Goal: Task Accomplishment & Management: Use online tool/utility

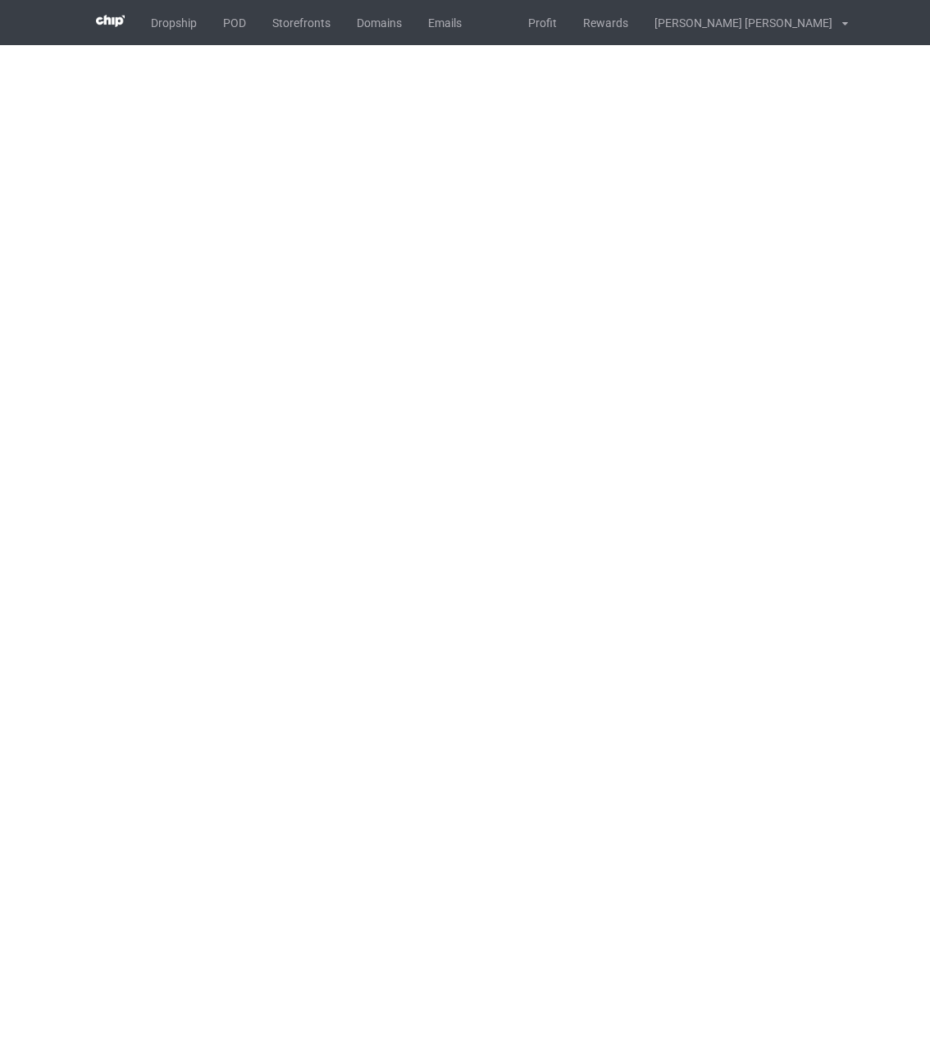
click at [532, 24] on div "Dropship POD Storefronts Domains Emails Profit Rewards [PERSON_NAME] [PERSON_NA…" at bounding box center [465, 22] width 765 height 45
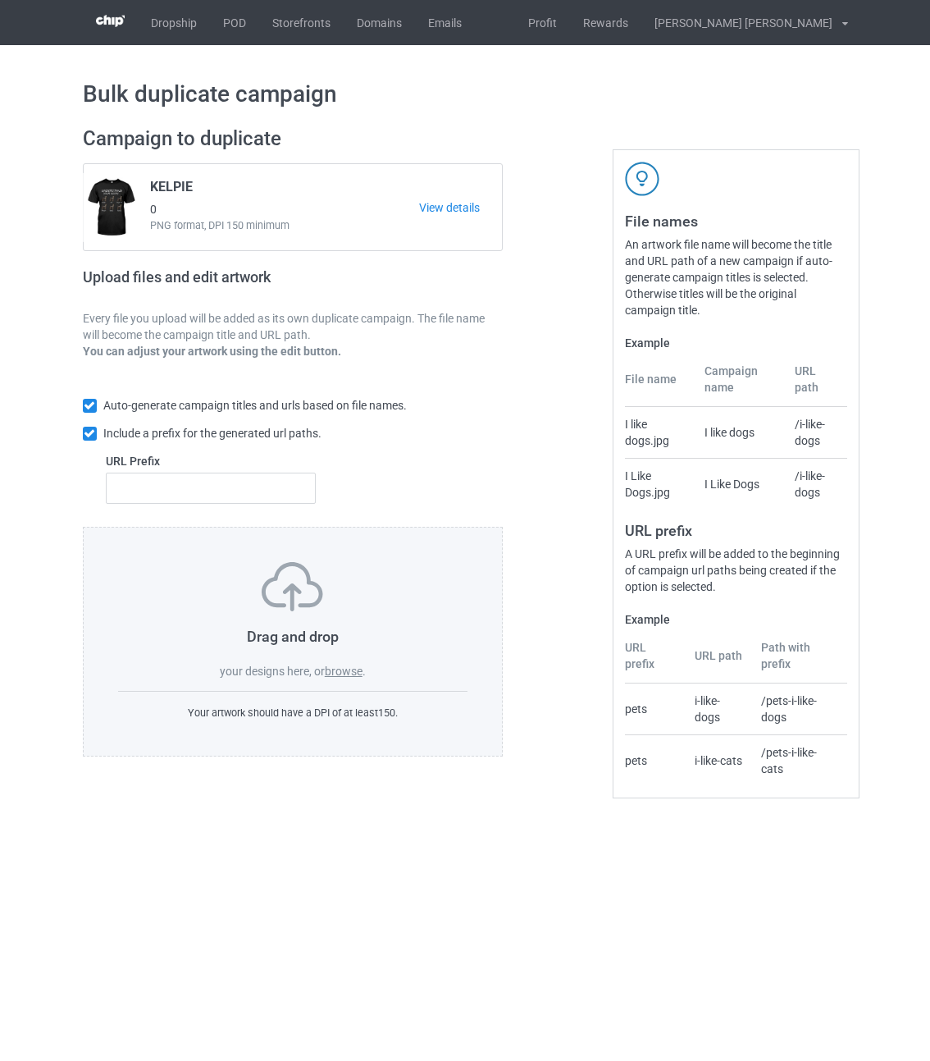
click at [349, 673] on label "browse" at bounding box center [344, 670] width 38 height 13
click at [0, 0] on input "browse" at bounding box center [0, 0] width 0 height 0
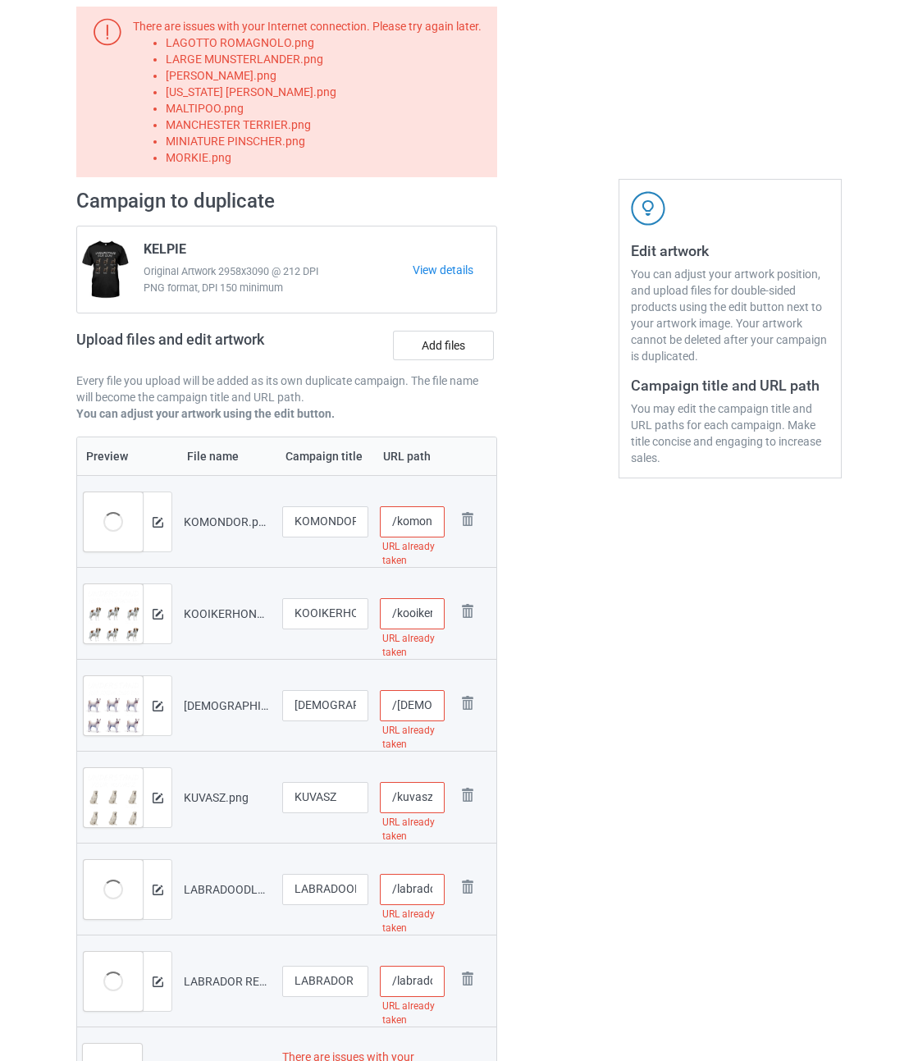
scroll to position [328, 0]
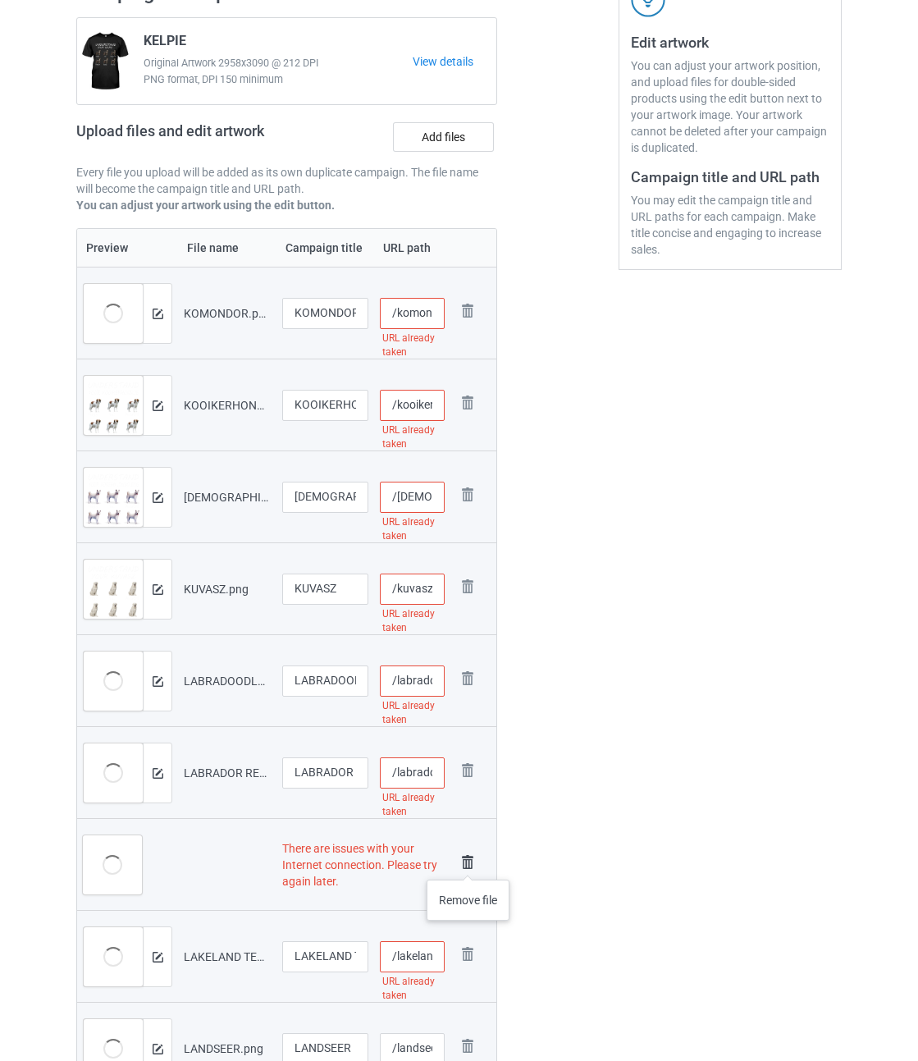
click at [468, 863] on img at bounding box center [467, 862] width 23 height 23
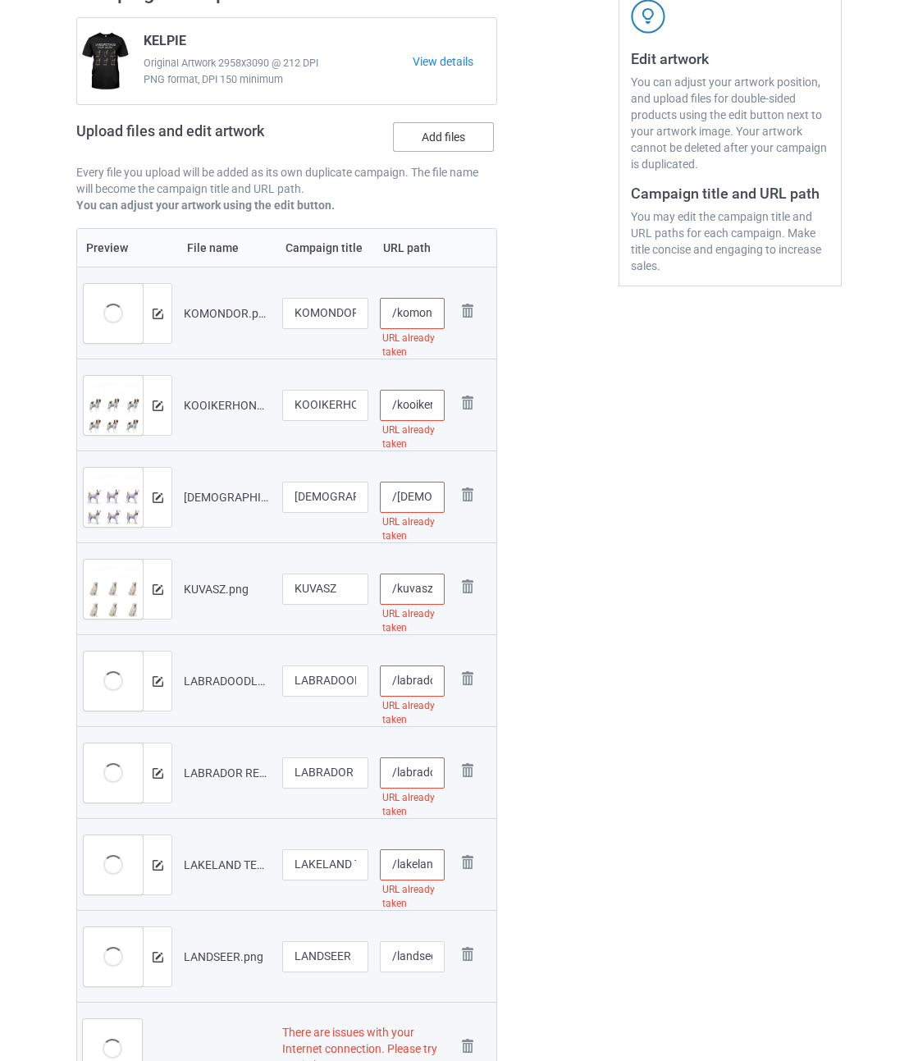
click at [451, 137] on label "Add files" at bounding box center [443, 137] width 101 height 30
click at [0, 0] on input "Add files" at bounding box center [0, 0] width 0 height 0
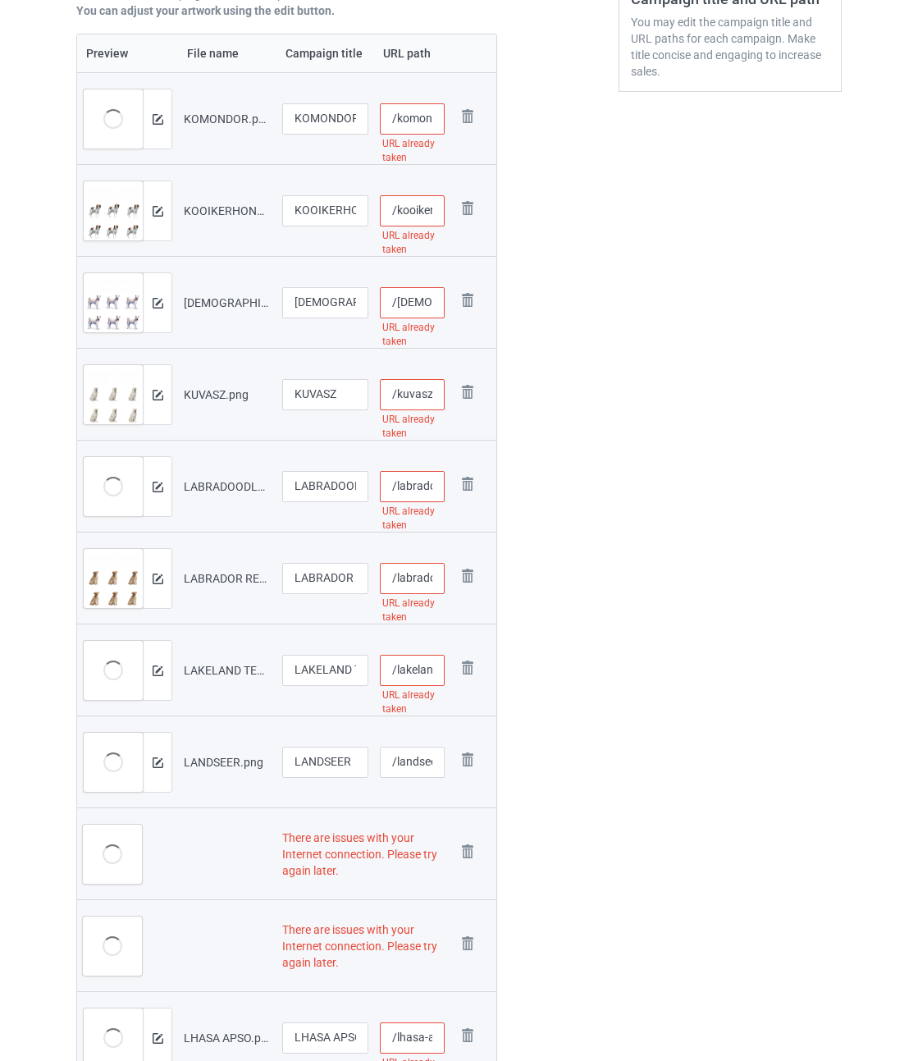
scroll to position [738, 0]
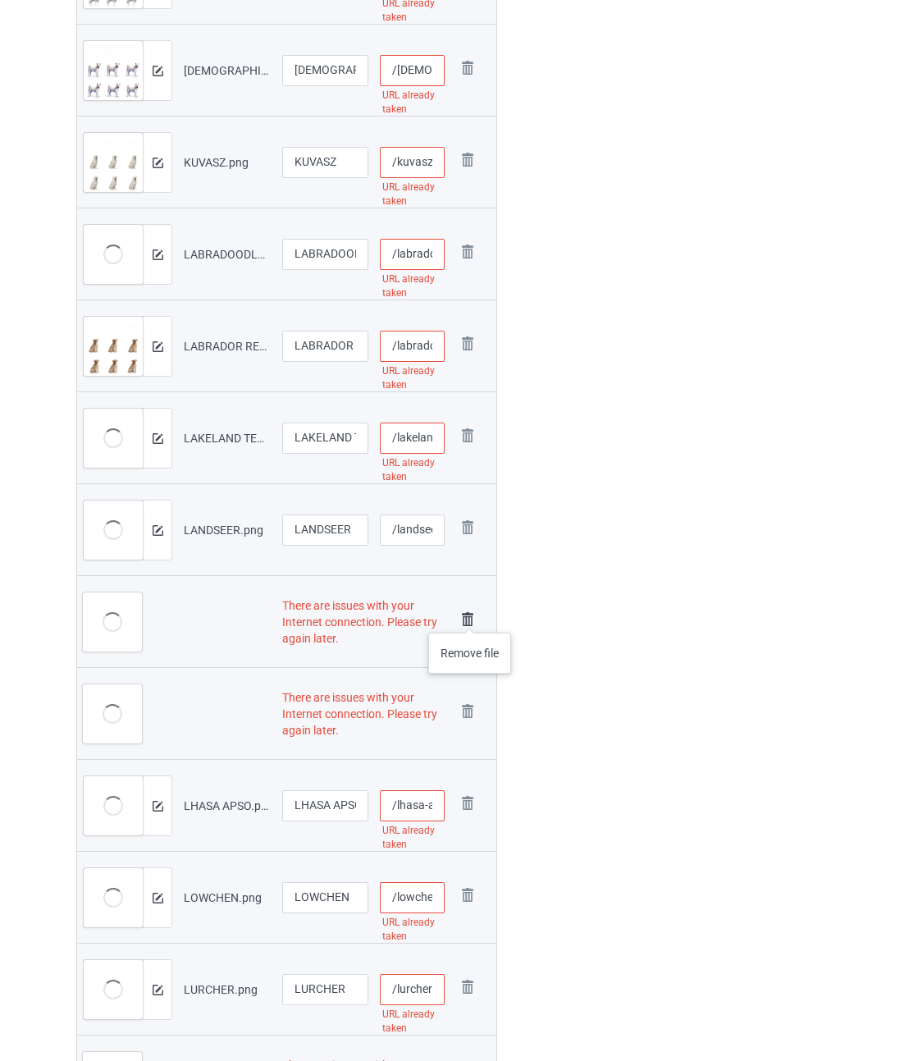
click at [470, 616] on img at bounding box center [467, 619] width 23 height 23
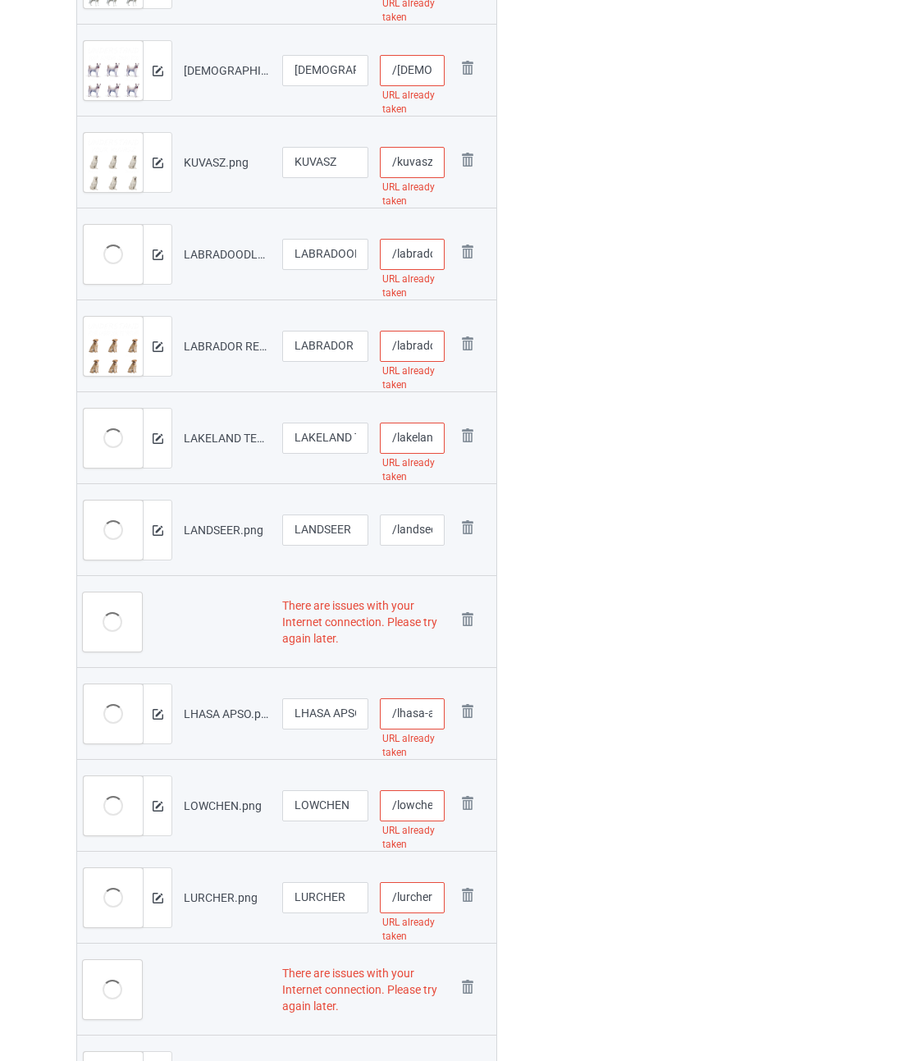
click at [0, 0] on img at bounding box center [0, 0] width 0 height 0
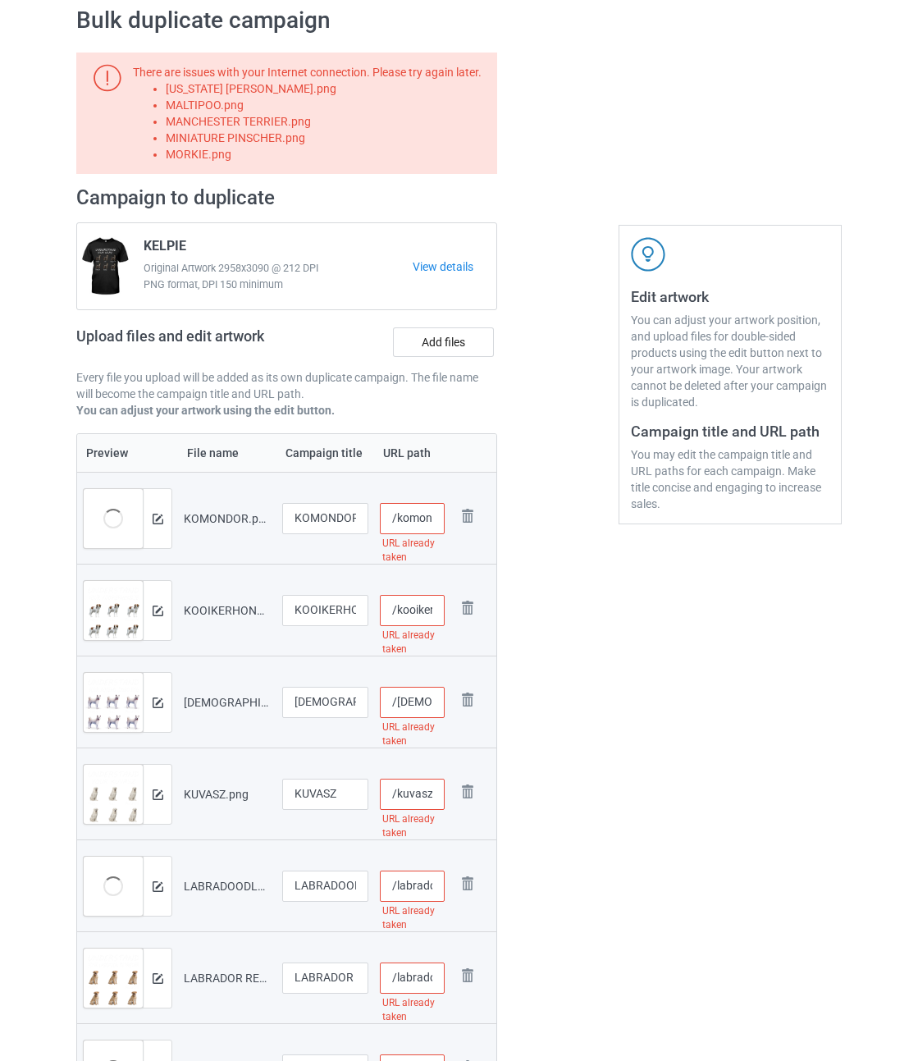
scroll to position [0, 0]
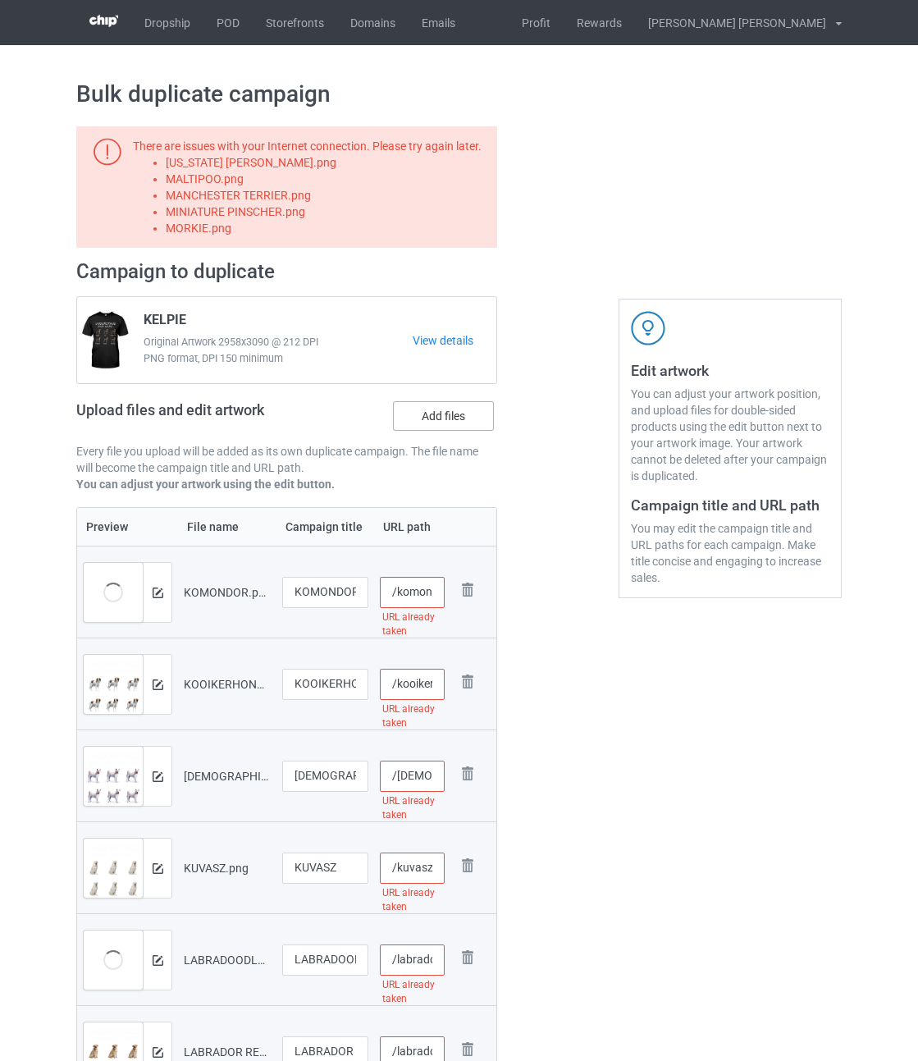
click at [454, 414] on label "Add files" at bounding box center [443, 416] width 101 height 30
click at [0, 0] on input "Add files" at bounding box center [0, 0] width 0 height 0
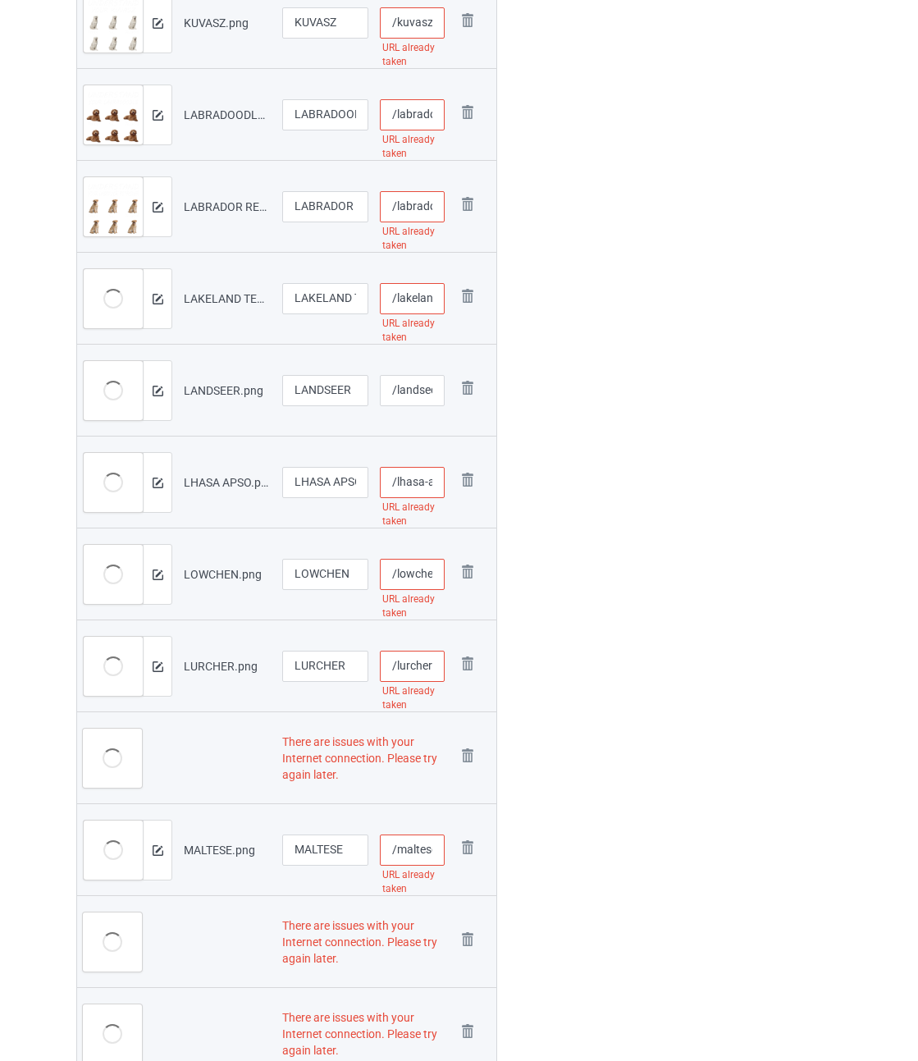
scroll to position [902, 0]
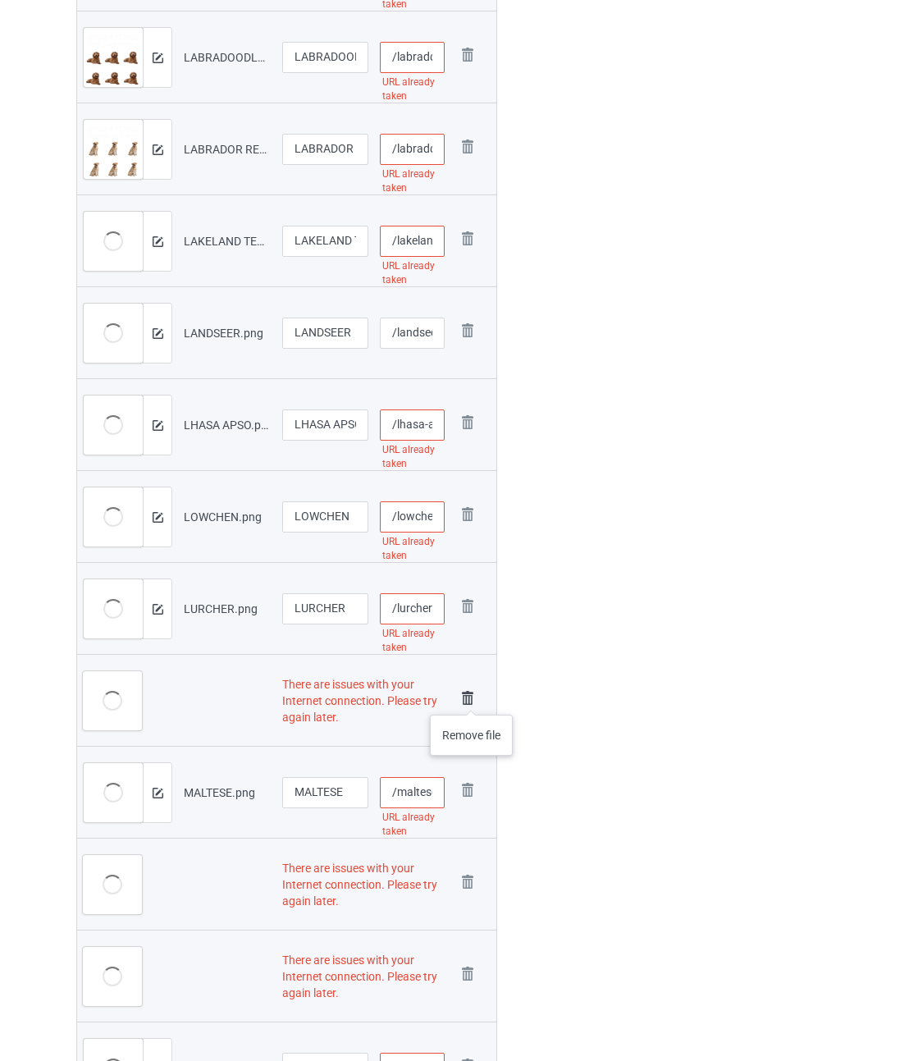
click at [472, 698] on img at bounding box center [467, 698] width 23 height 23
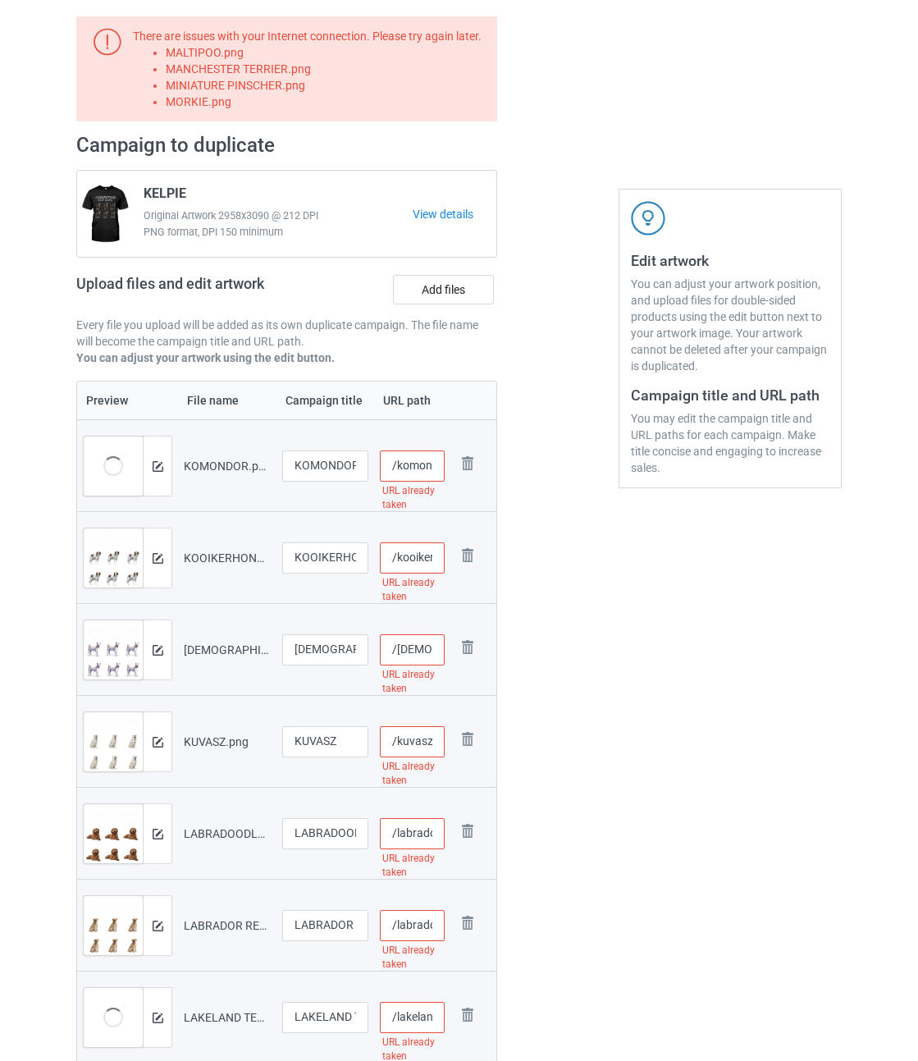
scroll to position [0, 0]
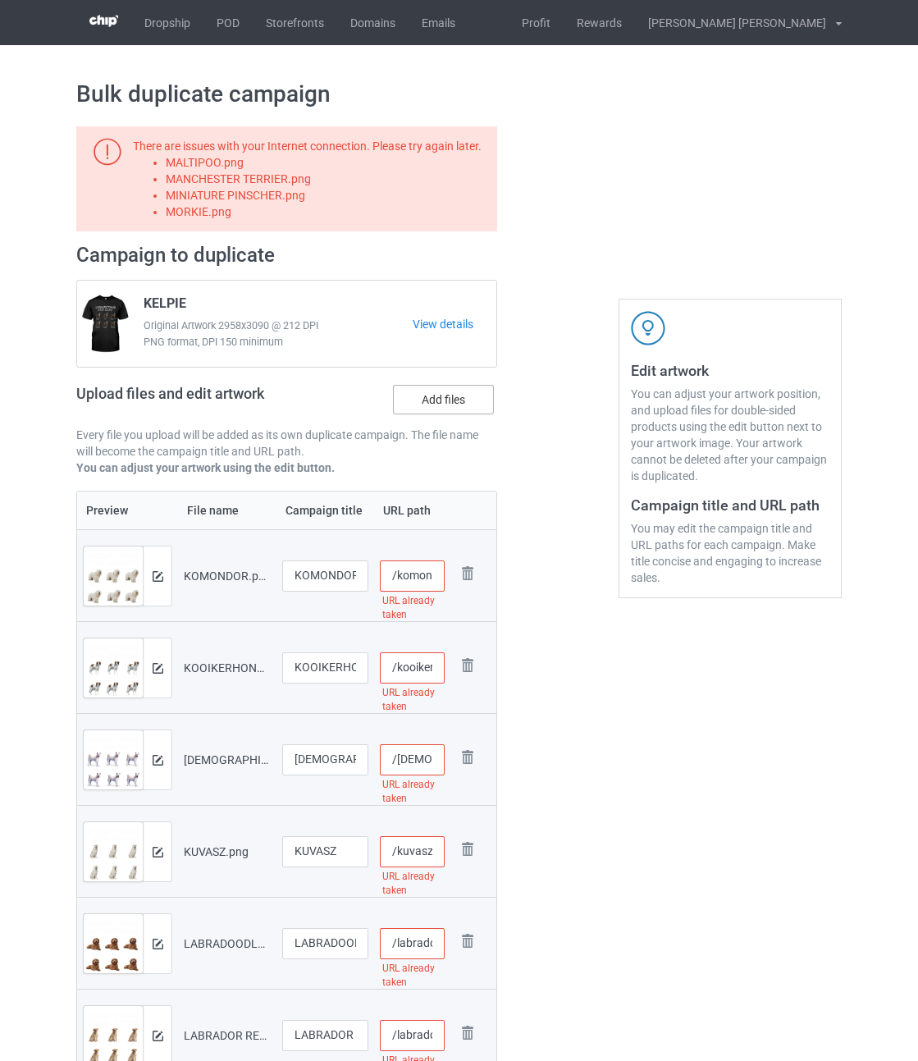
click at [453, 399] on label "Add files" at bounding box center [443, 400] width 101 height 30
click at [0, 0] on input "Add files" at bounding box center [0, 0] width 0 height 0
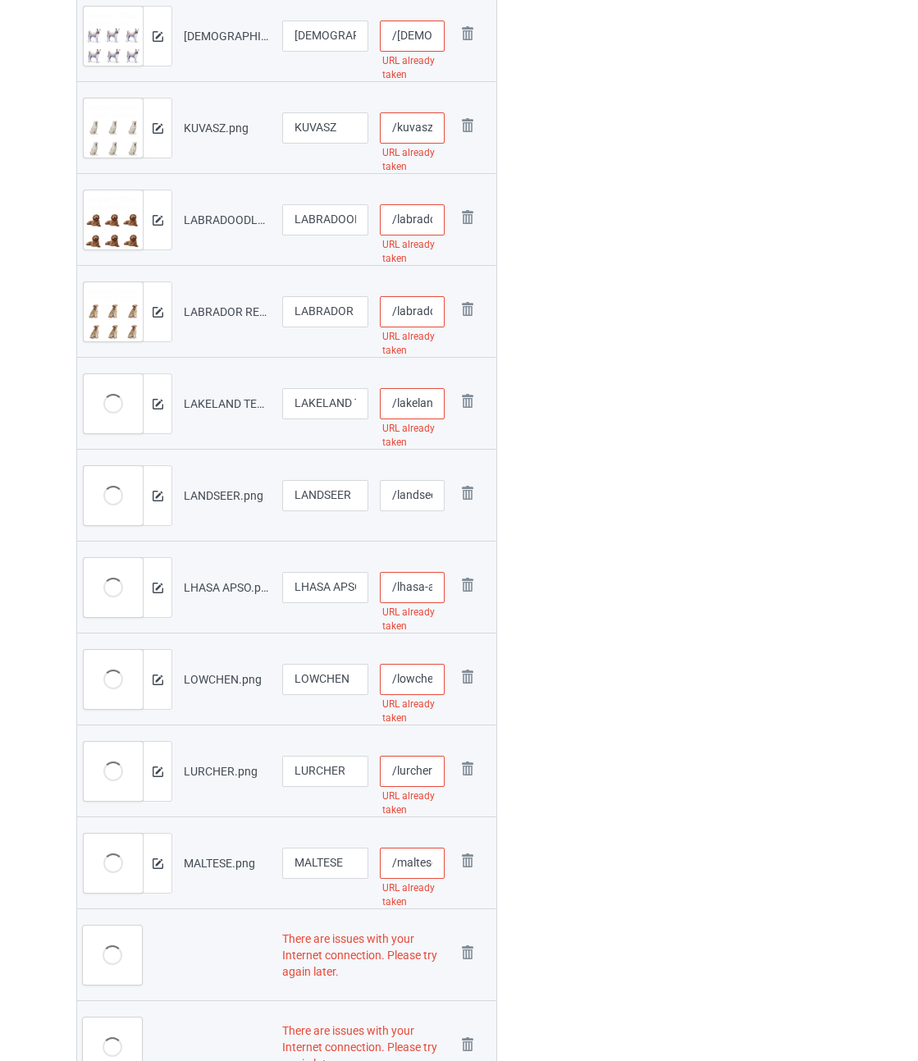
scroll to position [902, 0]
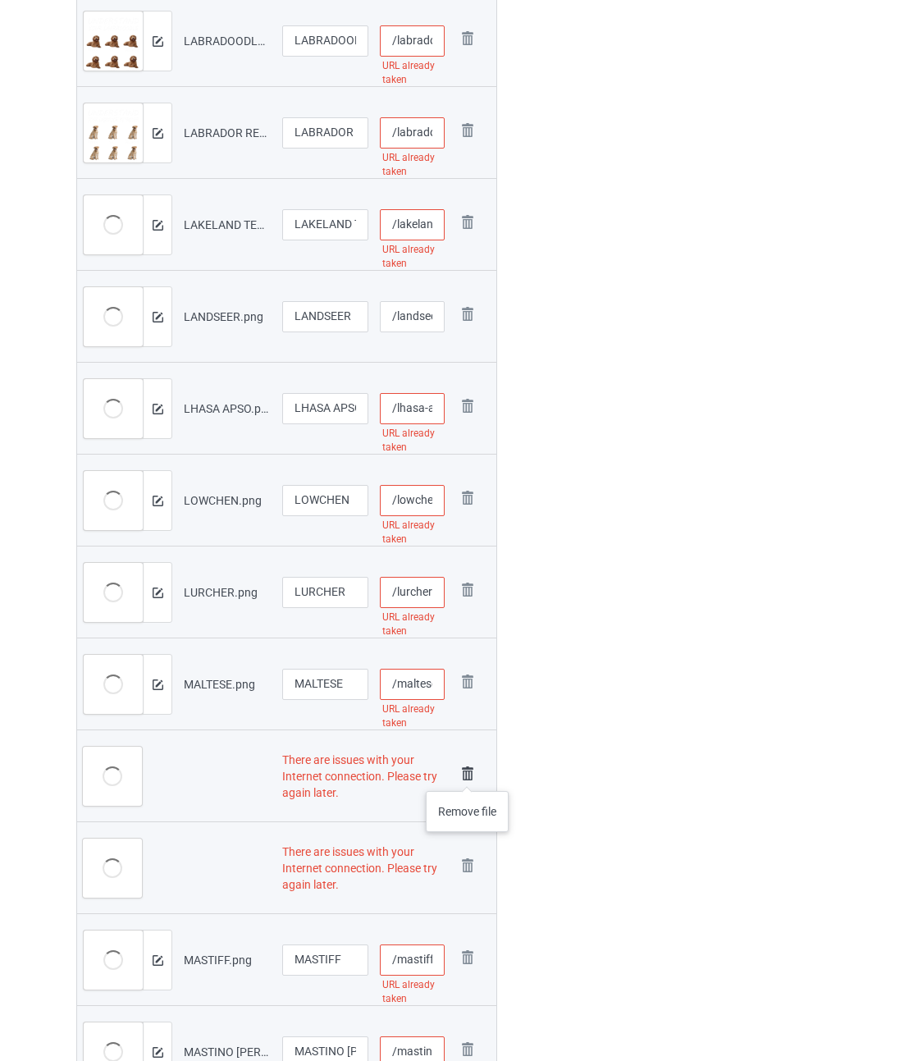
click at [468, 774] on img at bounding box center [467, 773] width 23 height 23
click at [0, 0] on img at bounding box center [0, 0] width 0 height 0
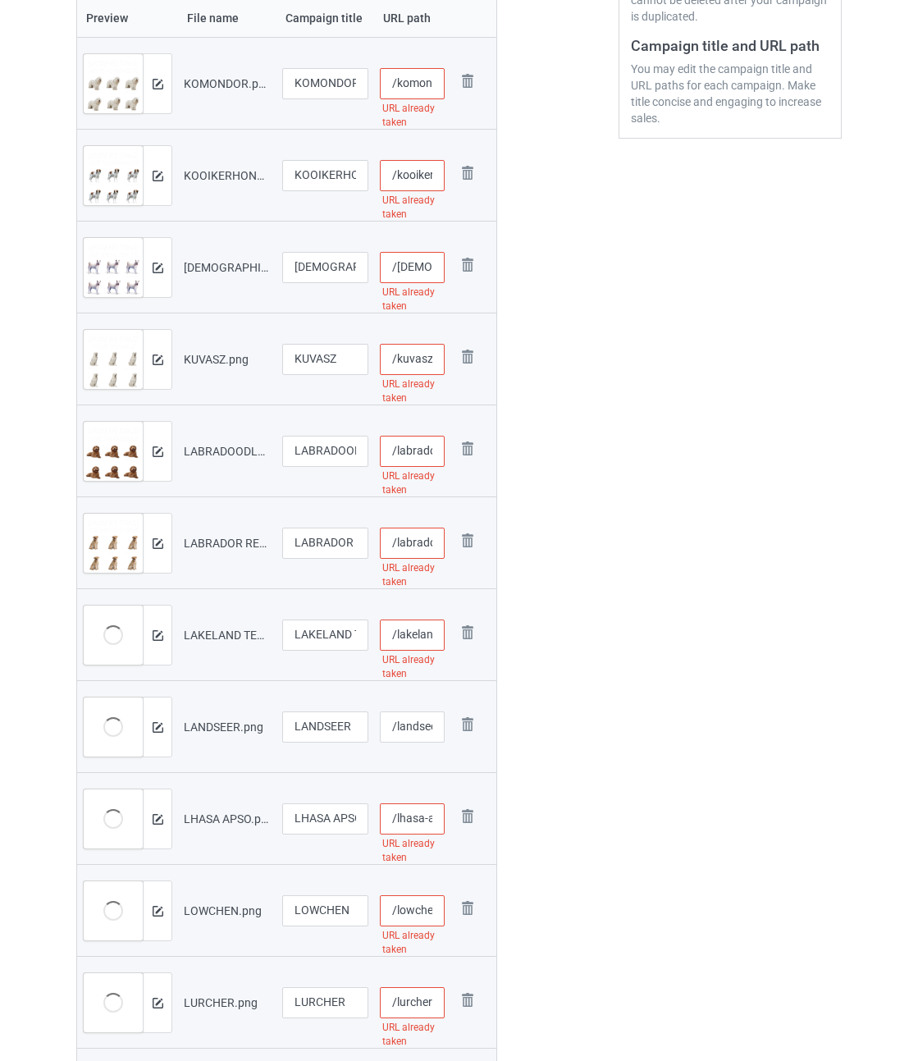
scroll to position [0, 0]
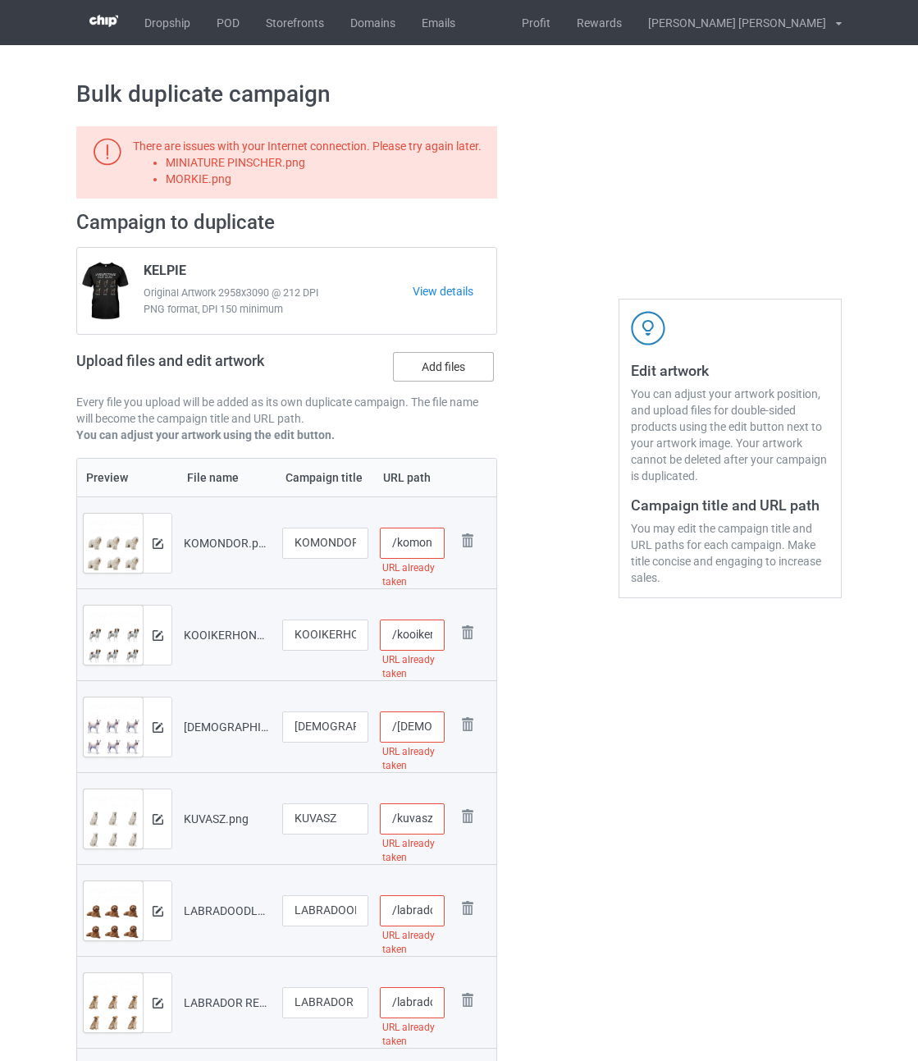
click at [464, 363] on label "Add files" at bounding box center [443, 367] width 101 height 30
click at [0, 0] on input "Add files" at bounding box center [0, 0] width 0 height 0
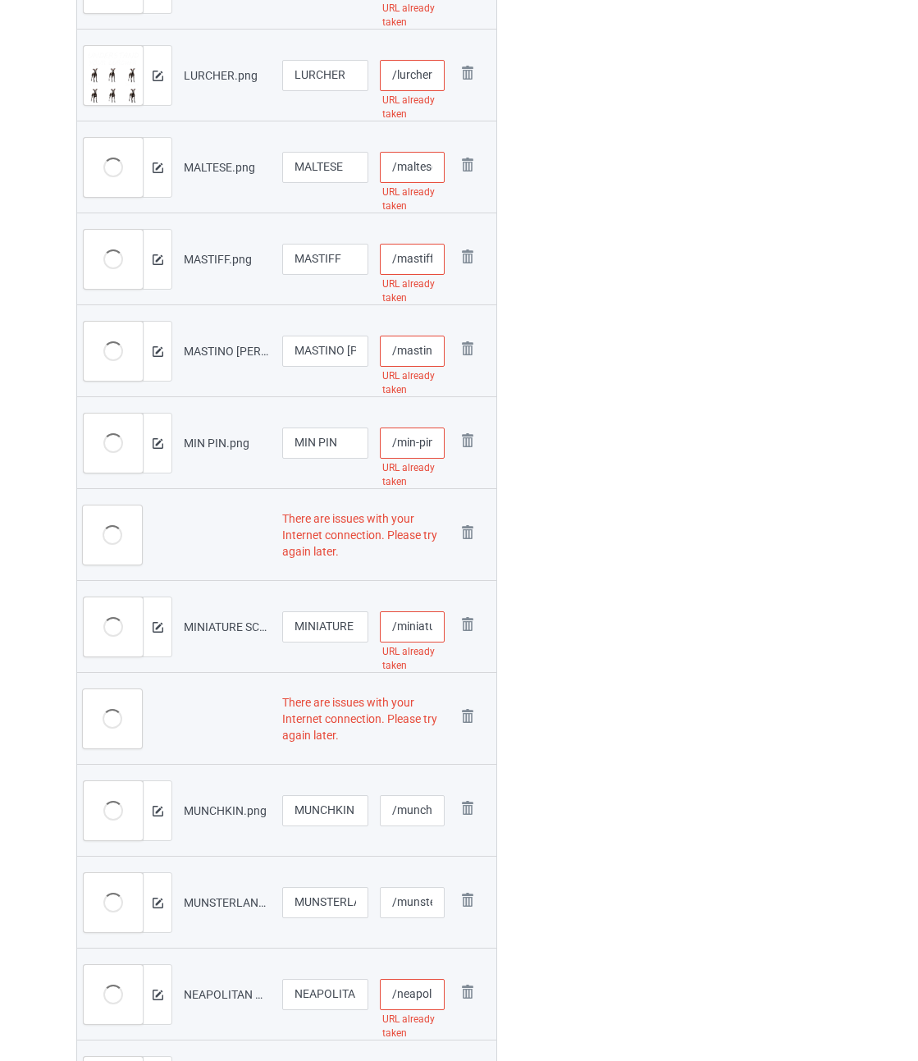
scroll to position [1477, 0]
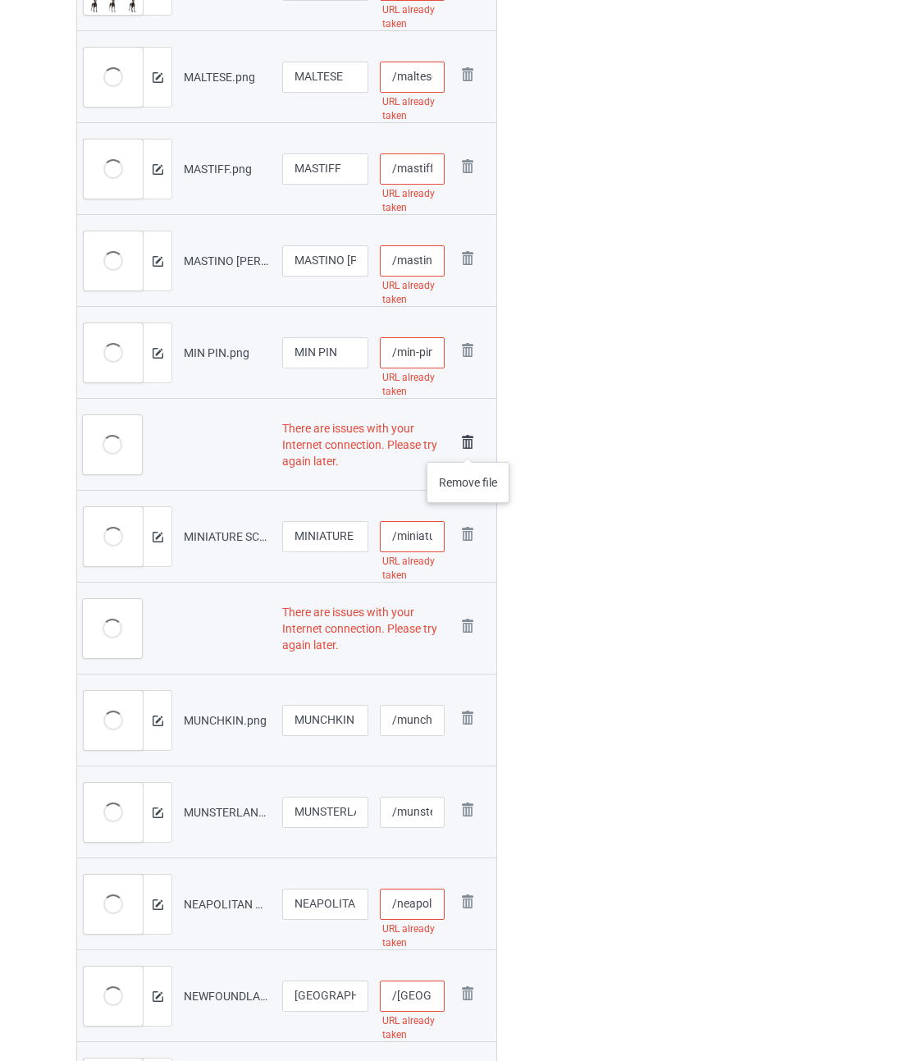
click at [468, 445] on img at bounding box center [467, 442] width 23 height 23
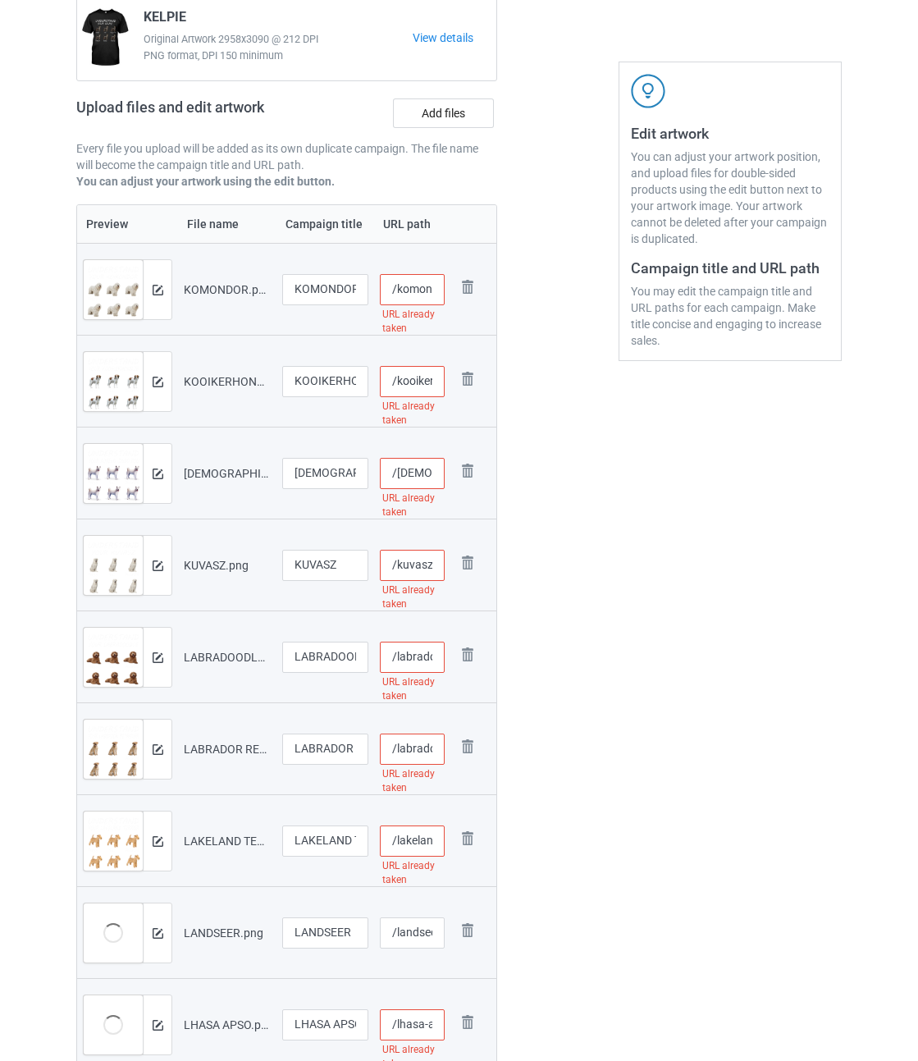
scroll to position [0, 0]
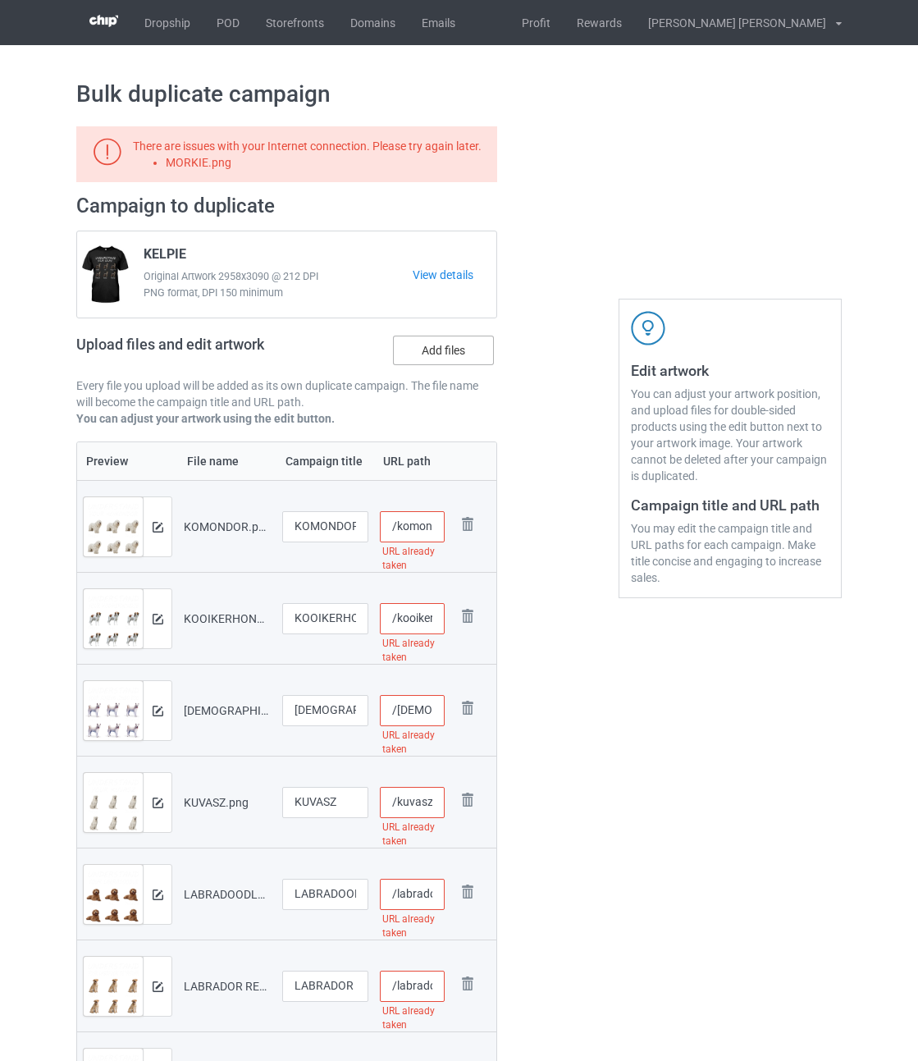
click at [450, 344] on label "Add files" at bounding box center [443, 351] width 101 height 30
click at [0, 0] on input "Add files" at bounding box center [0, 0] width 0 height 0
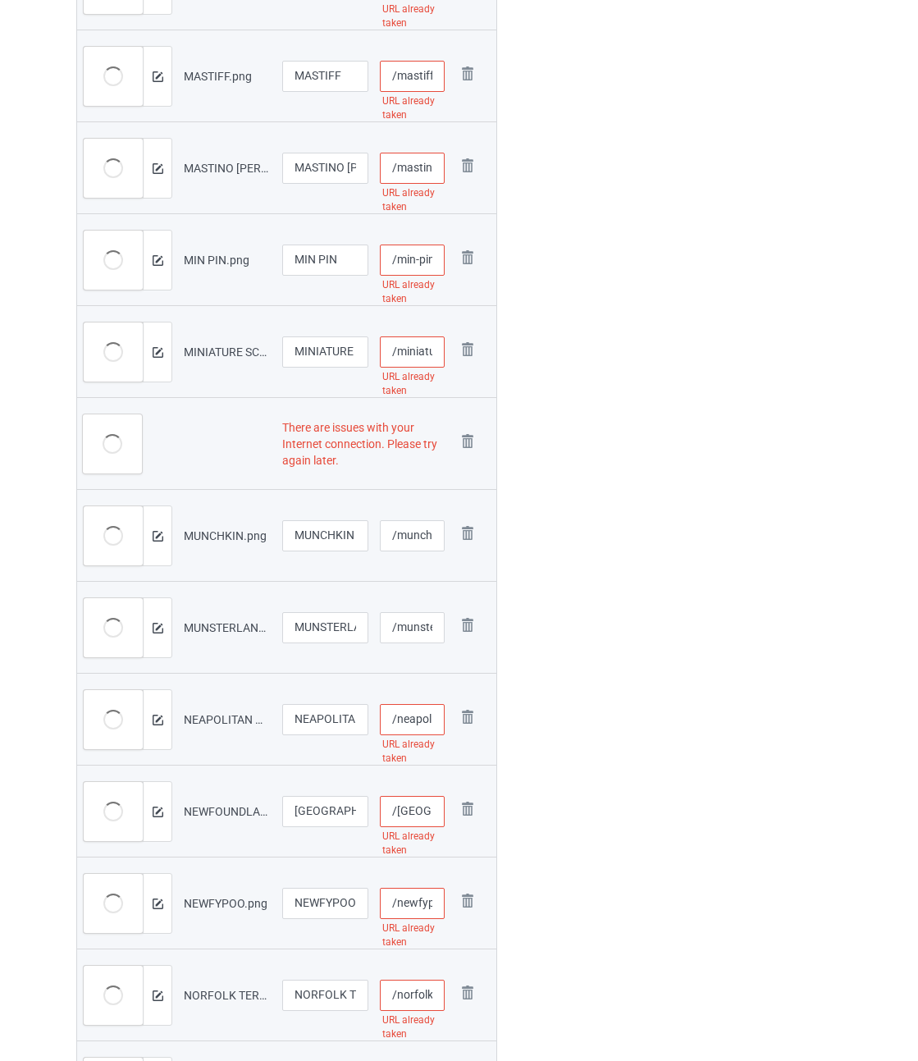
scroll to position [1559, 0]
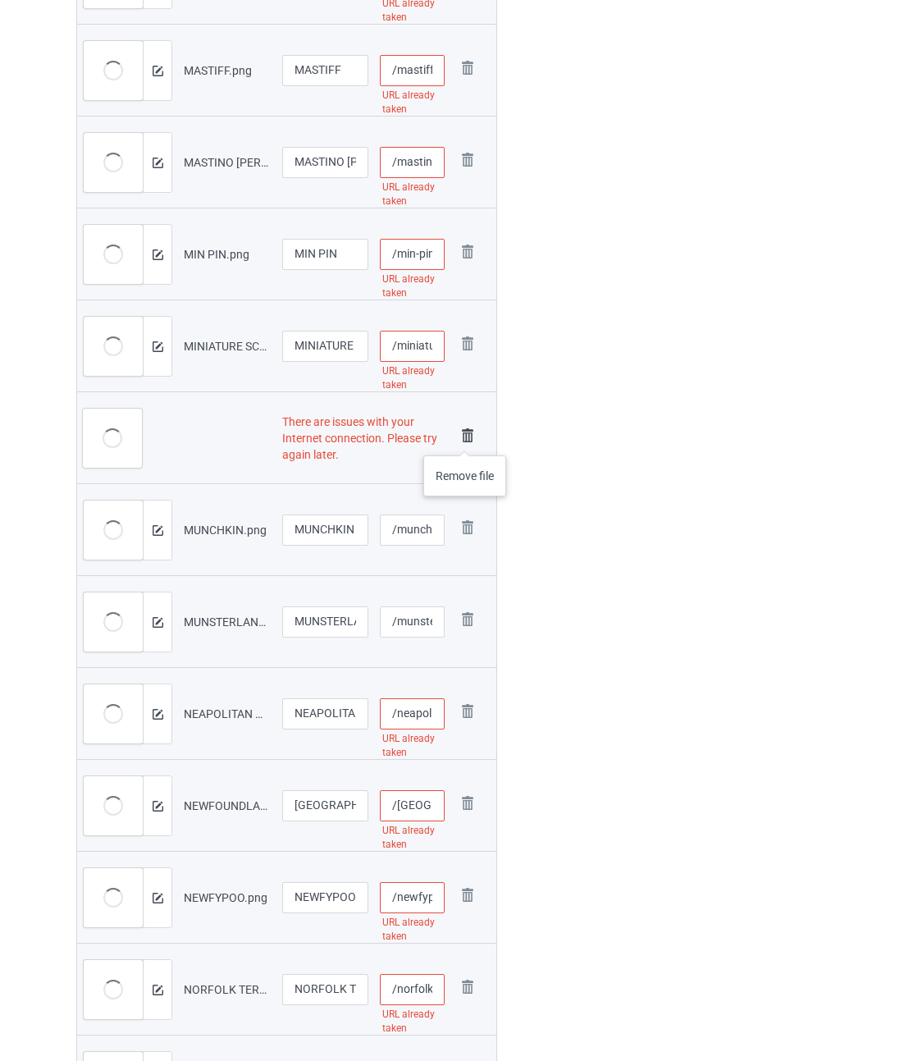
click at [465, 439] on img at bounding box center [467, 435] width 23 height 23
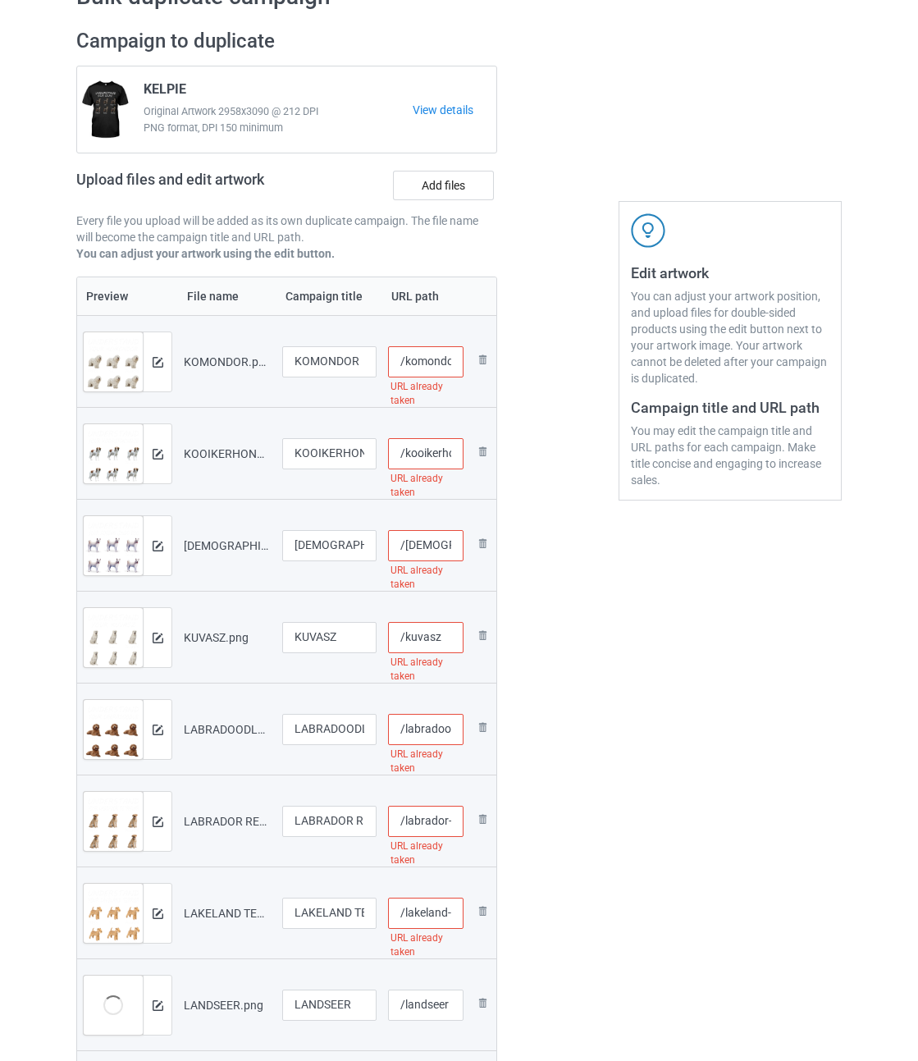
scroll to position [0, 0]
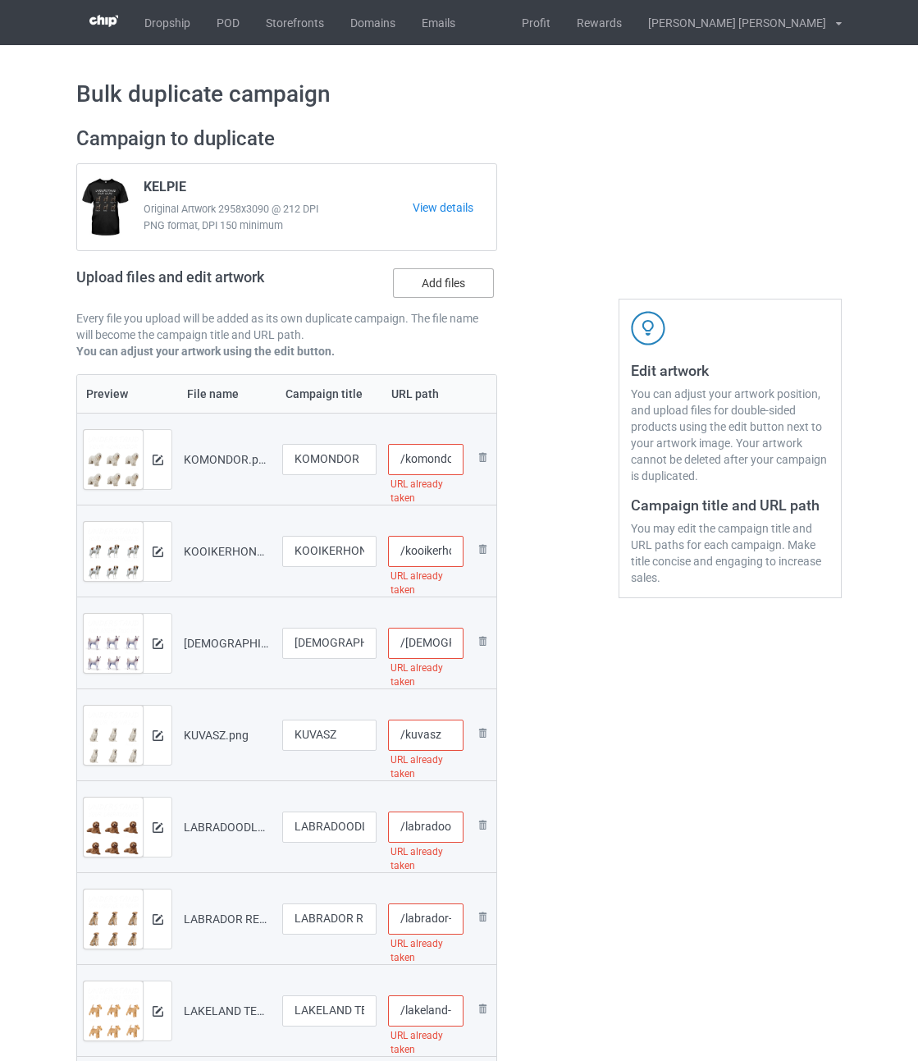
click at [450, 288] on label "Add files" at bounding box center [443, 283] width 101 height 30
click at [0, 0] on input "Add files" at bounding box center [0, 0] width 0 height 0
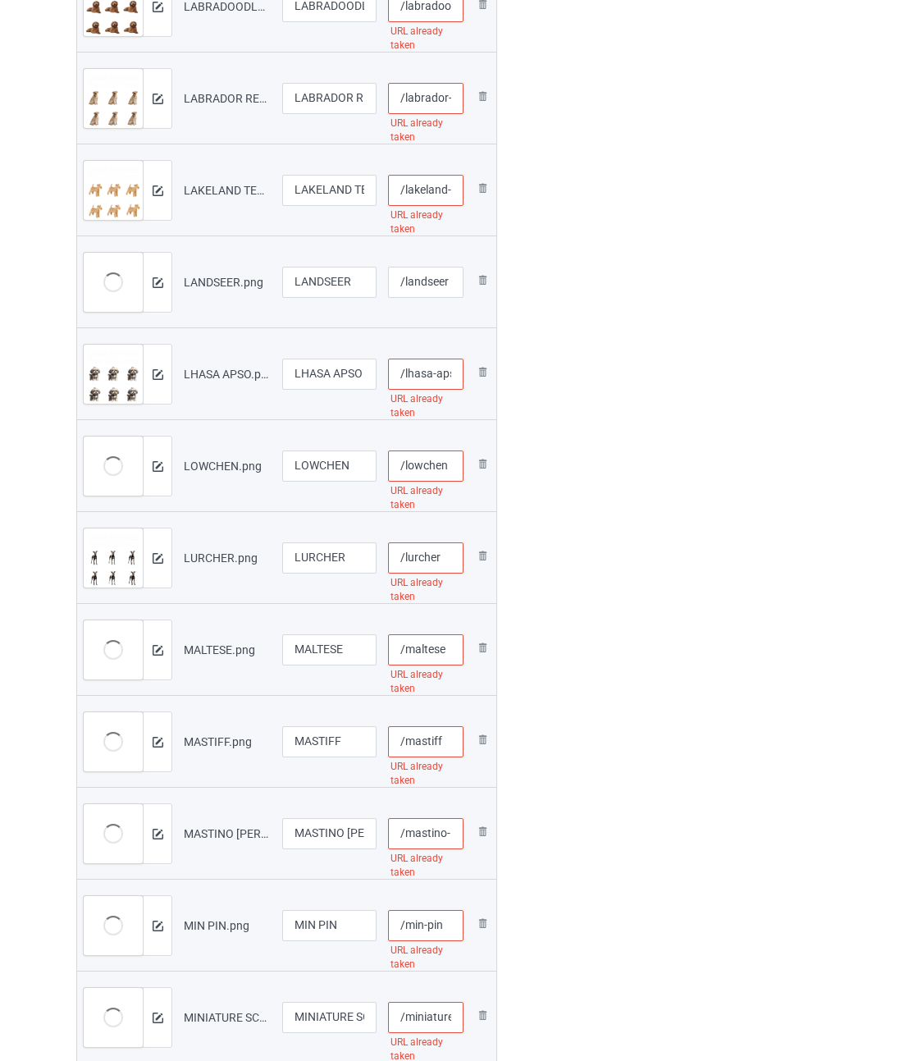
scroll to position [246, 0]
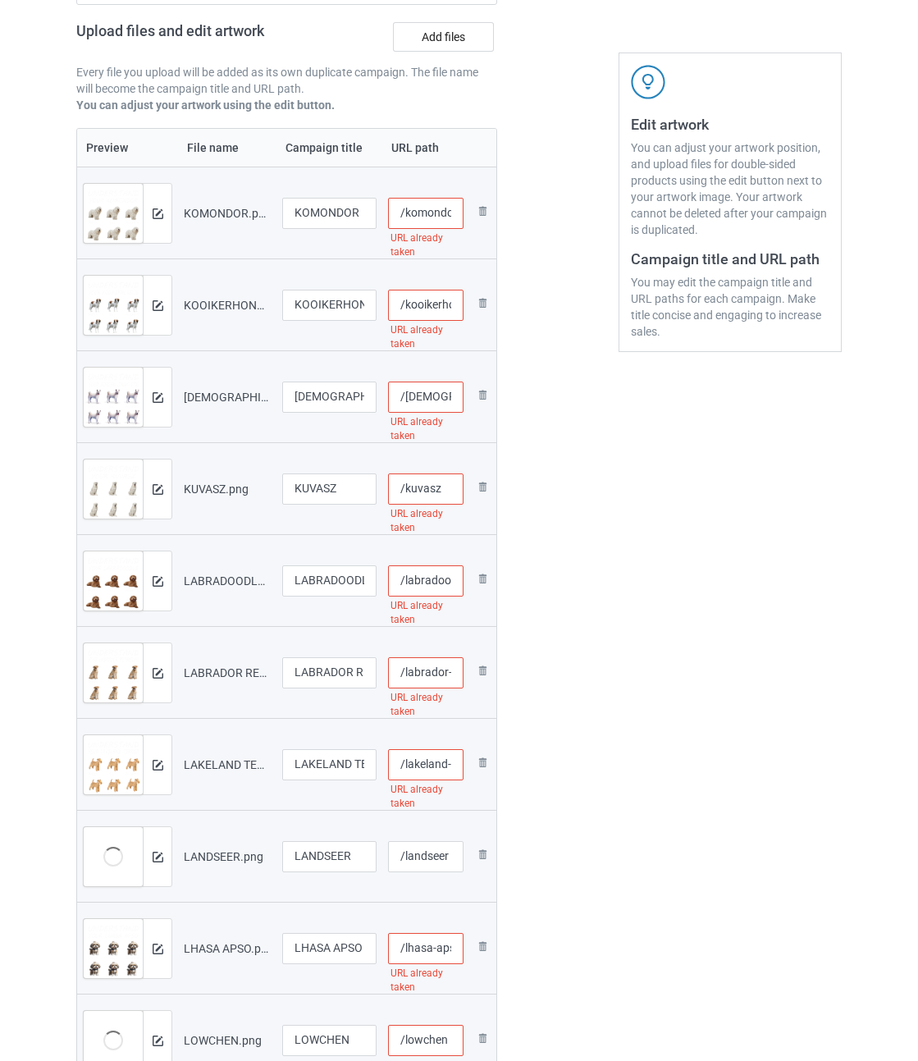
click at [421, 212] on input "/komondor" at bounding box center [425, 213] width 75 height 31
drag, startPoint x: 453, startPoint y: 213, endPoint x: 429, endPoint y: 212, distance: 23.8
click at [429, 212] on input "/komondor-und" at bounding box center [425, 213] width 75 height 31
type input "/komondor-und"
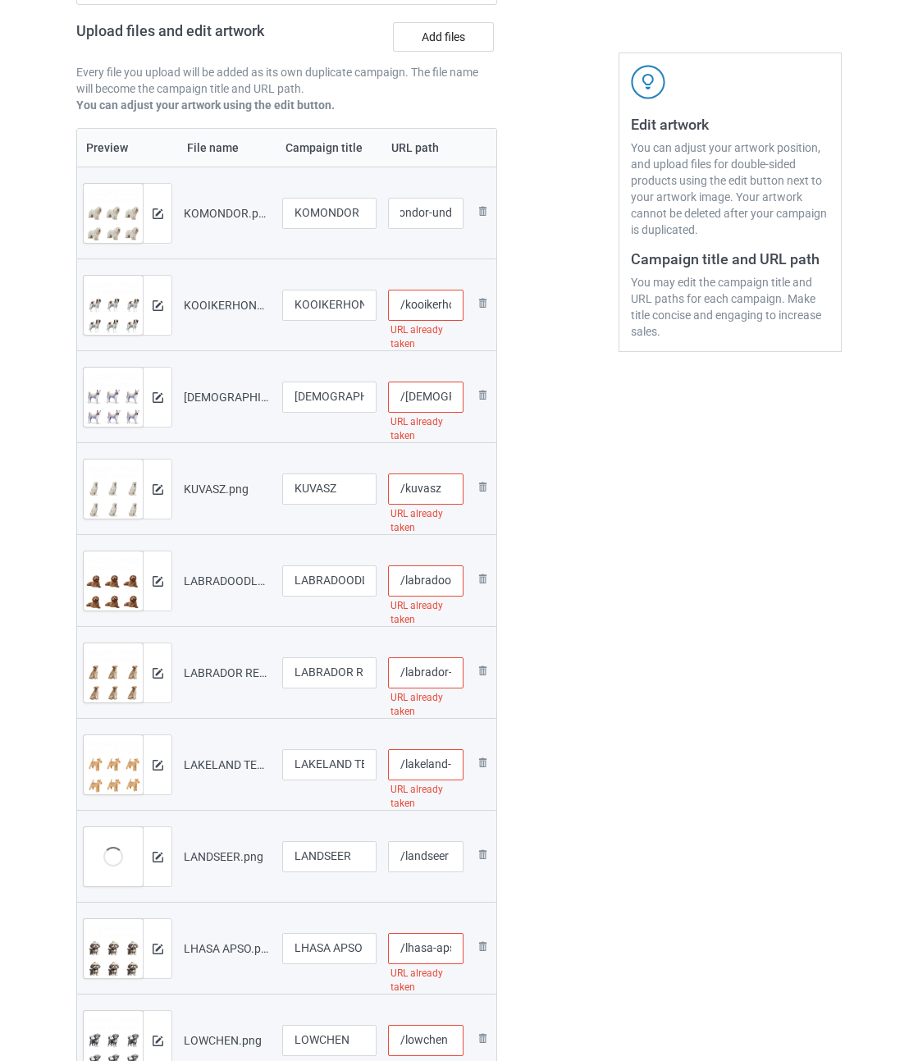
click at [422, 304] on input "/kooikerhondje" at bounding box center [425, 305] width 75 height 31
paste input "-und"
type input "/kooikerhondje-und"
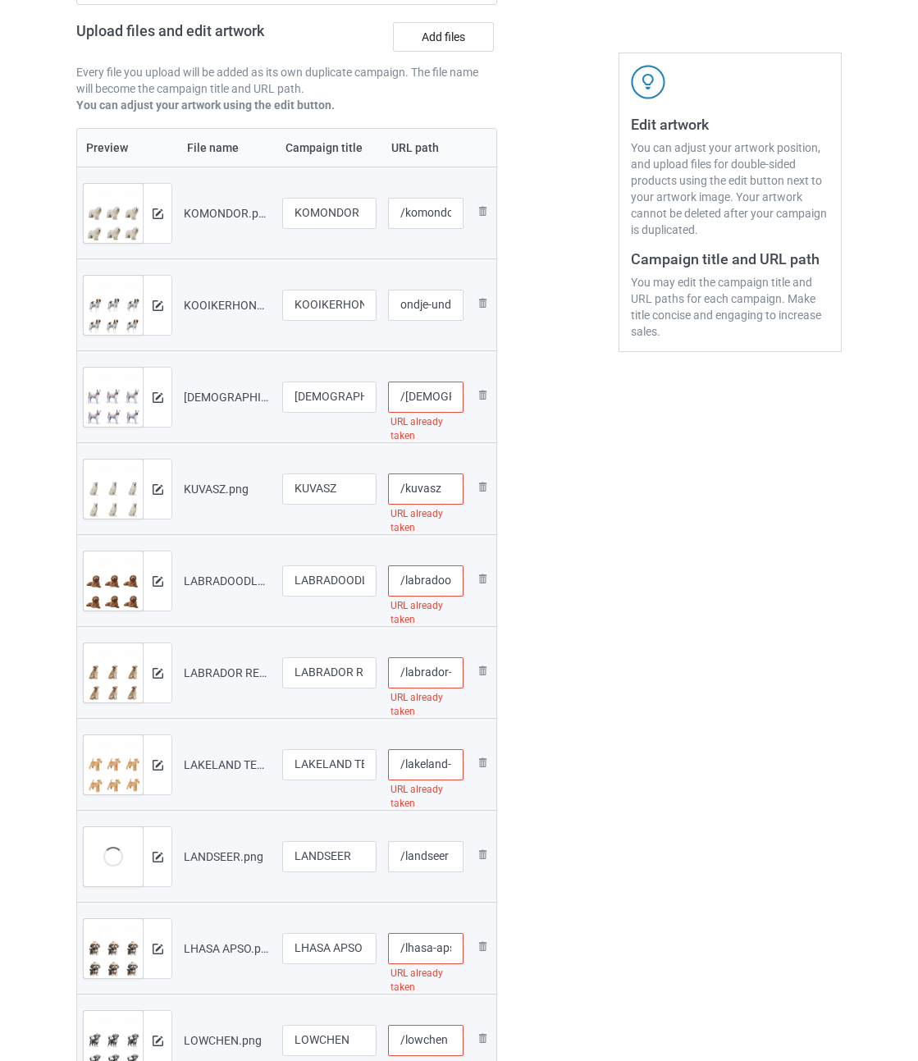
scroll to position [0, 0]
click at [413, 392] on input "/[DEMOGRAPHIC_DATA]-jindo-dog" at bounding box center [425, 396] width 75 height 31
paste input "-und"
type input "/korean-jindo-dog-und"
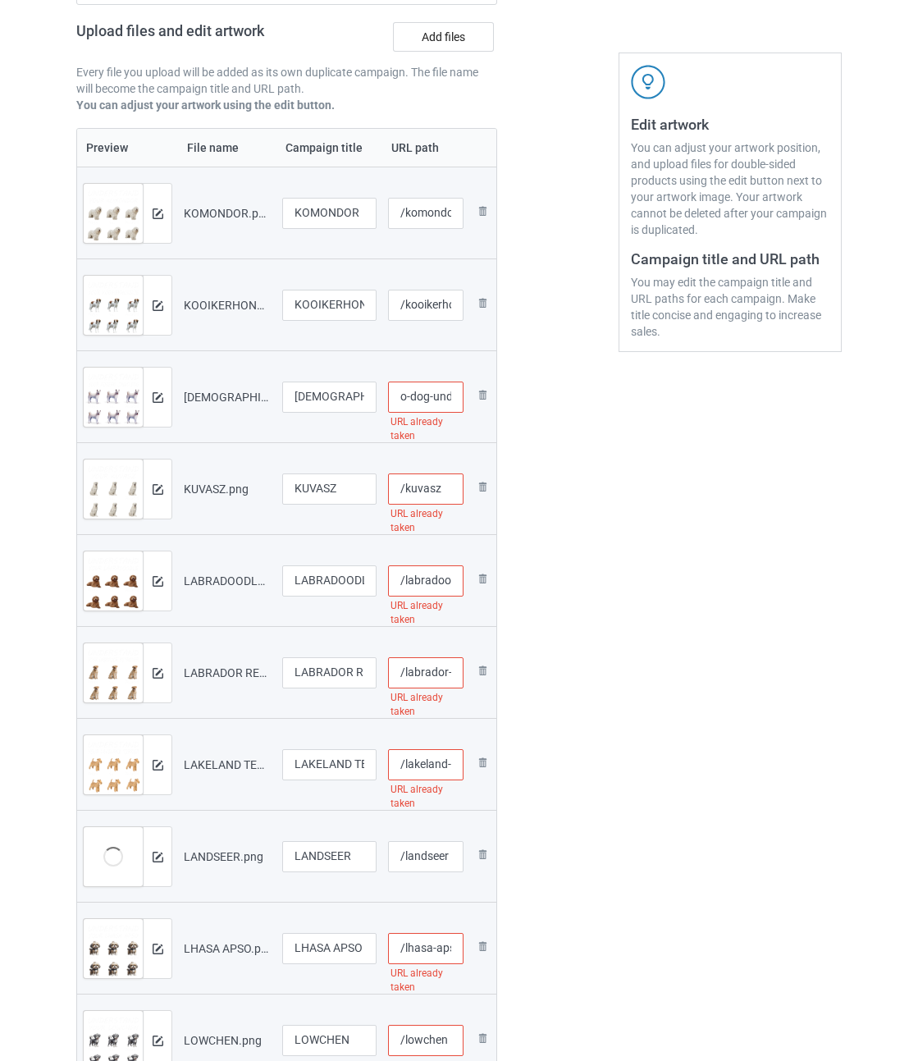
click at [445, 489] on input "/kuvasz" at bounding box center [425, 488] width 75 height 31
paste input "-und"
type input "/kuvasz-und"
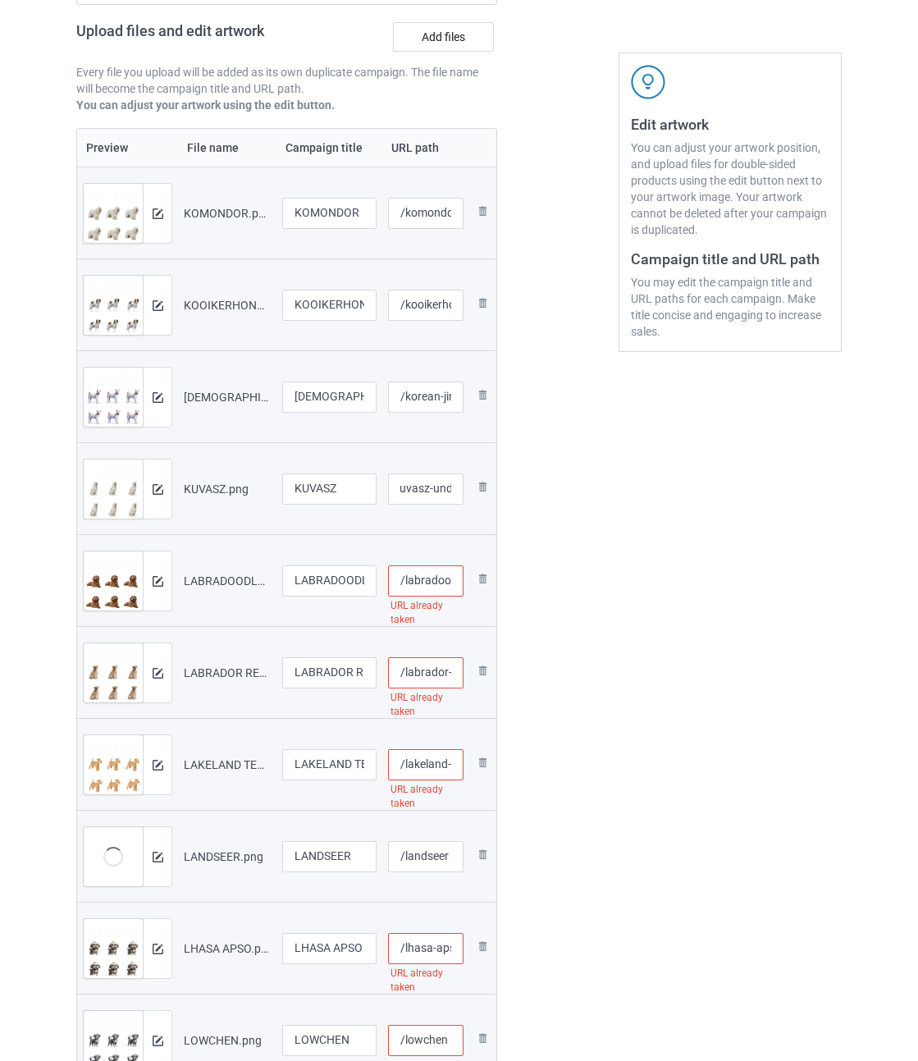
click at [430, 583] on input "/labradoodle" at bounding box center [425, 580] width 75 height 31
paste input "-und"
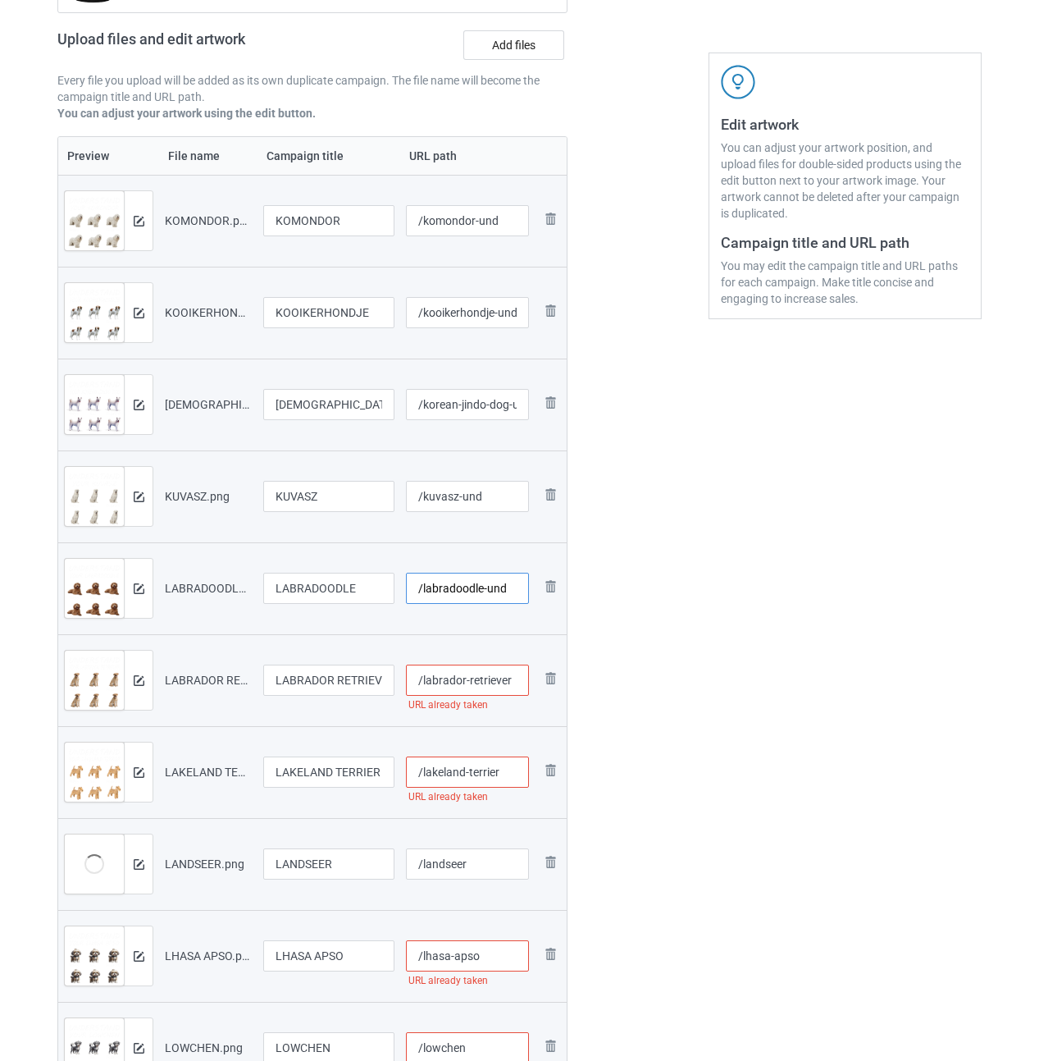
type input "/labradoodle-und"
click at [514, 680] on input "/labrador-retriever" at bounding box center [468, 679] width 124 height 31
paste input "-und"
type input "/labrador-retriever-und"
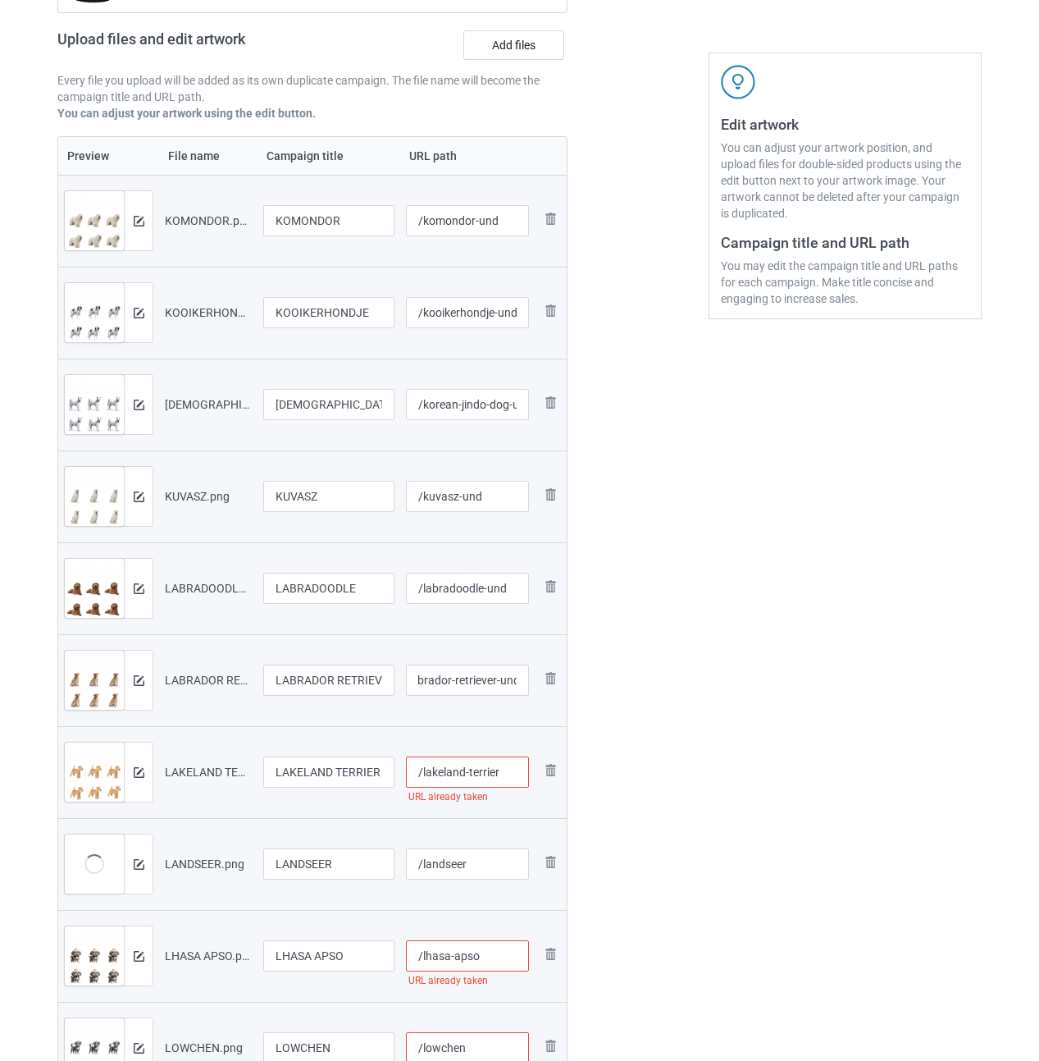
click at [504, 768] on input "/lakeland-terrier" at bounding box center [468, 771] width 124 height 31
paste input "-und"
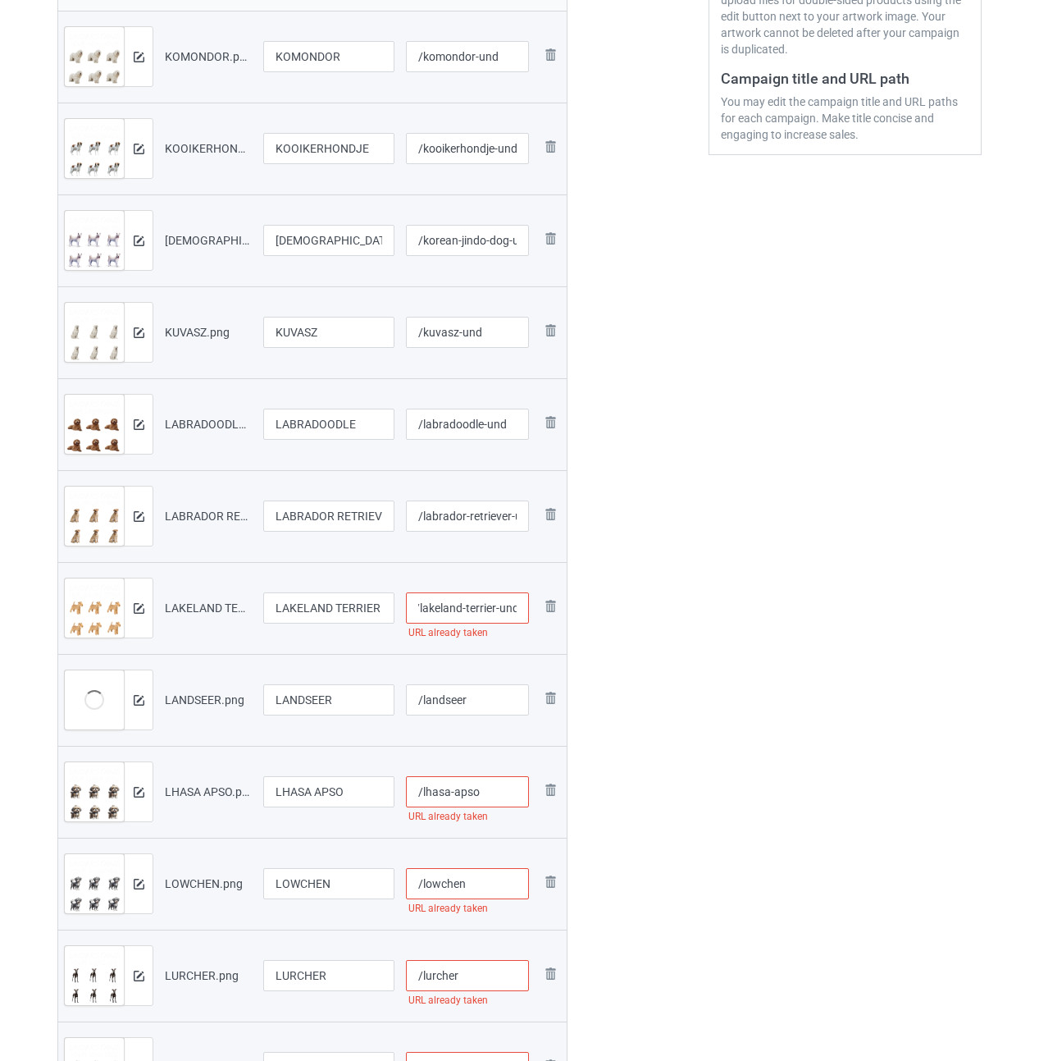
type input "/lakeland-terrier-und"
click at [506, 697] on input "/landseer" at bounding box center [468, 699] width 124 height 31
paste input "-und"
type input "/landseer-und"
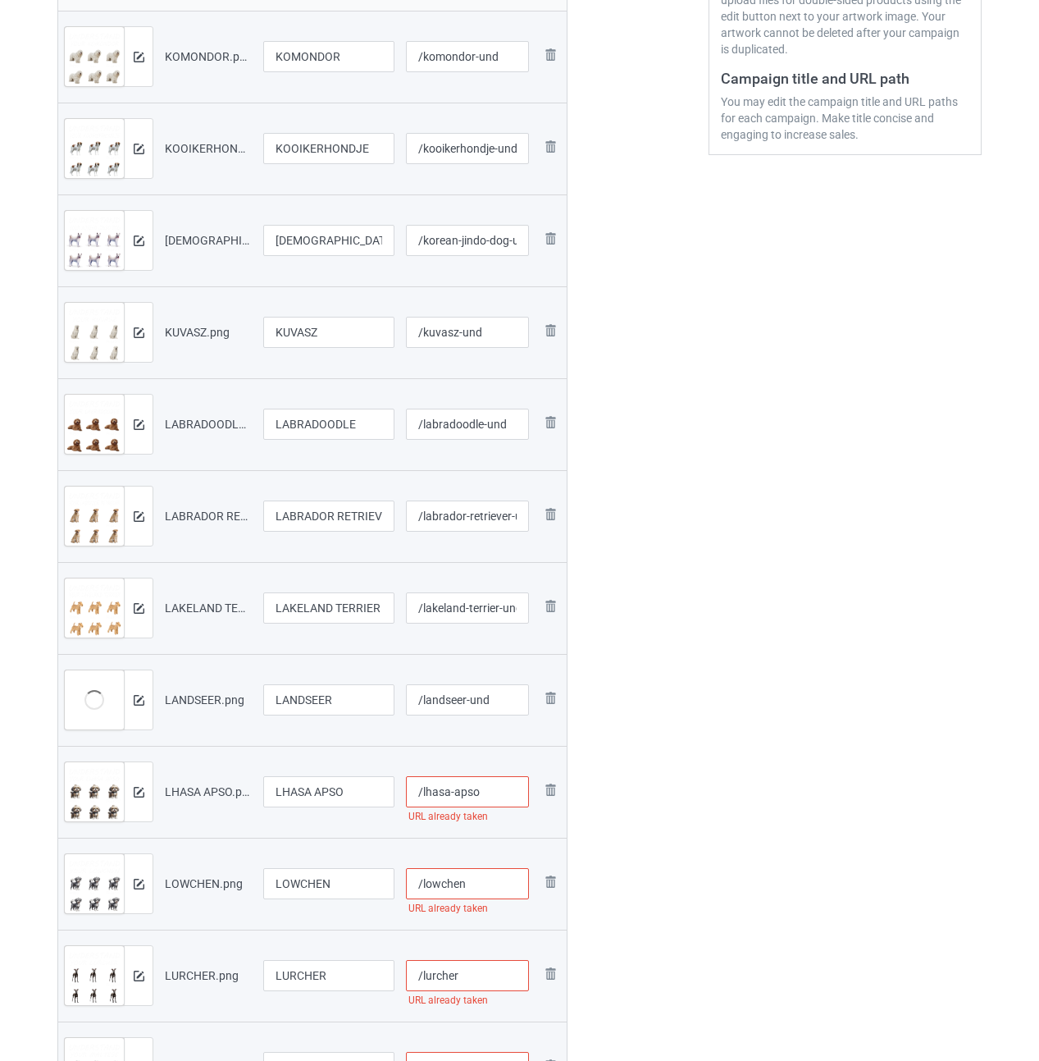
click at [502, 792] on input "/lhasa-apso" at bounding box center [468, 791] width 124 height 31
paste input "-und"
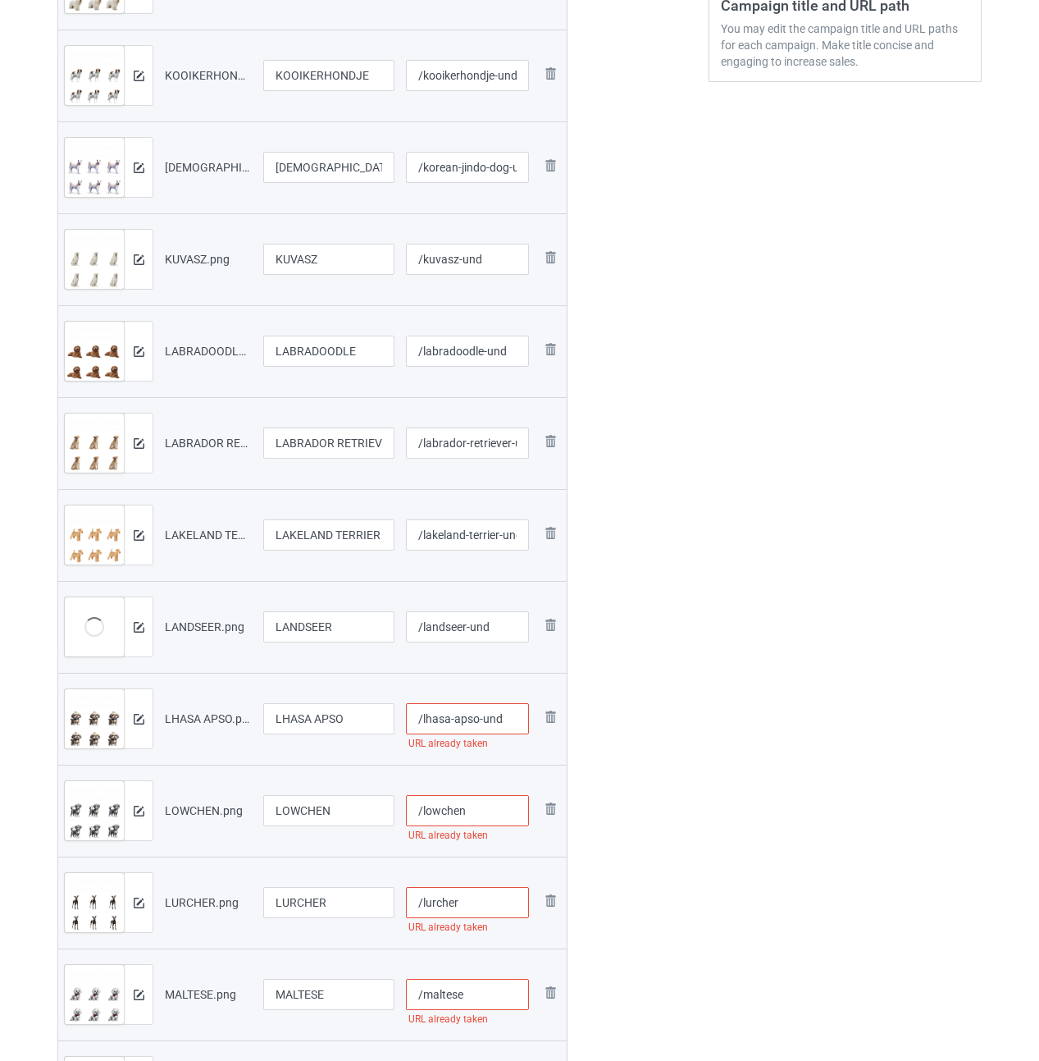
scroll to position [574, 0]
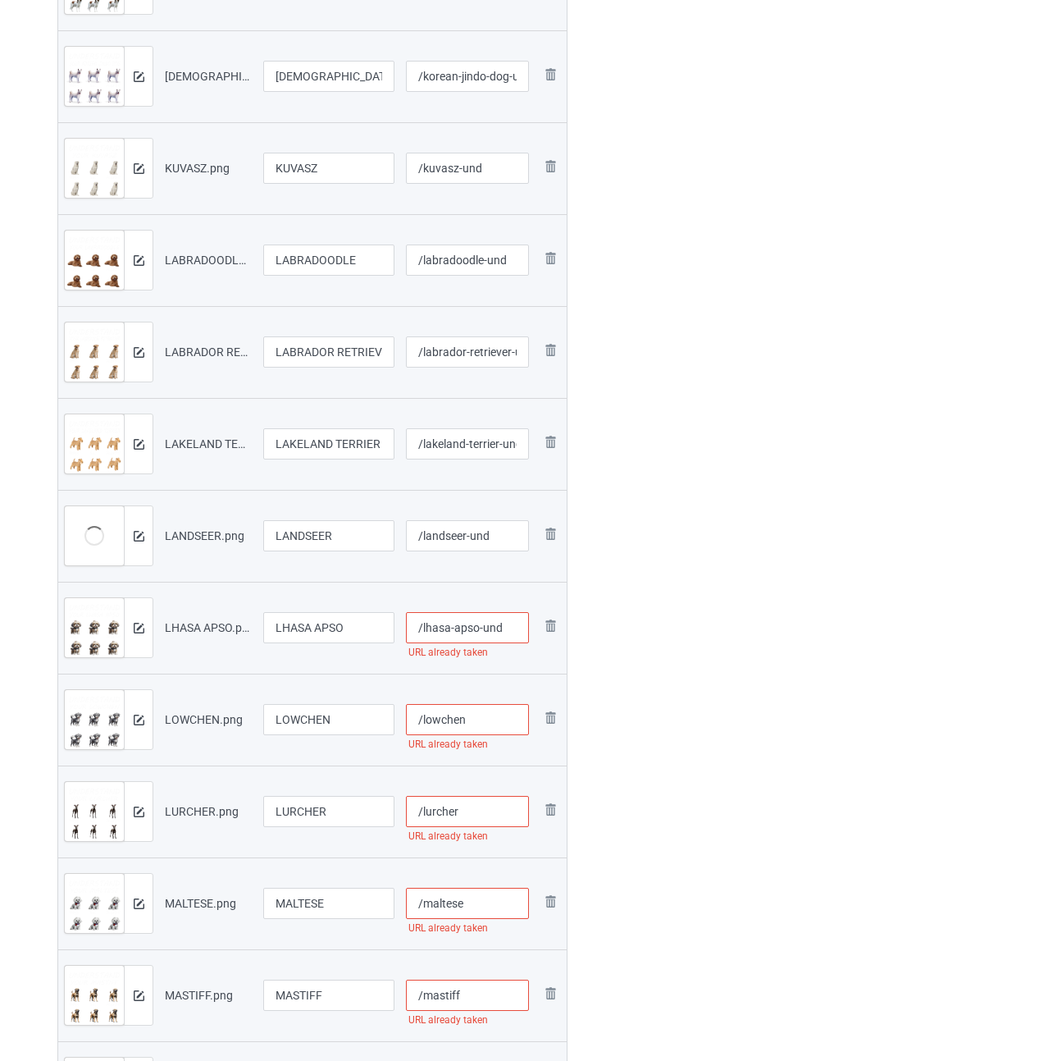
type input "/lhasa-apso-und"
click at [482, 712] on input "/lowchen" at bounding box center [468, 719] width 124 height 31
paste input "-und"
type input "/lowchen-und"
click at [485, 817] on input "/lurcher" at bounding box center [468, 811] width 124 height 31
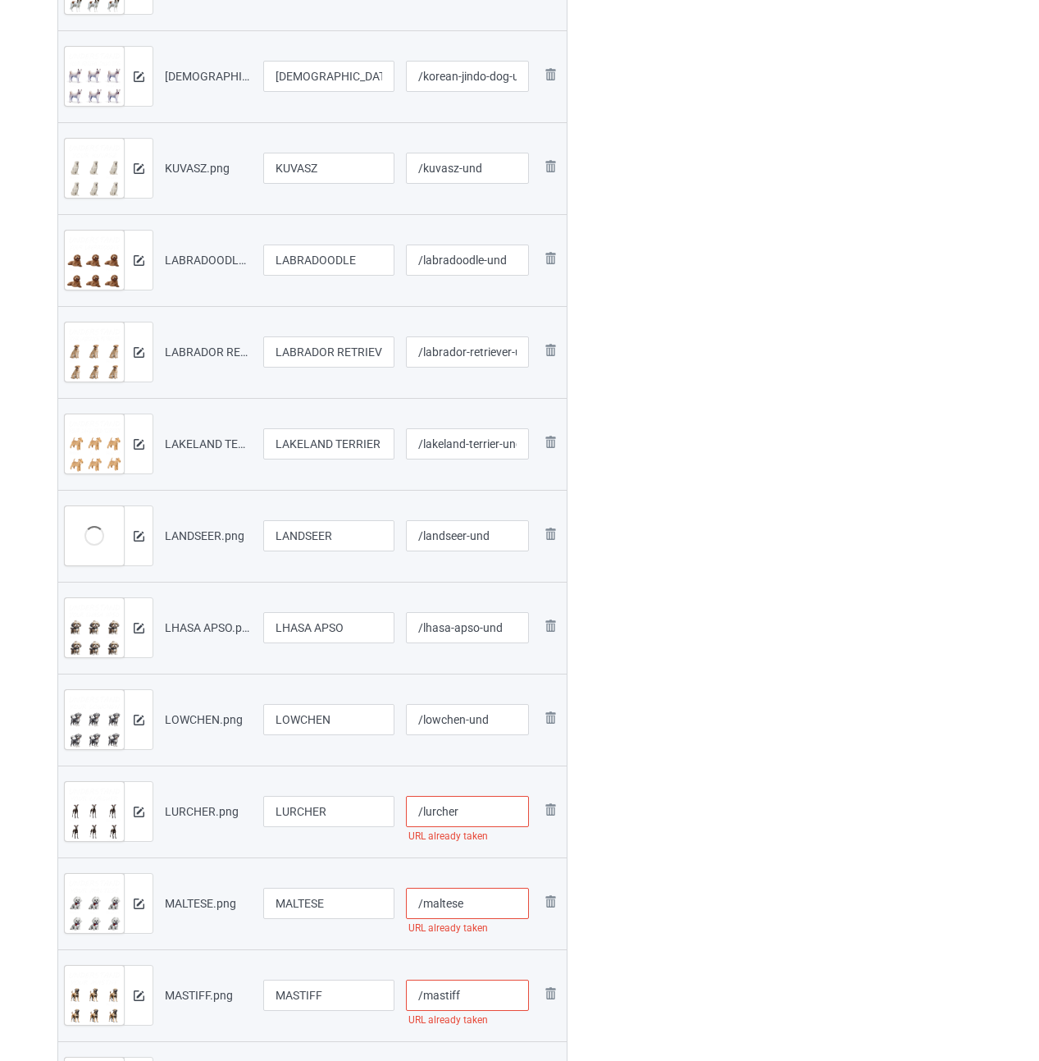
paste input "-und"
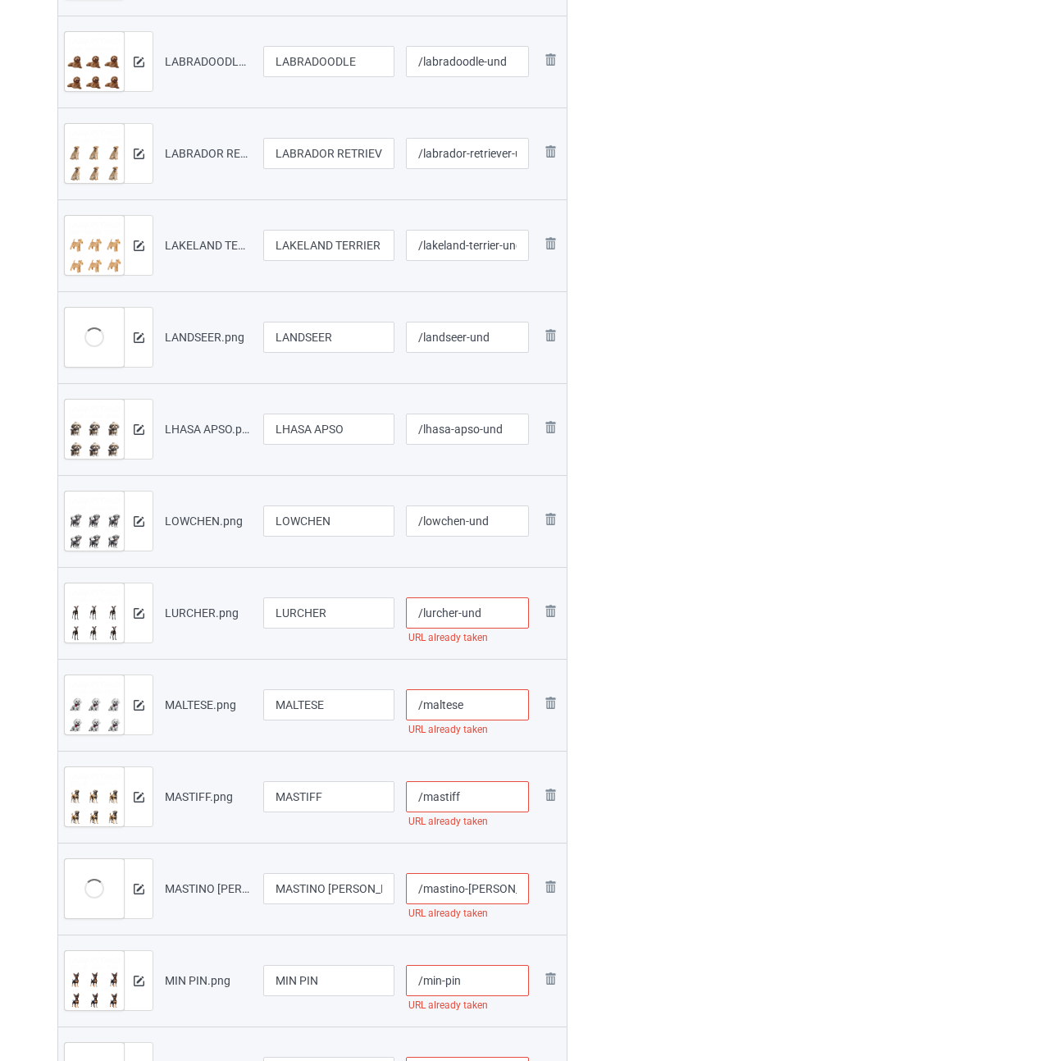
scroll to position [820, 0]
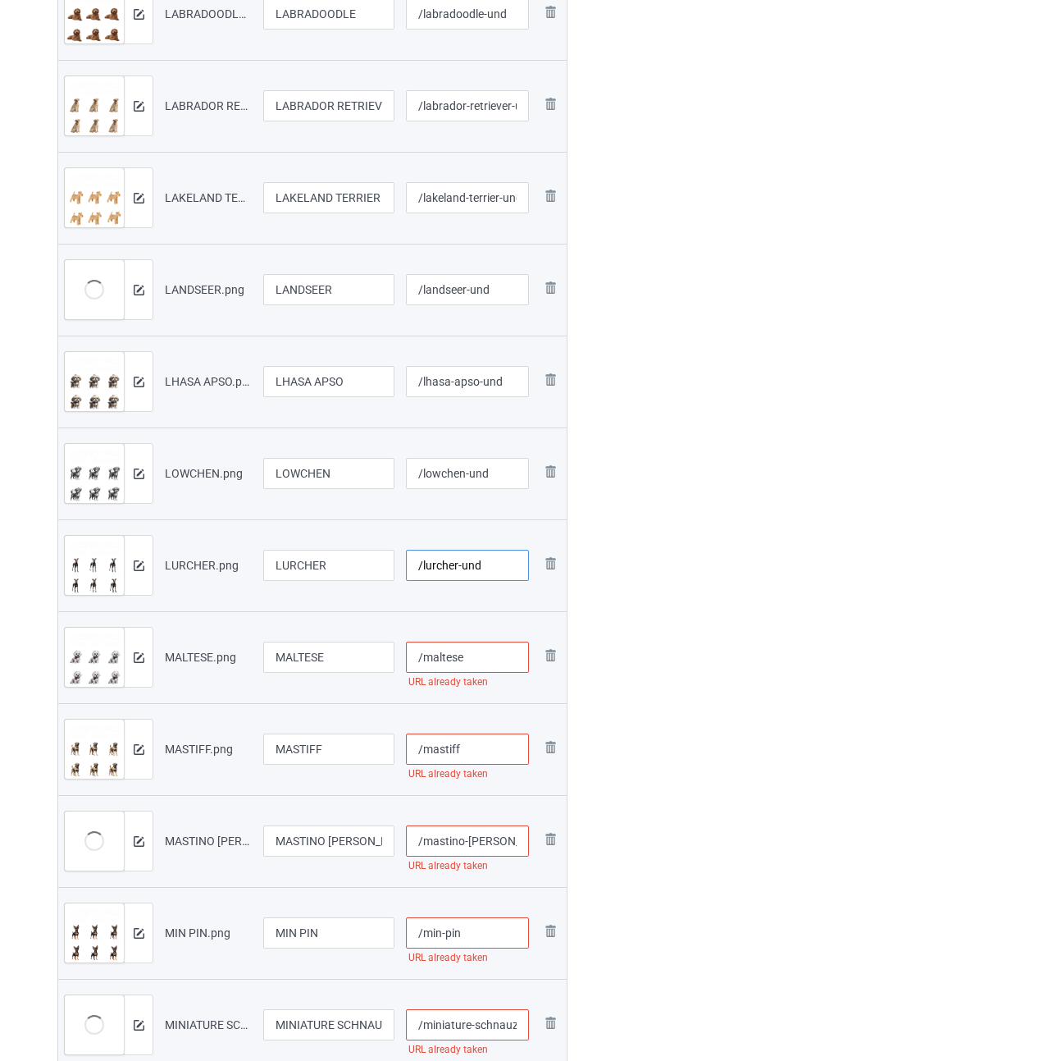
type input "/lurcher-und"
click at [484, 649] on input "/maltese" at bounding box center [468, 656] width 124 height 31
paste input "-und"
type input "/maltese-und"
click at [469, 748] on input "/mastiff" at bounding box center [468, 748] width 124 height 31
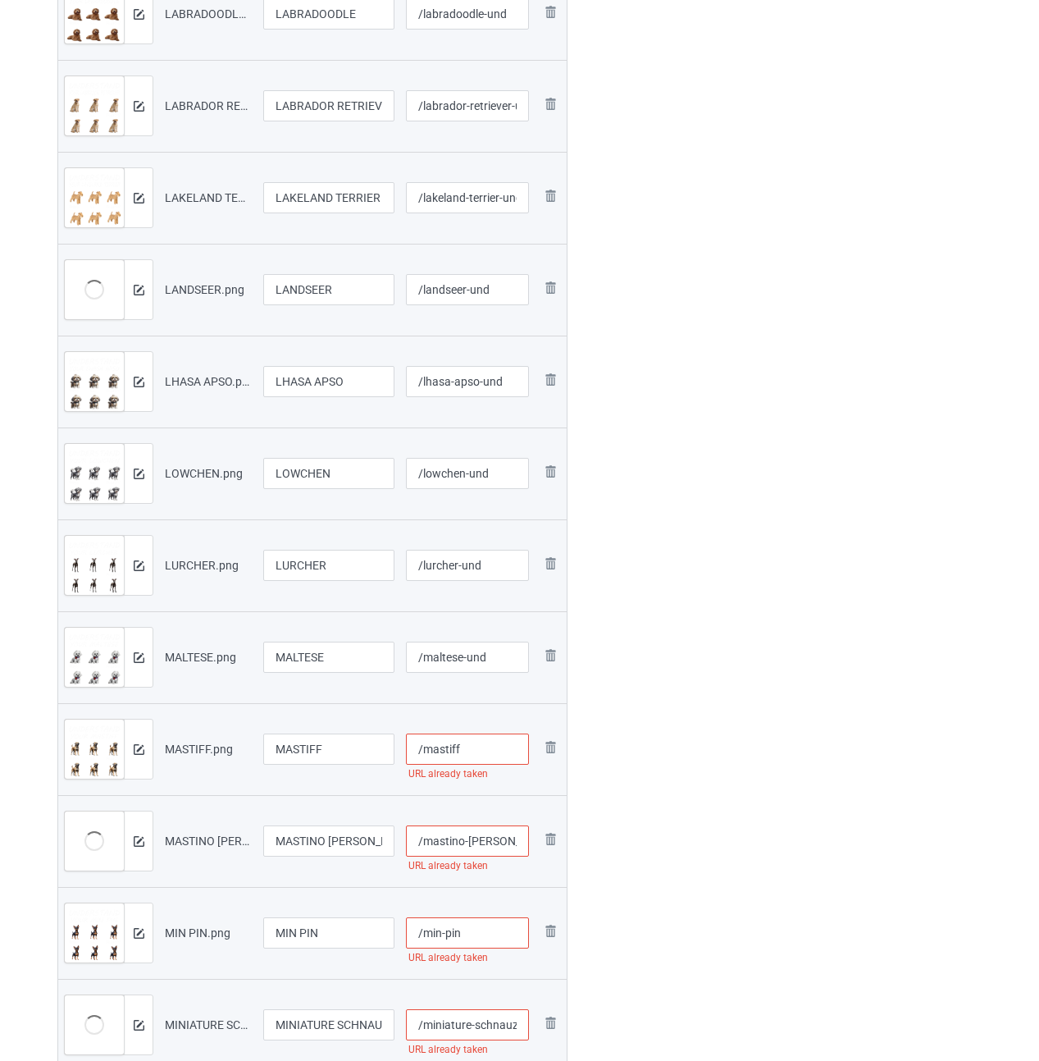
paste input "-und"
type input "/mastiff-und"
click at [469, 844] on input "/mastino-[PERSON_NAME]" at bounding box center [468, 840] width 124 height 31
paste input "-und"
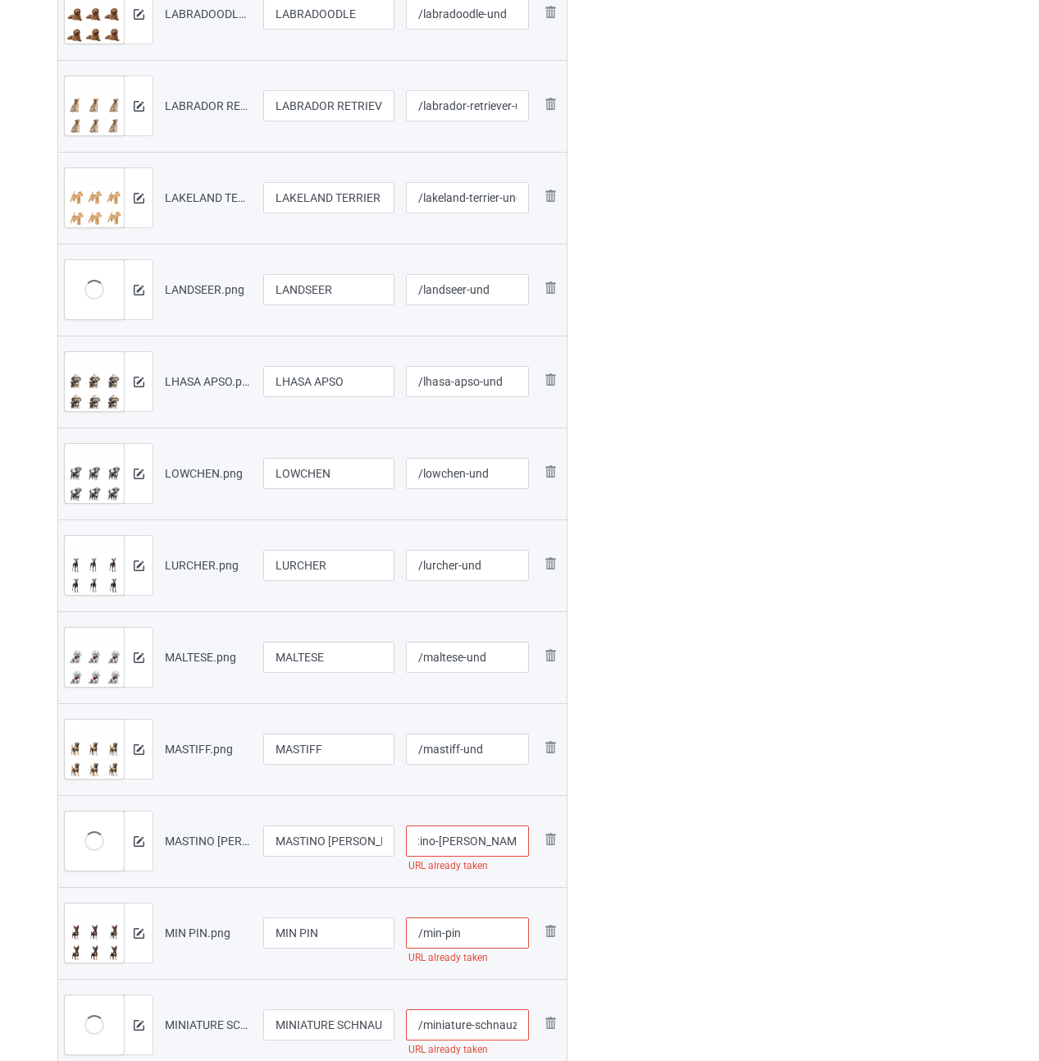
type input "/mastino-[PERSON_NAME]-und"
click at [479, 929] on input "/min-pin" at bounding box center [468, 932] width 124 height 31
paste input "-und"
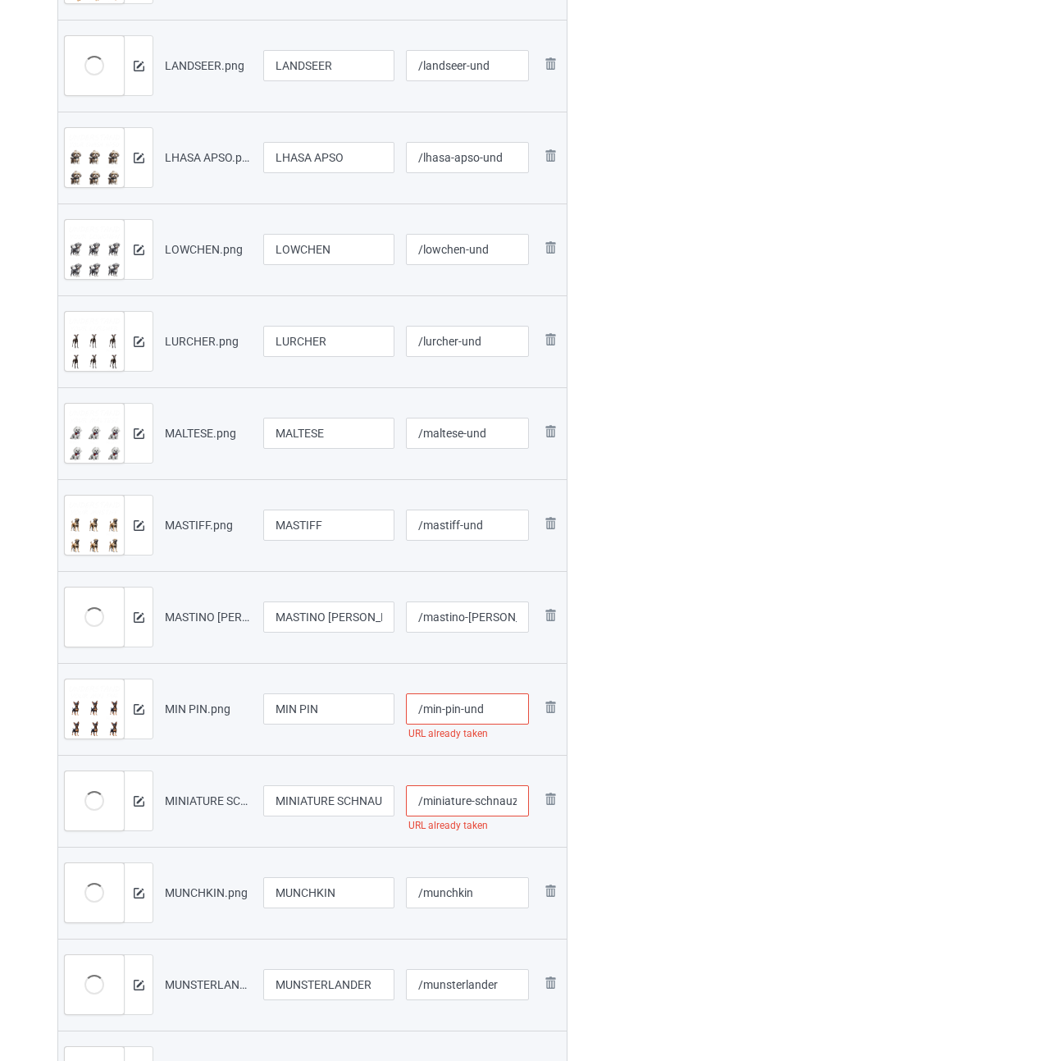
scroll to position [1148, 0]
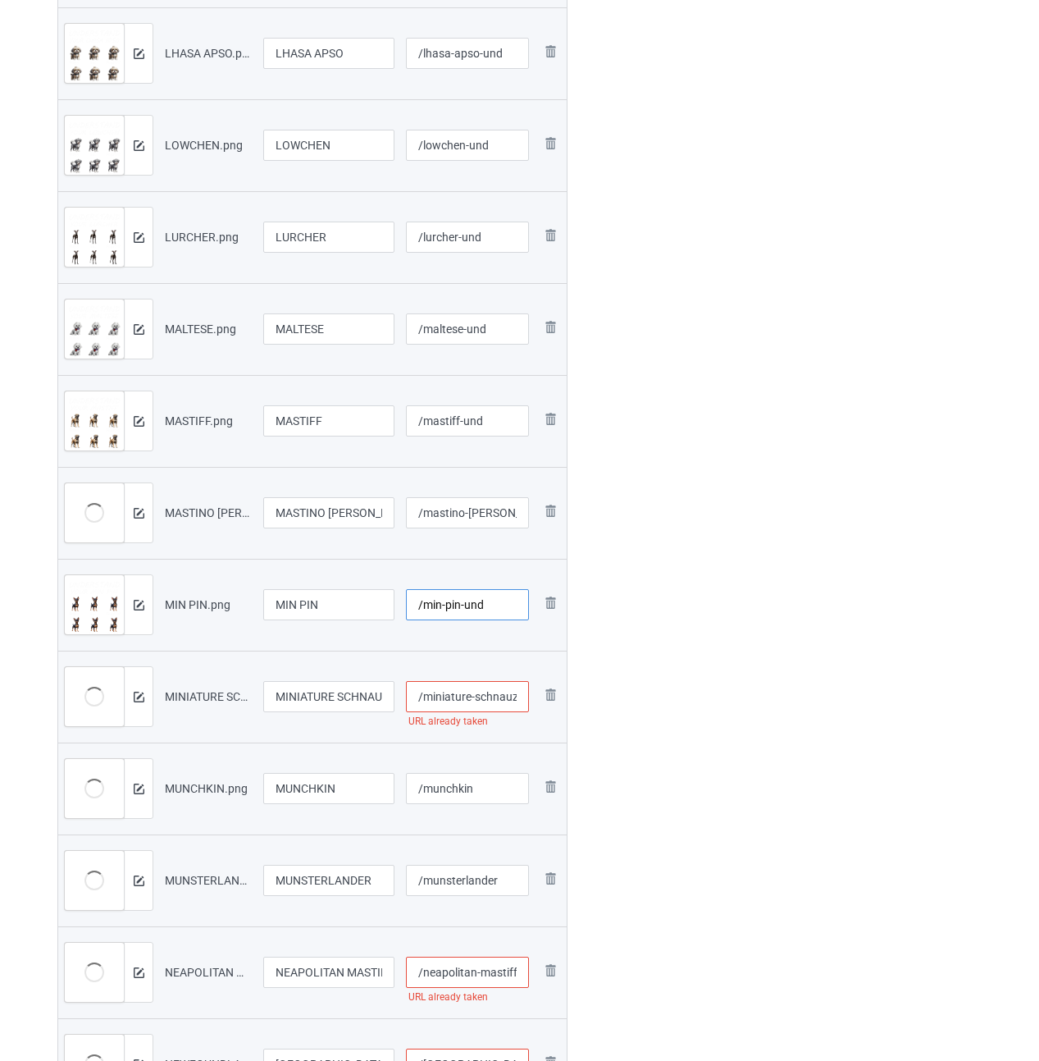
type input "/min-pin-und"
click at [491, 699] on input "/miniature-schnauzer" at bounding box center [468, 696] width 124 height 31
paste input "-und"
type input "/miniature-schnauzer-und"
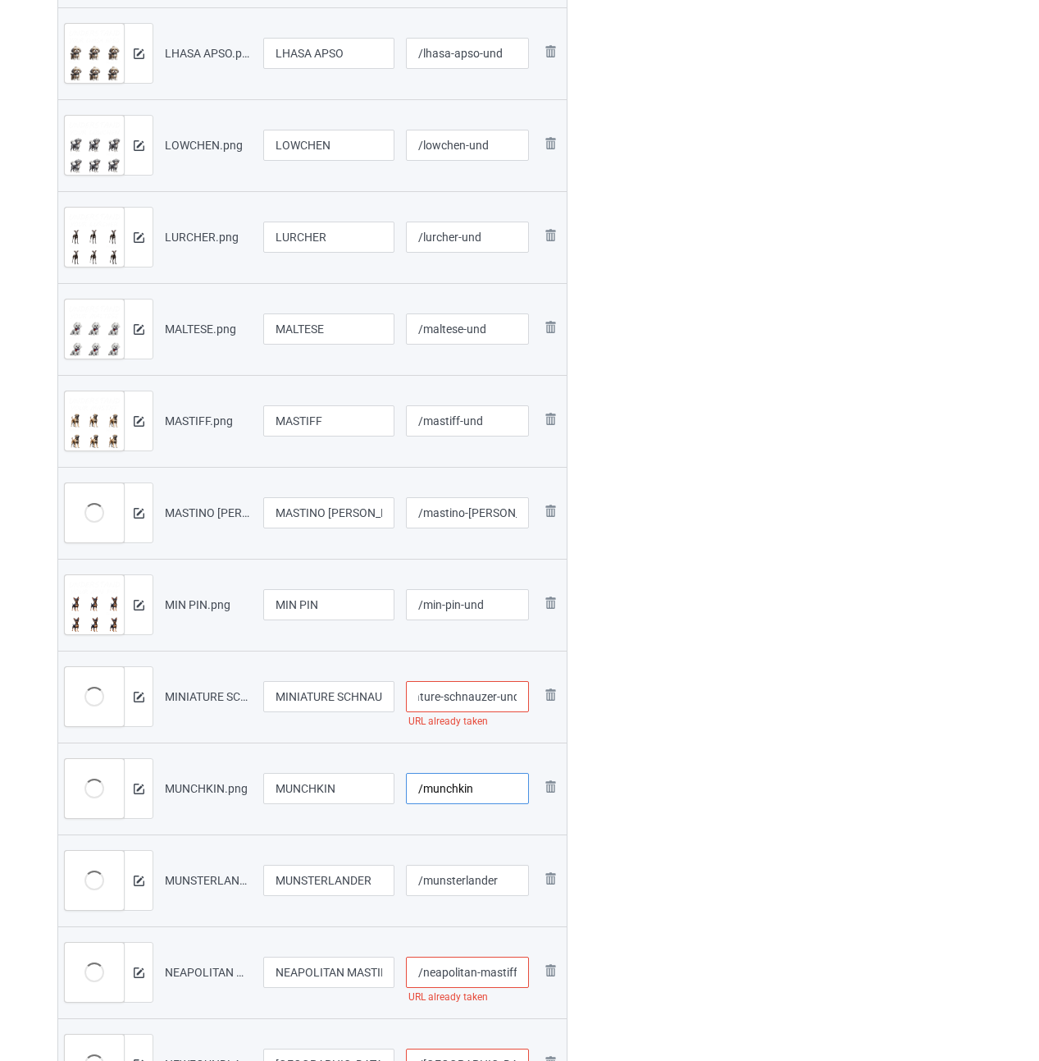
click at [488, 788] on input "/munchkin" at bounding box center [468, 788] width 124 height 31
paste input "-und"
type input "/munchkin-und"
click at [500, 881] on input "/munsterlander" at bounding box center [468, 880] width 124 height 31
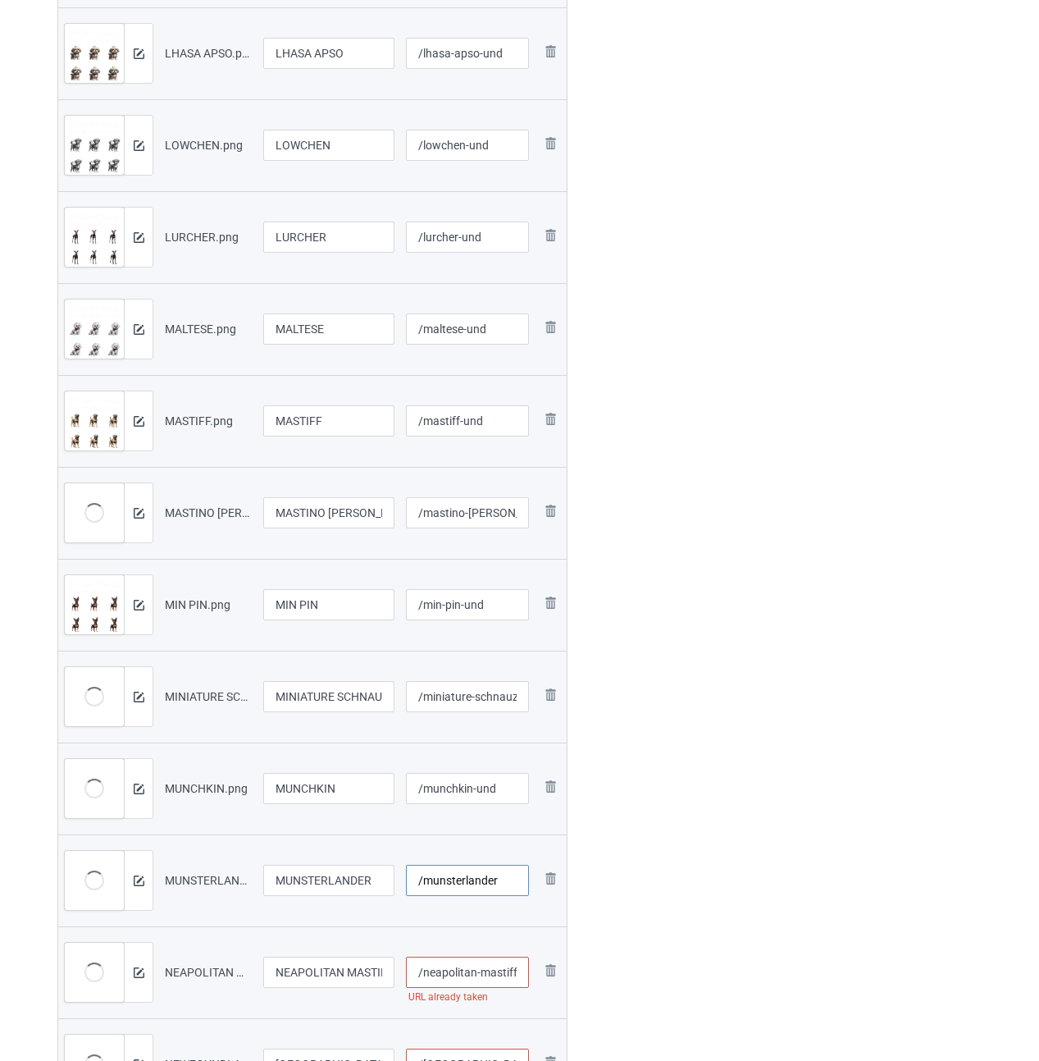
paste input "-und"
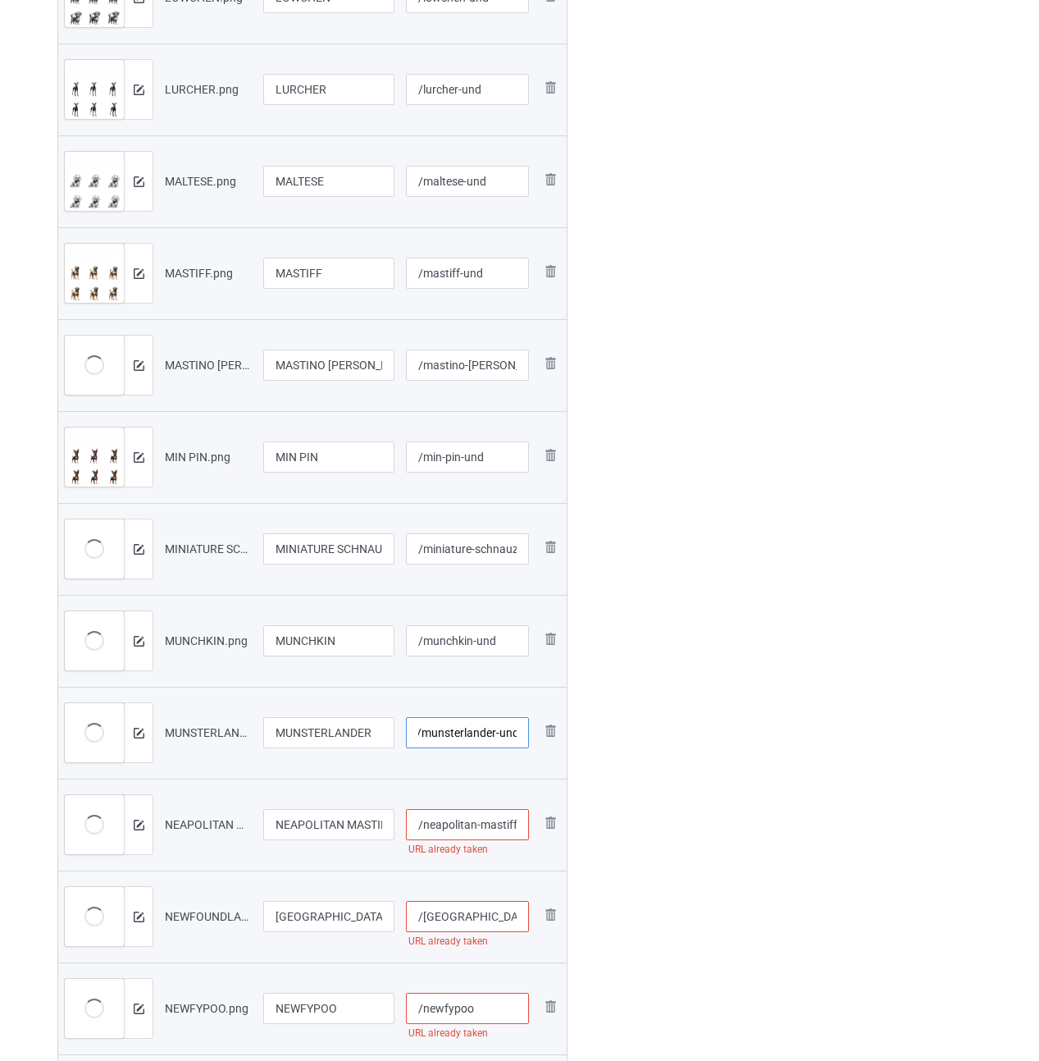
scroll to position [1312, 0]
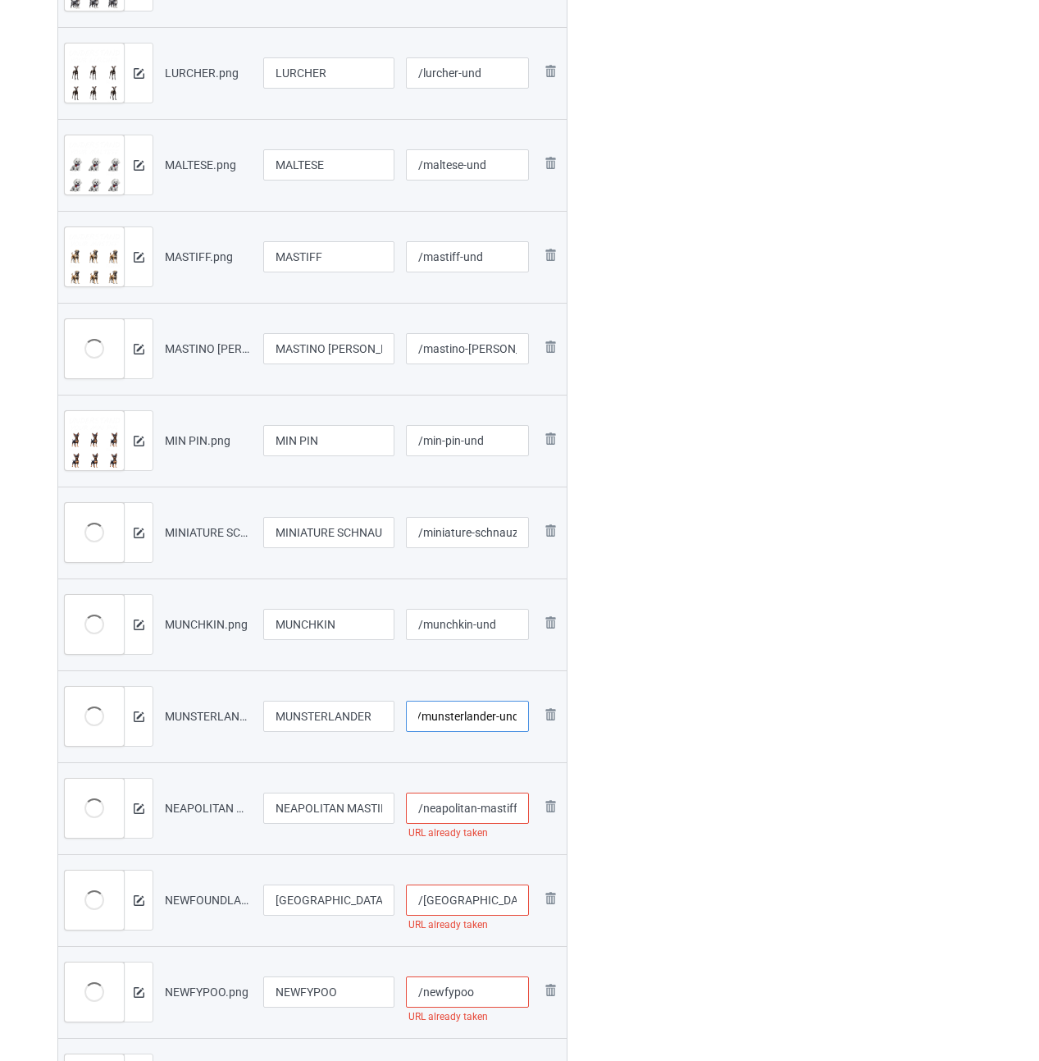
type input "/munsterlander-und"
click at [463, 810] on input "/neapolitan-mastiff" at bounding box center [468, 807] width 124 height 31
paste input "-und"
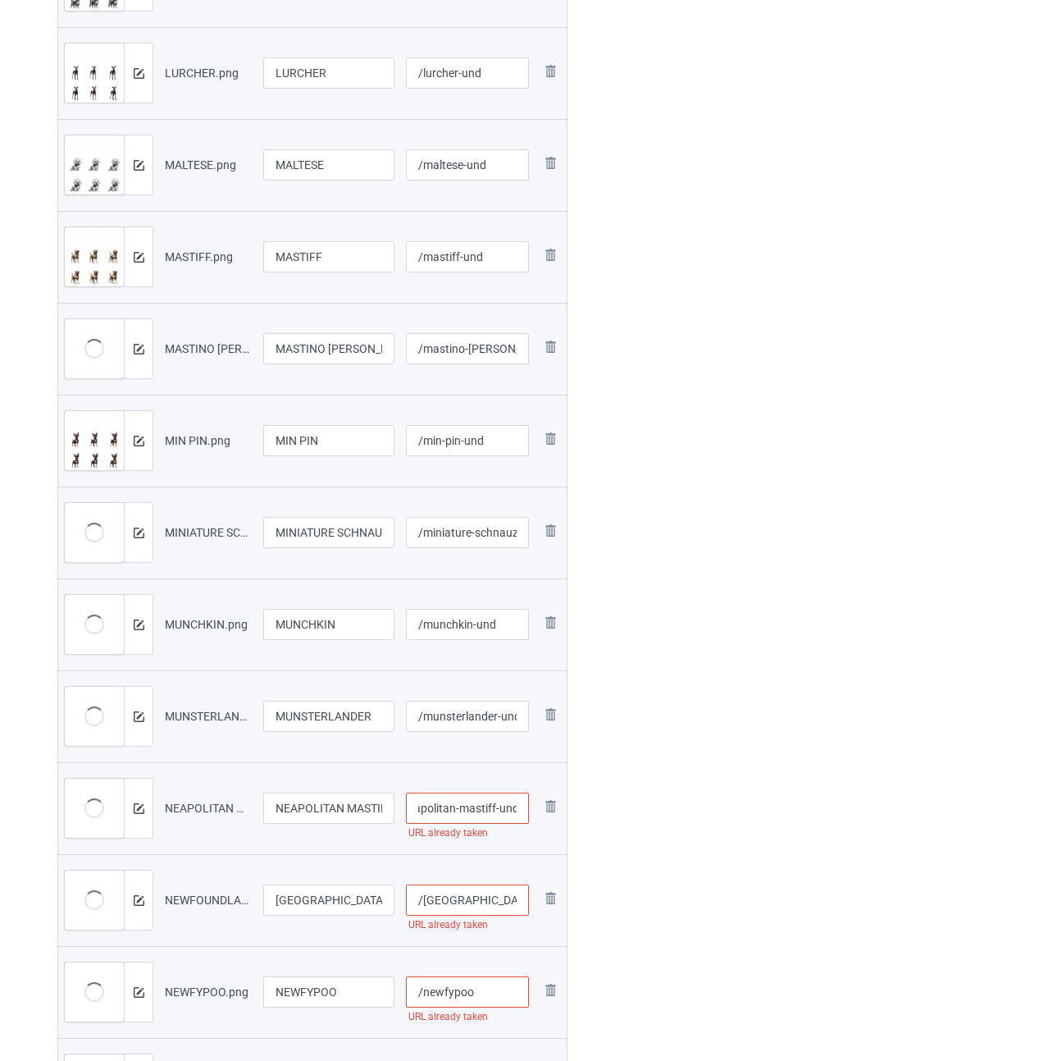
type input "/neapolitan-mastiff-und"
click at [503, 902] on input "/[GEOGRAPHIC_DATA]" at bounding box center [468, 899] width 124 height 31
paste input "-und"
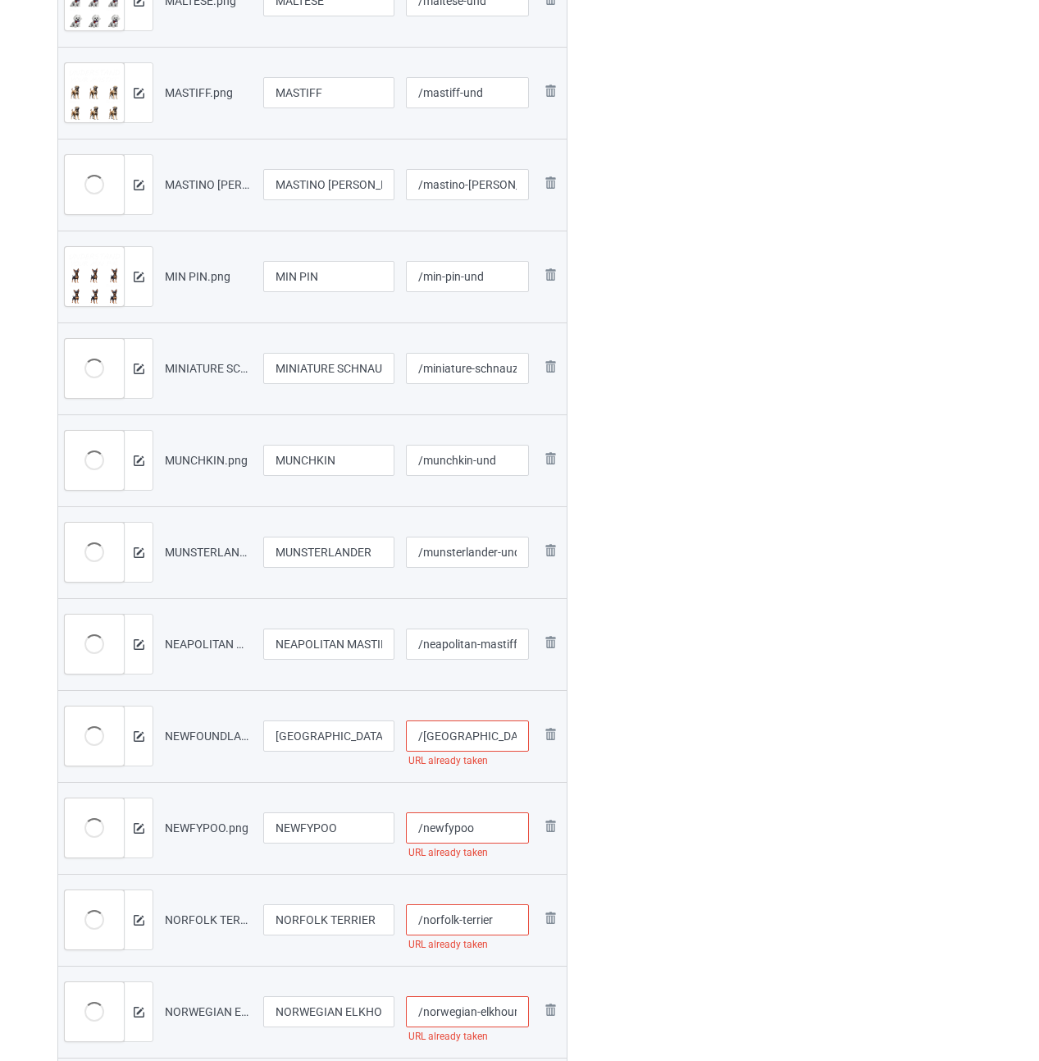
type input "/[GEOGRAPHIC_DATA]-und"
click at [506, 830] on input "/newfypoo" at bounding box center [468, 827] width 124 height 31
paste input "-und"
type input "/newfypoo-und"
click at [504, 912] on input "/norfolk-terrier" at bounding box center [468, 919] width 124 height 31
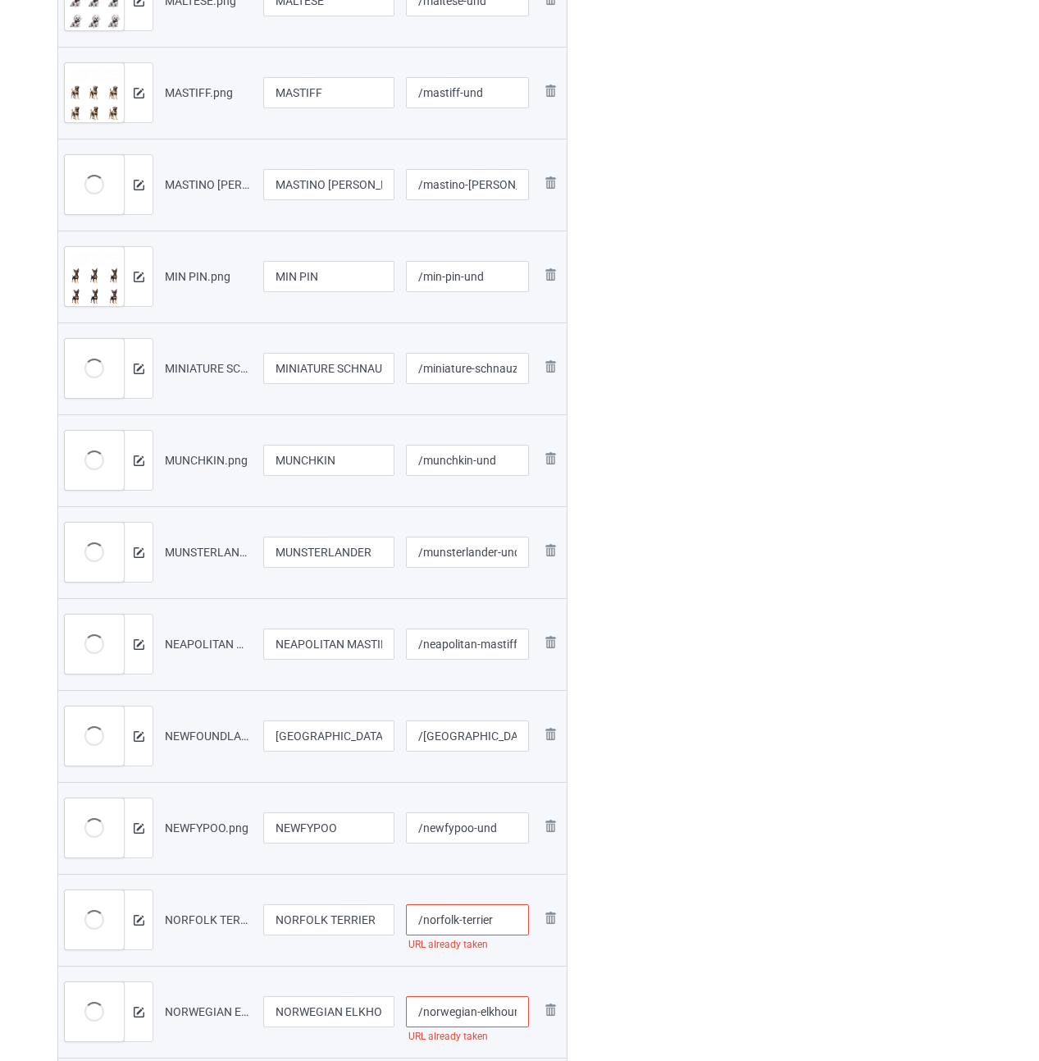
paste input "-und"
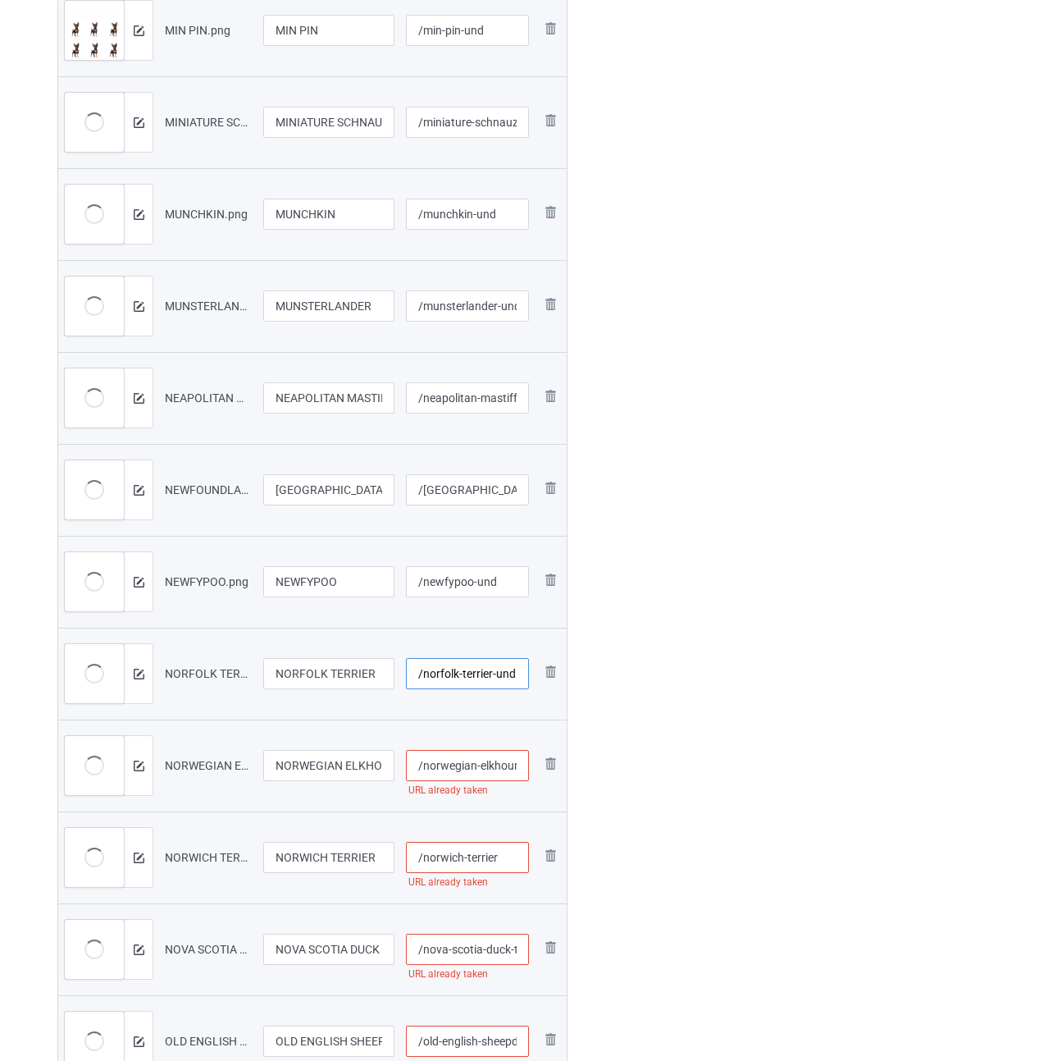
type input "/norfolk-terrier-und"
click at [463, 766] on input "/norwegian-elkhound" at bounding box center [468, 765] width 124 height 31
paste input "-und"
type input "/norwegian-elkhound-und"
click at [501, 851] on input "/norwich-terrier" at bounding box center [468, 857] width 124 height 31
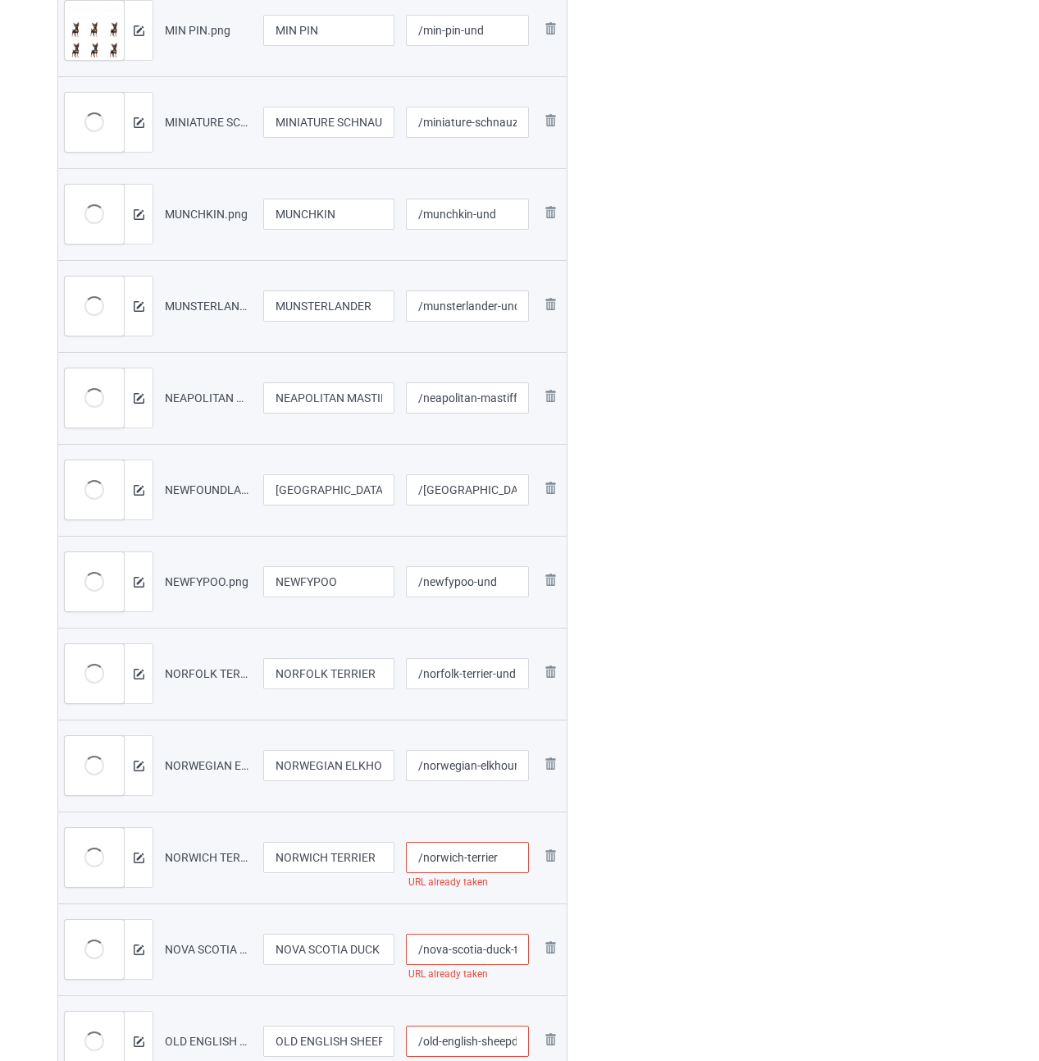
paste input "-und"
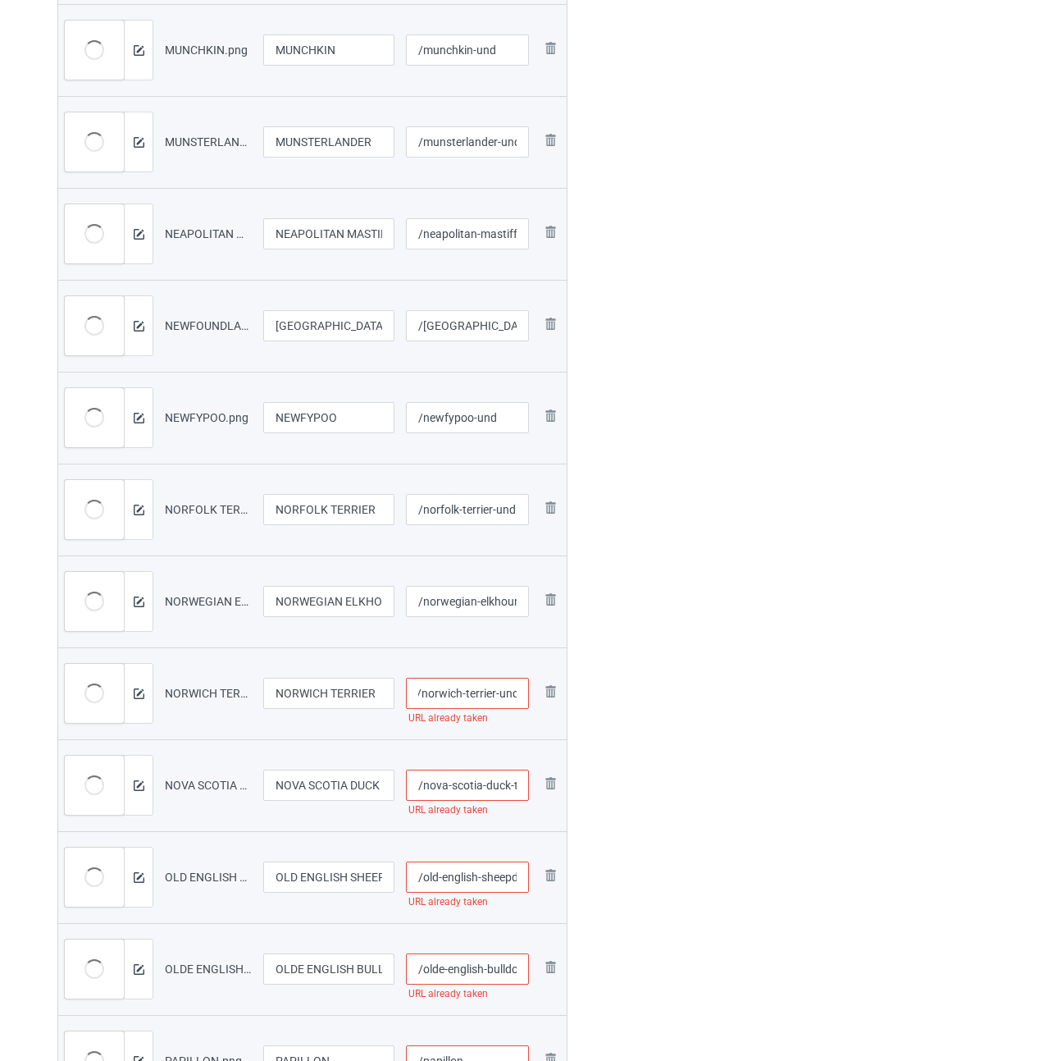
type input "/norwich-terrier-und"
click at [486, 781] on input "/nova-scotia-duck-tolling-retriever" at bounding box center [468, 784] width 124 height 31
paste input "-und"
type input "/nova-scotia-duck-tolling-retriever-und"
click at [460, 874] on input "/old-english-sheepdog" at bounding box center [468, 876] width 124 height 31
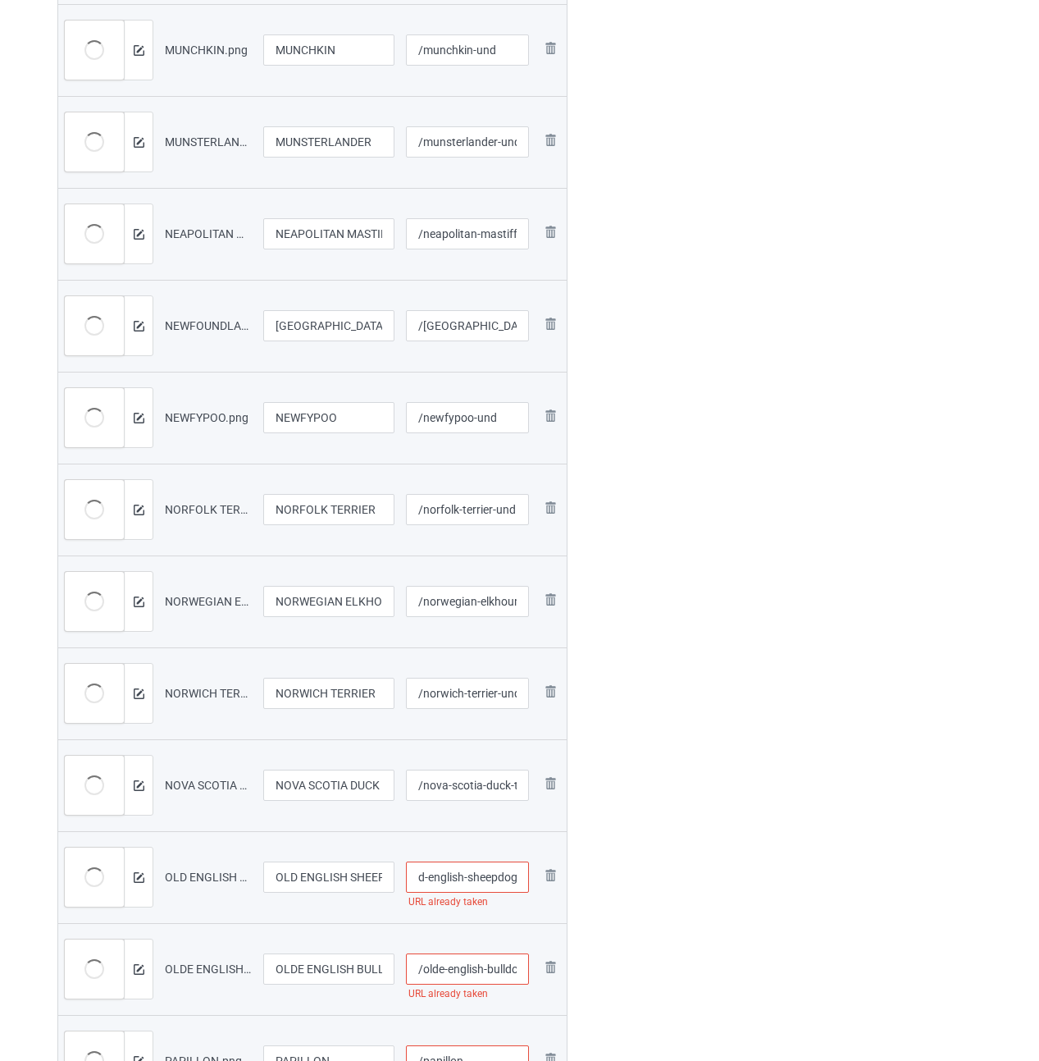
paste input "-und"
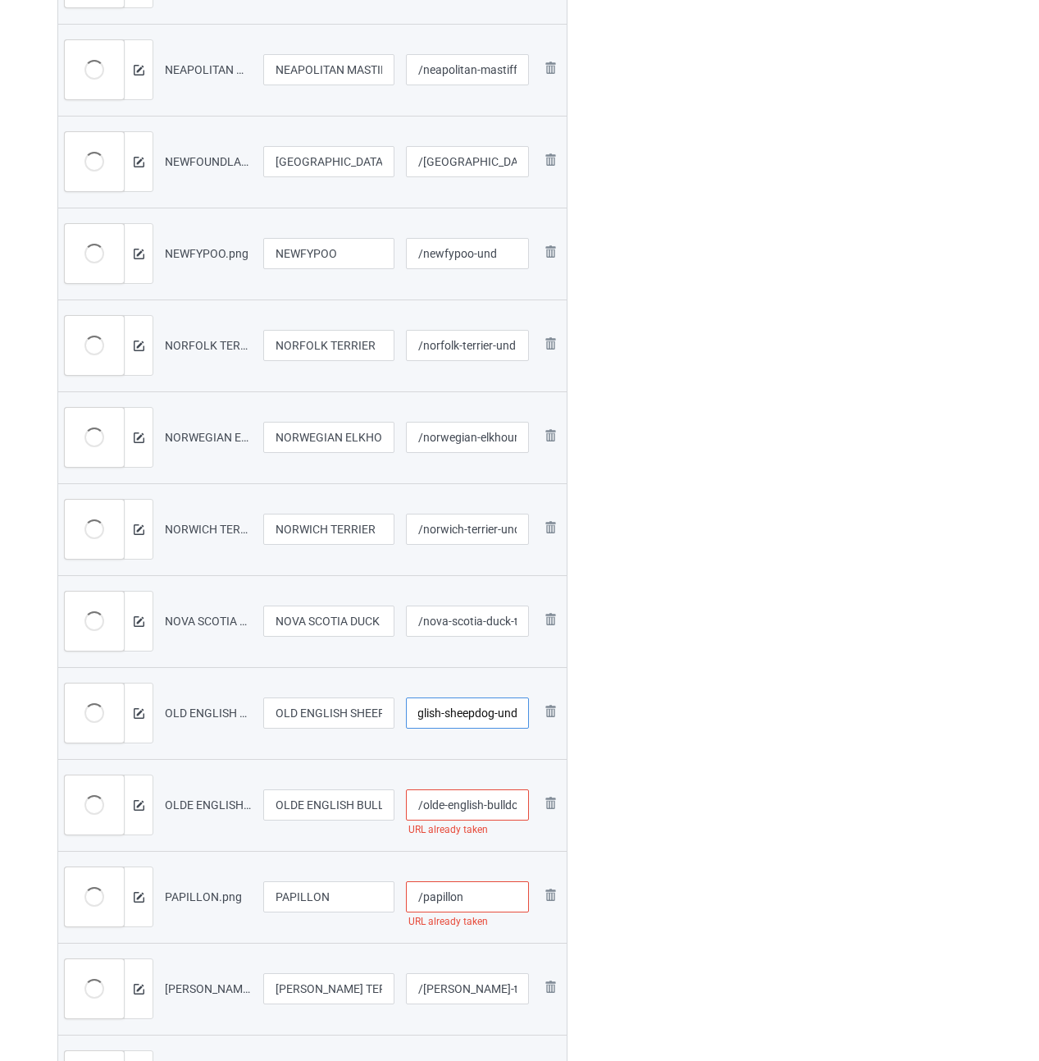
type input "/old-english-sheepdog-und"
click at [483, 801] on input "/olde-english-bulldogges" at bounding box center [468, 804] width 124 height 31
paste input "-und"
type input "/olde-english-bulldogges-und"
drag, startPoint x: 482, startPoint y: 897, endPoint x: 701, endPoint y: 812, distance: 234.3
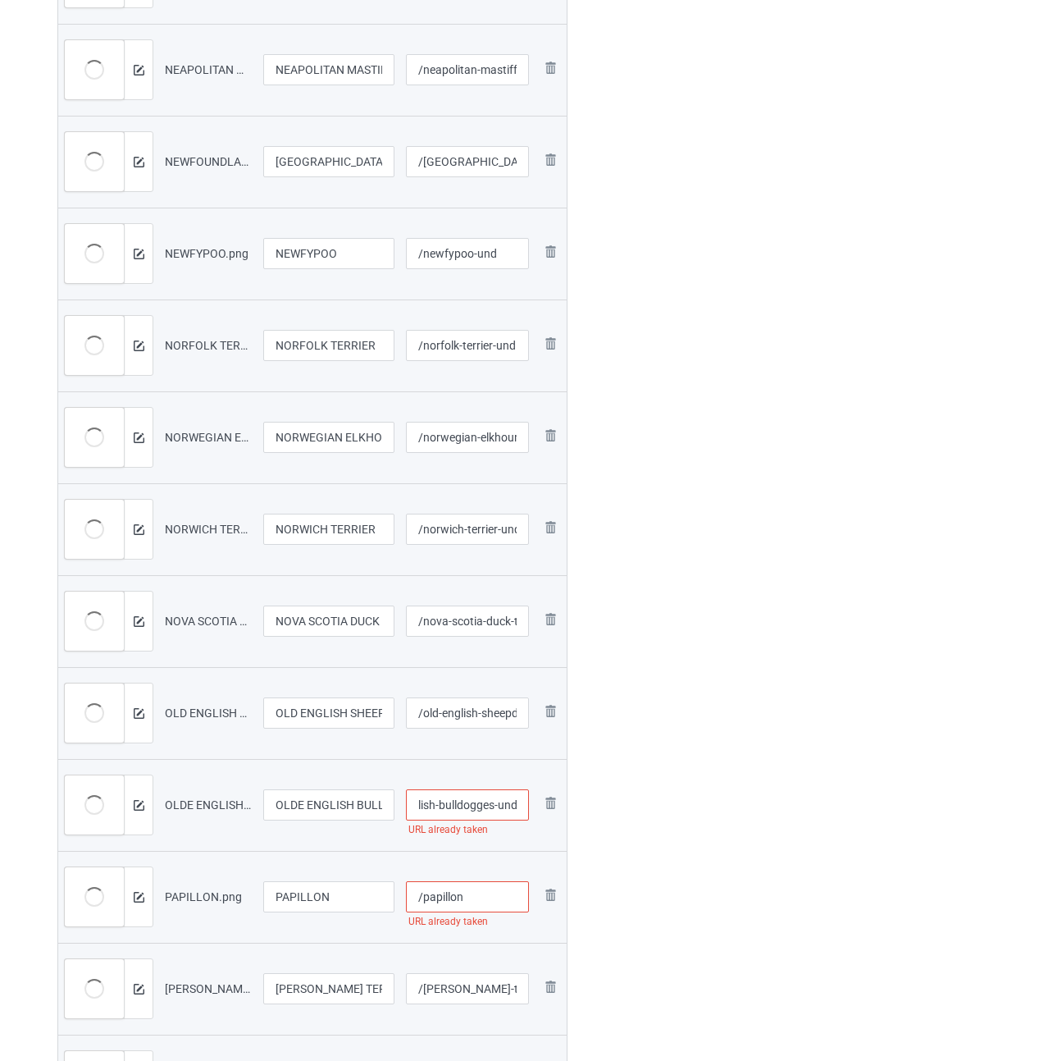
click at [482, 897] on input "/papillon" at bounding box center [468, 896] width 124 height 31
paste input "-und"
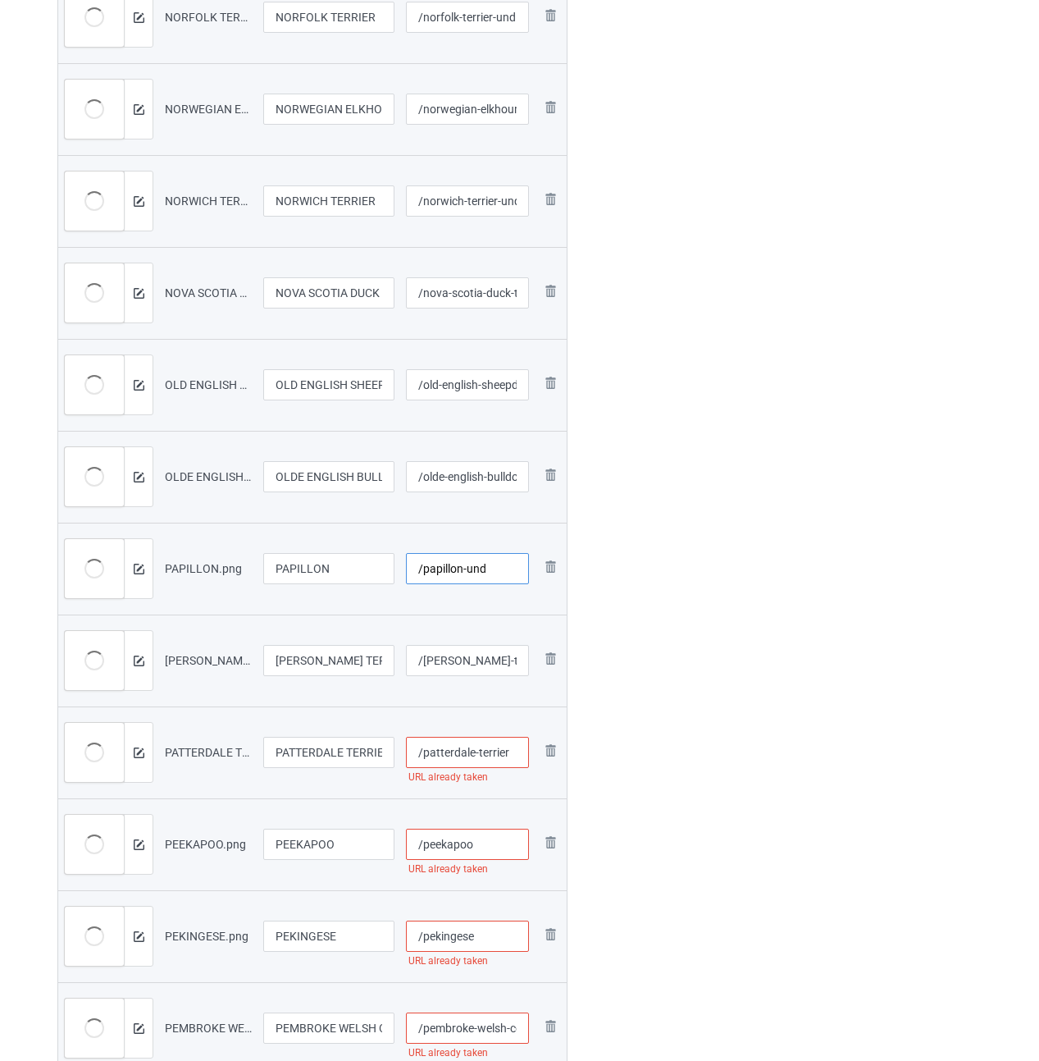
type input "/papillon-und"
click at [477, 654] on input "/[PERSON_NAME]-terrier" at bounding box center [468, 660] width 124 height 31
paste input "-und"
type input "/[PERSON_NAME]-terrier-und"
click at [514, 754] on input "/patterdale-terrier" at bounding box center [468, 752] width 124 height 31
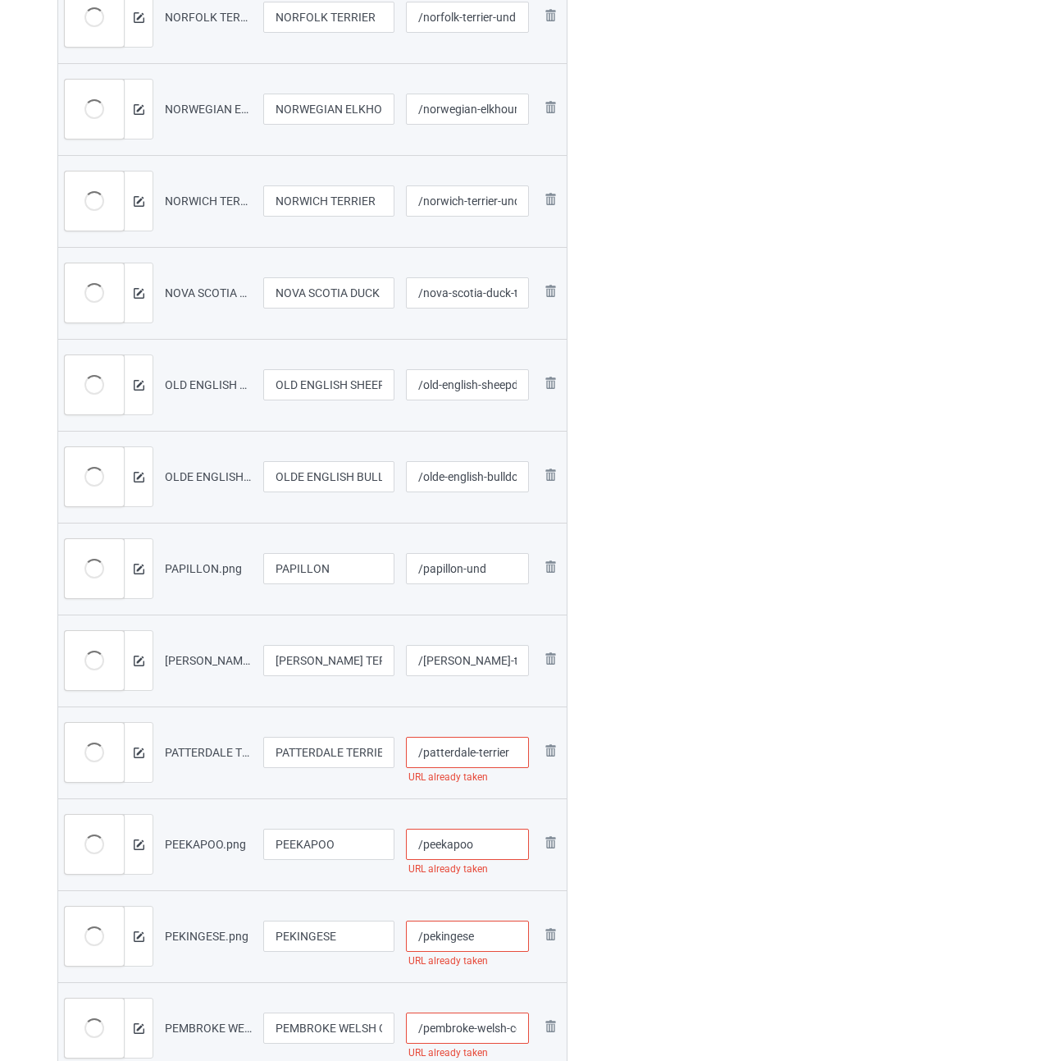
paste input "-und"
type input "/patterdale-terrier-und"
click at [504, 842] on input "/peekapoo" at bounding box center [468, 843] width 124 height 31
paste input "-und"
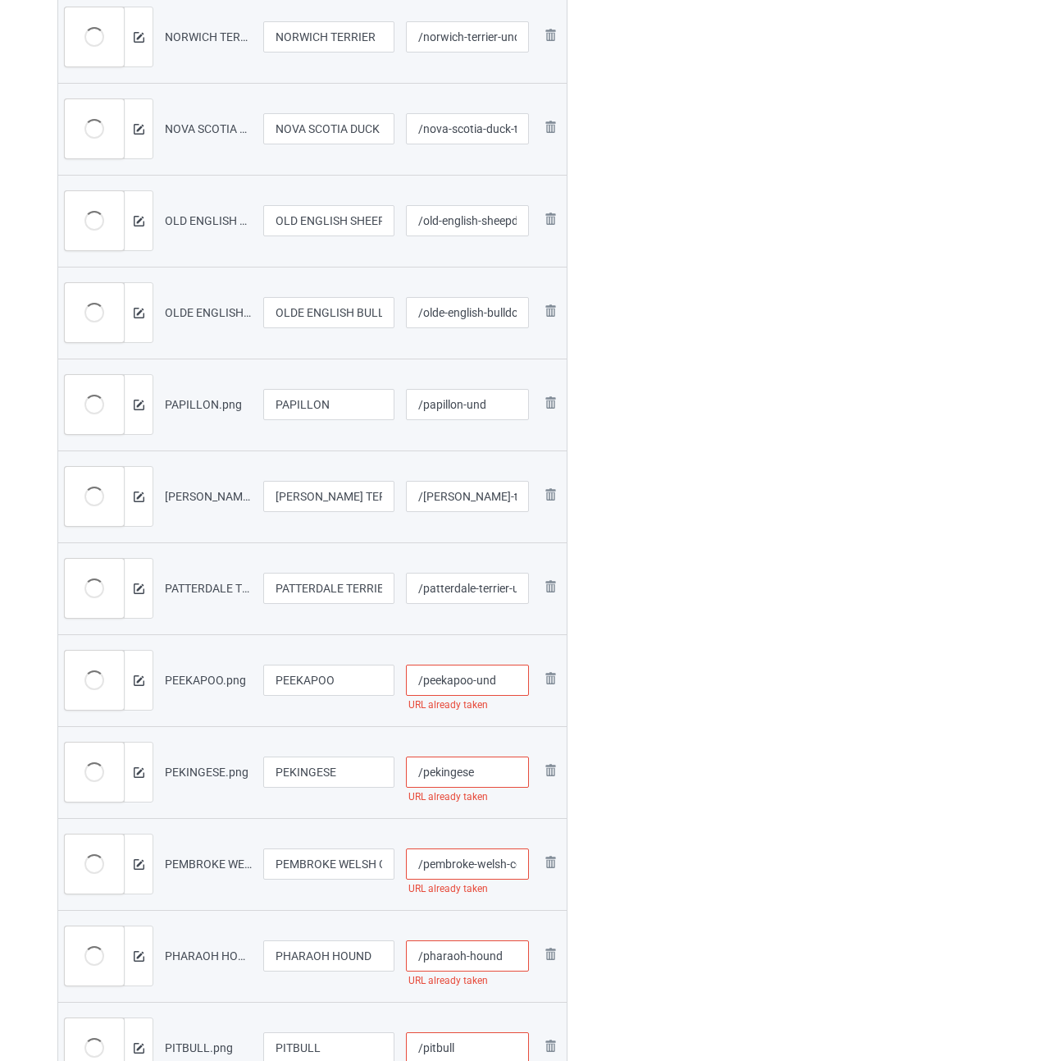
type input "/peekapoo-und"
click at [513, 770] on input "/pekingese" at bounding box center [468, 771] width 124 height 31
paste
type input "/pekingese-und"
click at [476, 868] on input "/pembroke-welsh-corgi" at bounding box center [468, 863] width 124 height 31
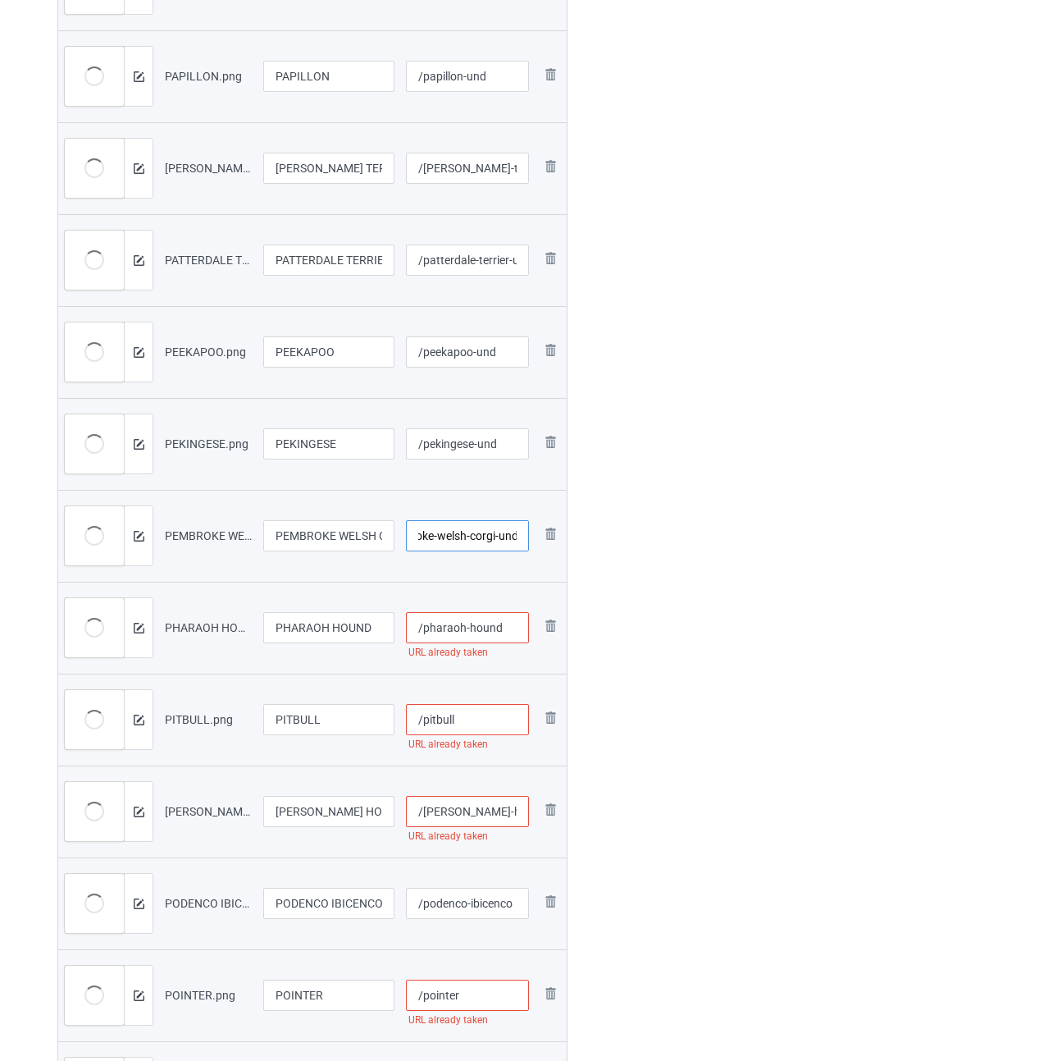
type input "/pembroke-welsh-corgi-und"
click at [510, 630] on input "/pharaoh-hound" at bounding box center [468, 627] width 124 height 31
type input "/pharaoh-hound-und"
click at [475, 722] on input "/pitbull" at bounding box center [468, 719] width 124 height 31
type input "/pitbull-und"
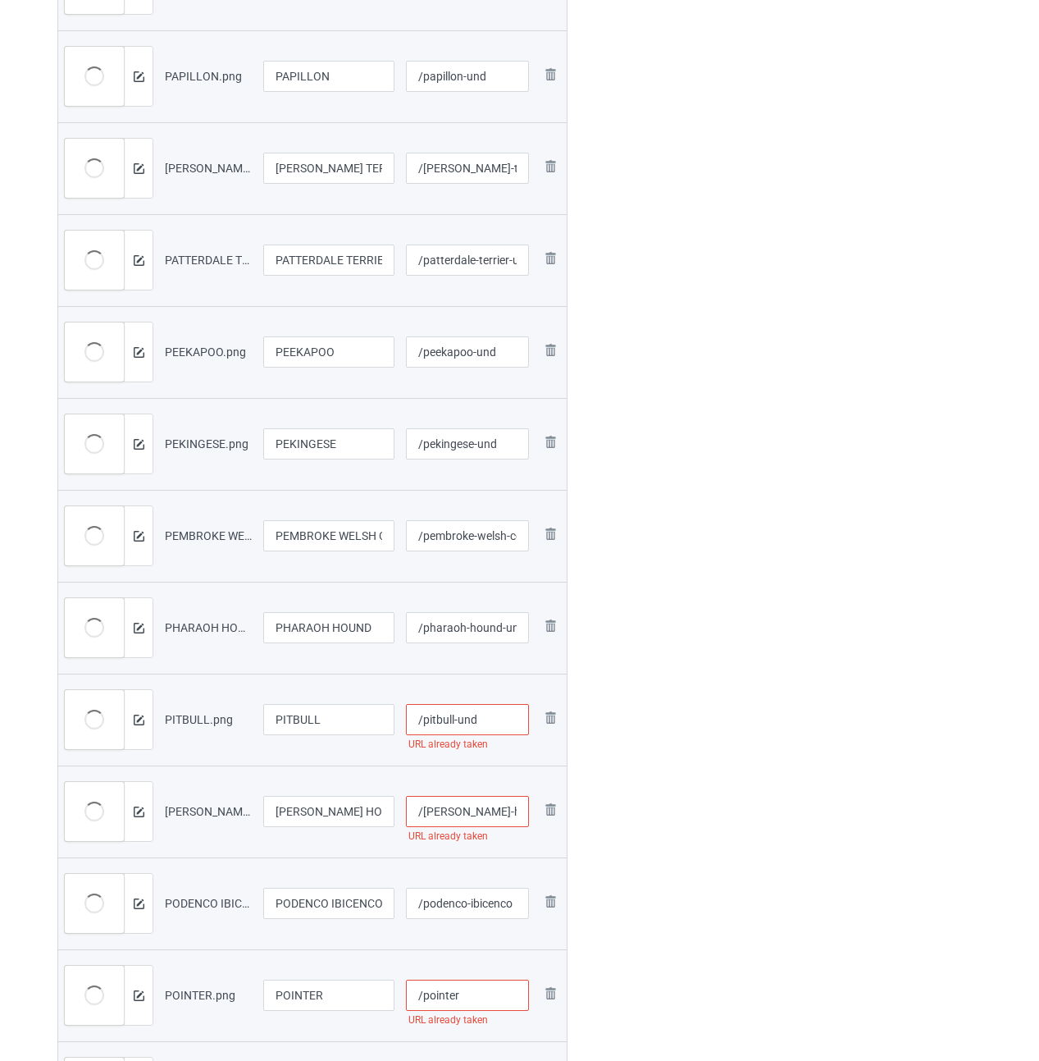
click at [497, 819] on input "/[PERSON_NAME]-hound" at bounding box center [468, 811] width 124 height 31
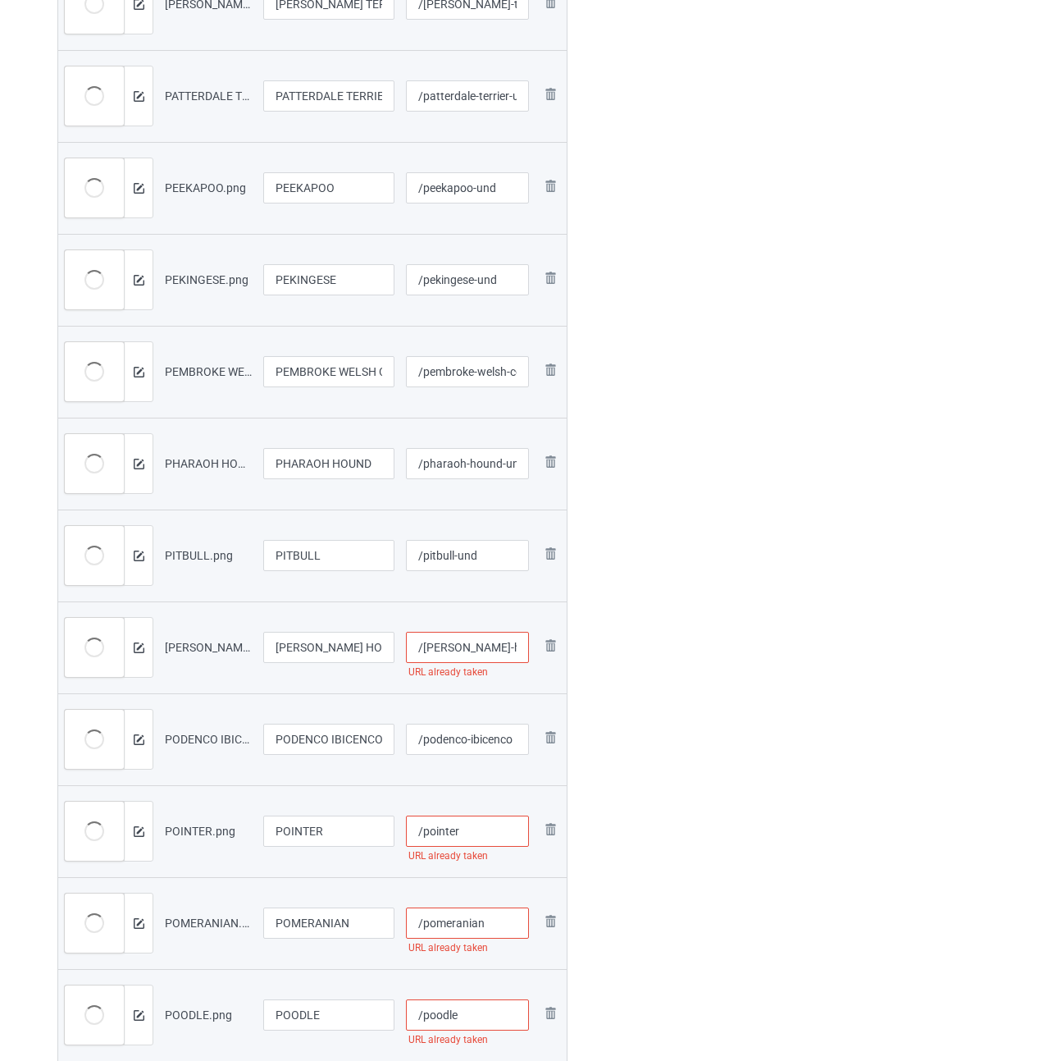
type input "/[PERSON_NAME]-hound-und"
click at [480, 728] on input "/podenco-ibicenco" at bounding box center [468, 738] width 124 height 31
type input "/podenco-ibicenco-und"
click at [490, 823] on input "/pointer" at bounding box center [468, 830] width 124 height 31
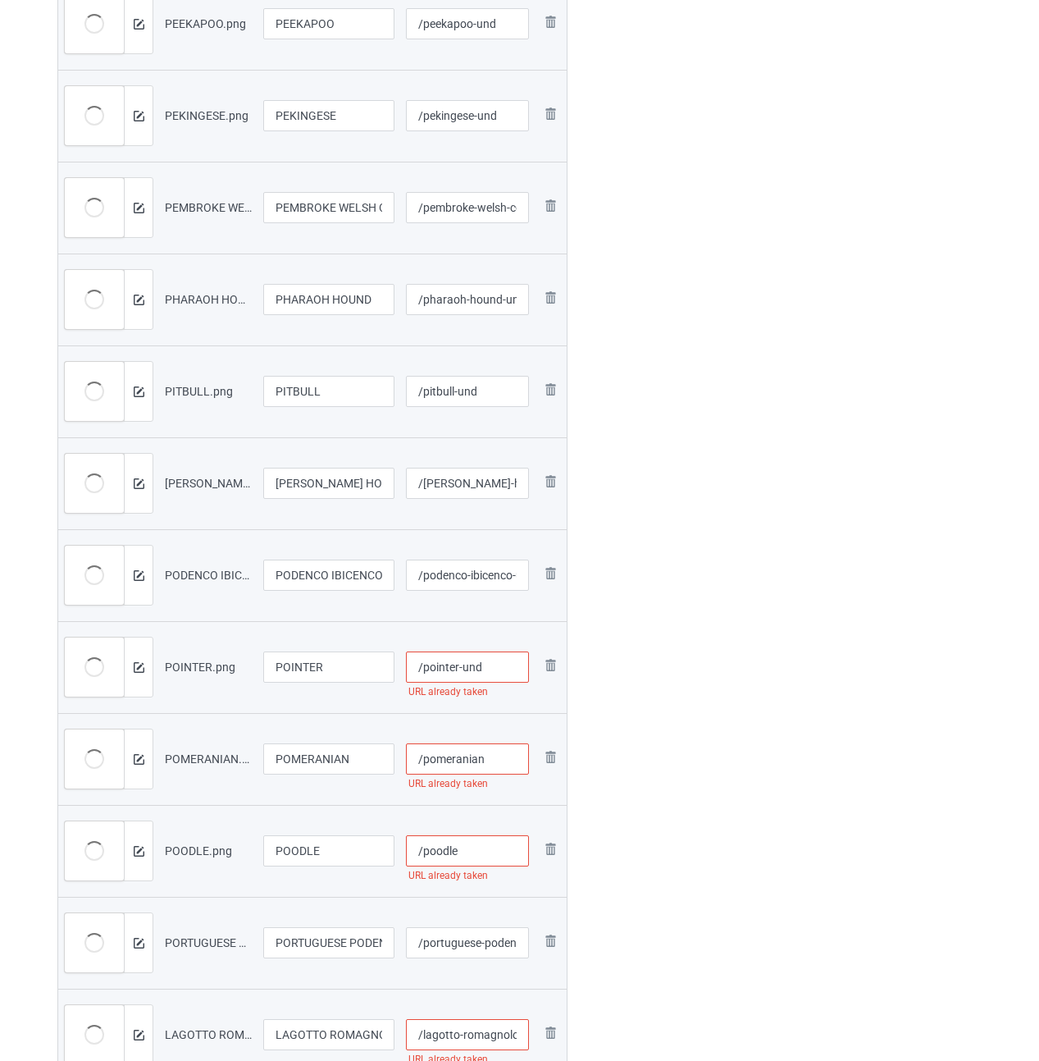
type input "/pointer-und"
click at [495, 751] on input "/pomeranian" at bounding box center [468, 758] width 124 height 31
type input "/pomeranian-und"
click at [488, 859] on input "/poodle" at bounding box center [468, 850] width 124 height 31
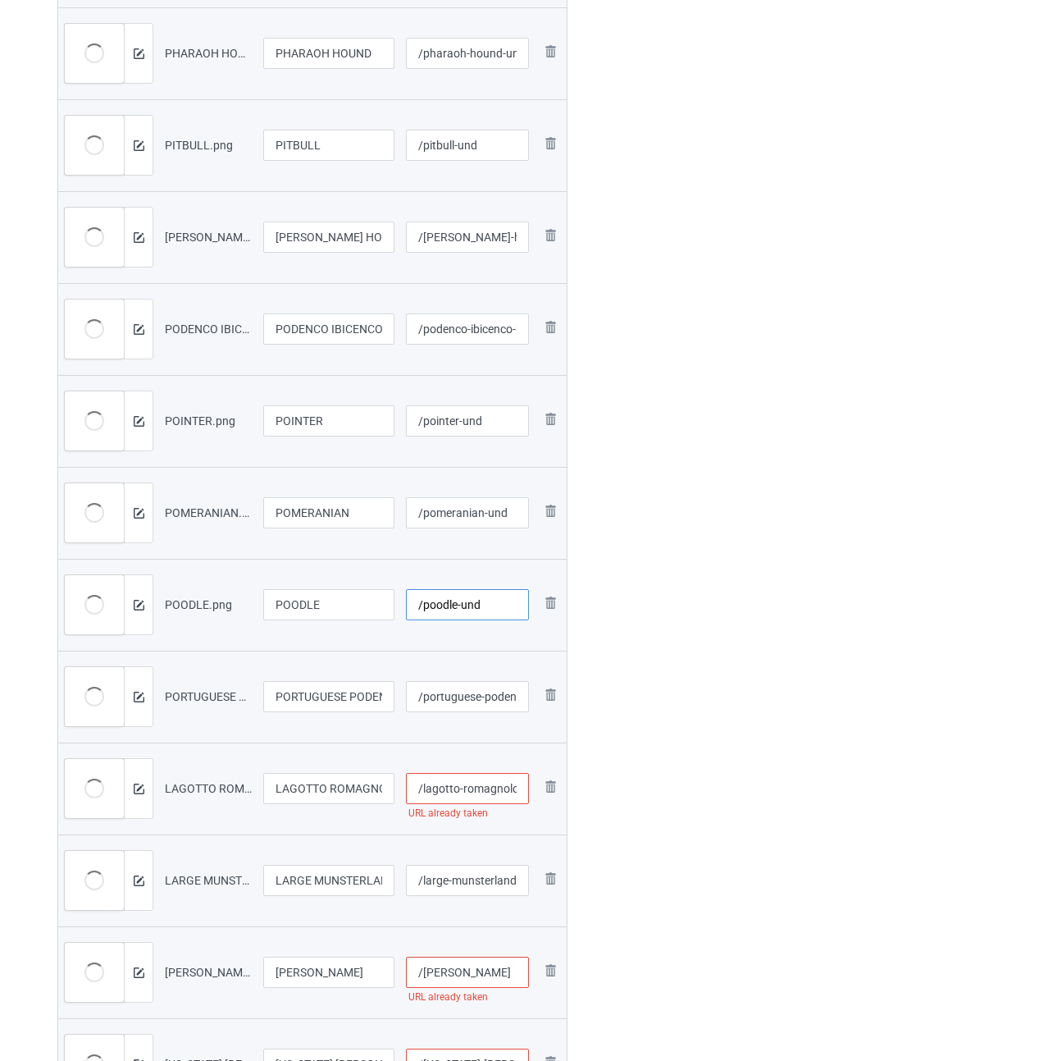
type input "/poodle-und"
click at [479, 699] on input "/portuguese-podengo" at bounding box center [468, 696] width 124 height 31
type input "/portuguese-podengo-und"
click at [466, 788] on input "/lagotto-romagnolo" at bounding box center [468, 788] width 124 height 31
type input "/lagotto-romagnolo-und"
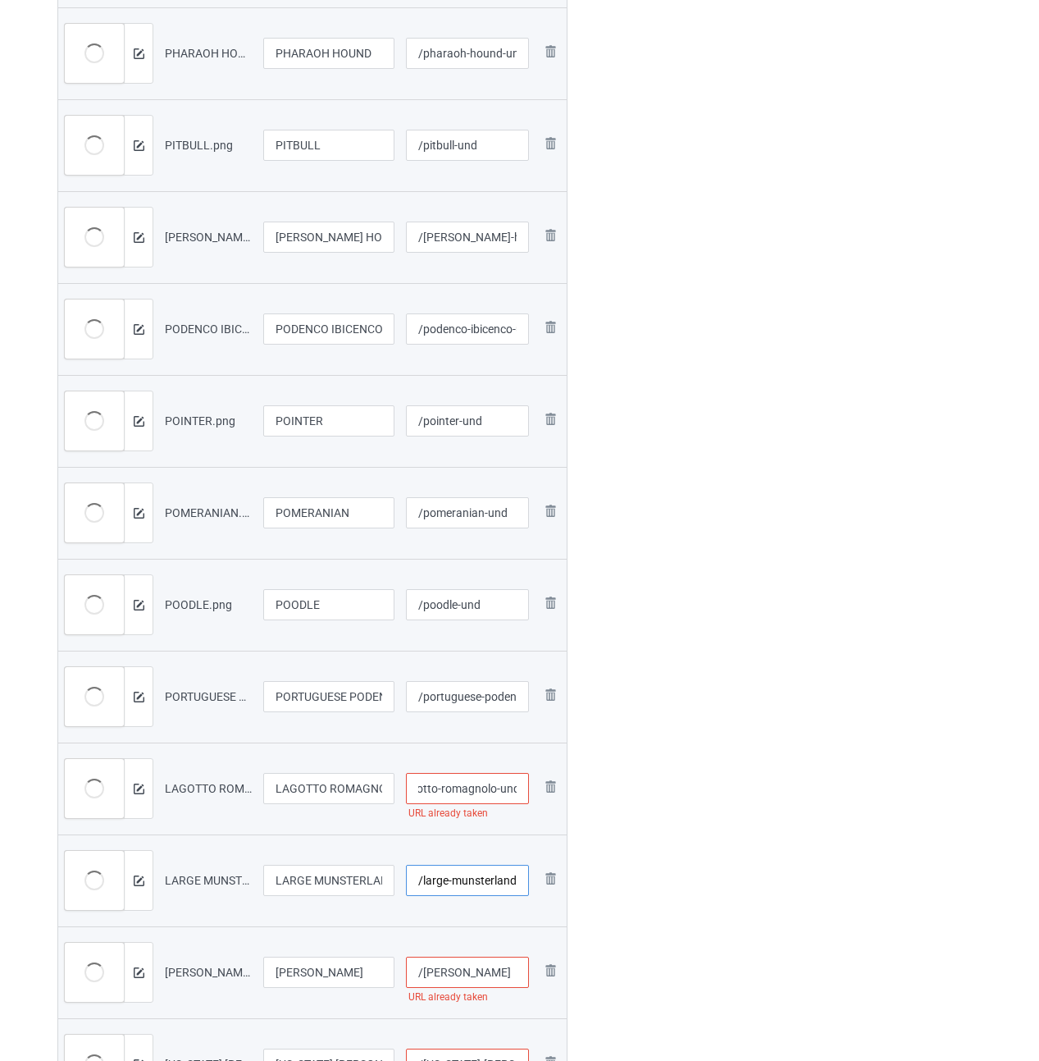
click at [465, 877] on input "/large-munsterlander" at bounding box center [468, 880] width 124 height 31
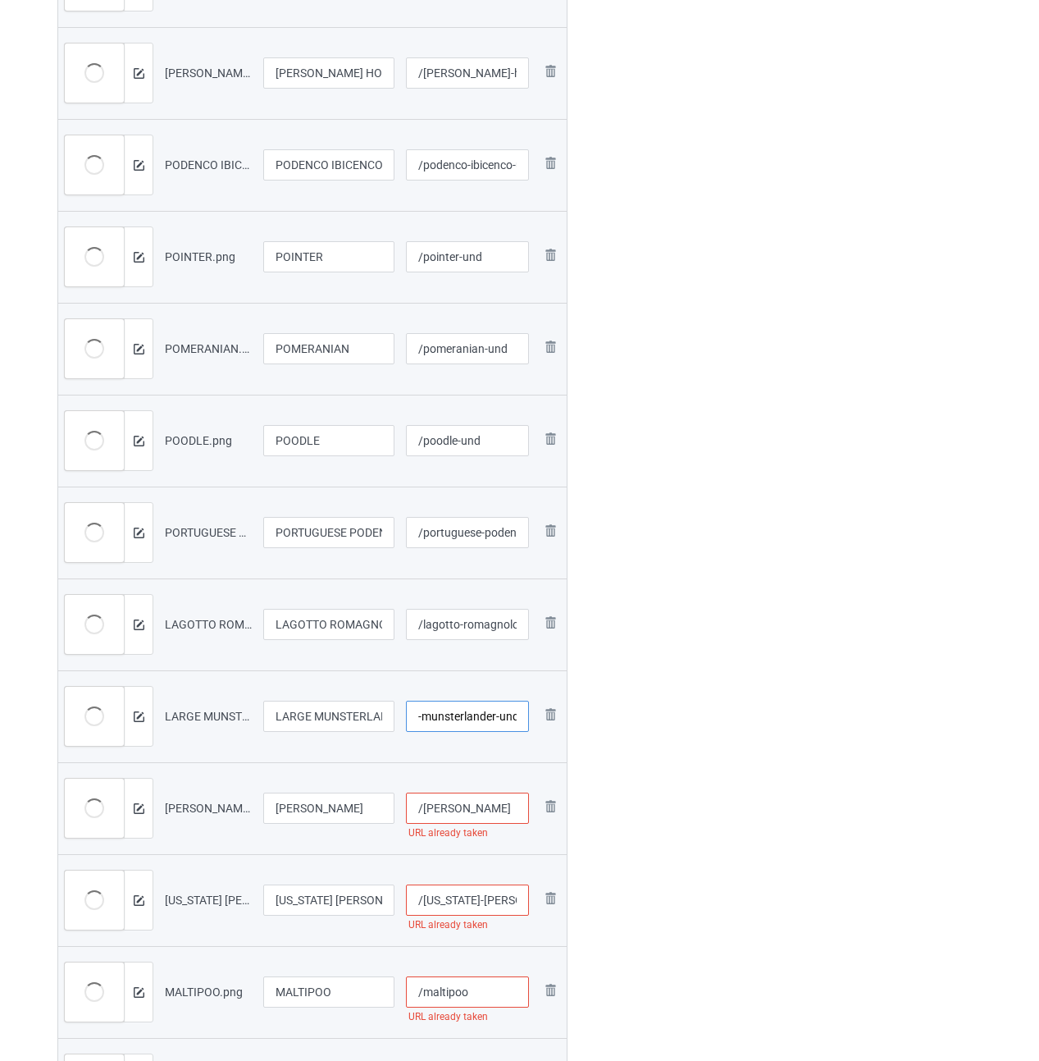
type input "/large-munsterlander-und"
click at [505, 810] on input "/[PERSON_NAME]" at bounding box center [468, 807] width 124 height 31
type input "/[PERSON_NAME]-und"
click at [482, 896] on input "/[US_STATE]-[PERSON_NAME]" at bounding box center [468, 899] width 124 height 31
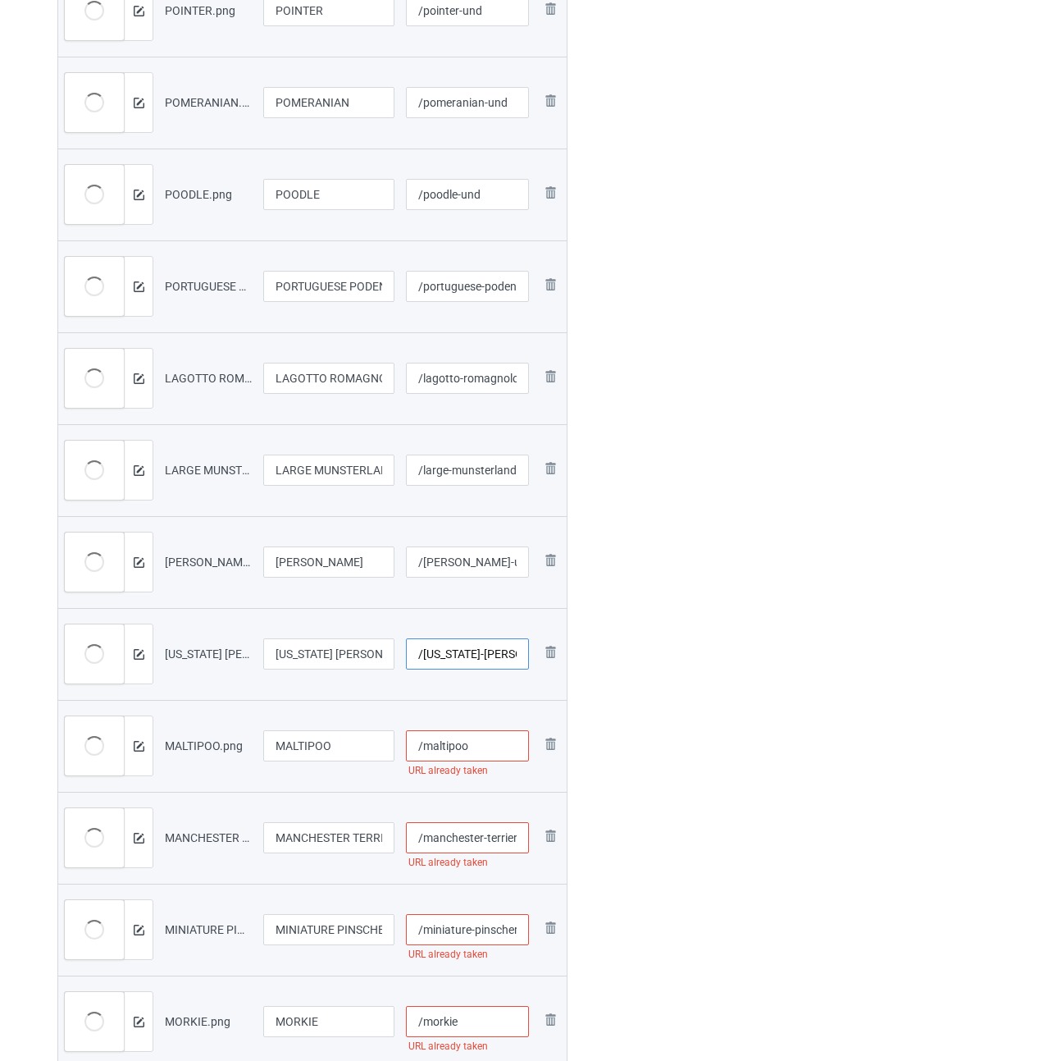
type input "/[US_STATE]-[PERSON_NAME]-und"
click at [496, 751] on input "/maltipoo" at bounding box center [468, 745] width 124 height 31
type input "/maltipoo-und"
click at [494, 838] on input "/manchester-terrier" at bounding box center [468, 837] width 124 height 31
type input "/manchester-terrier-und"
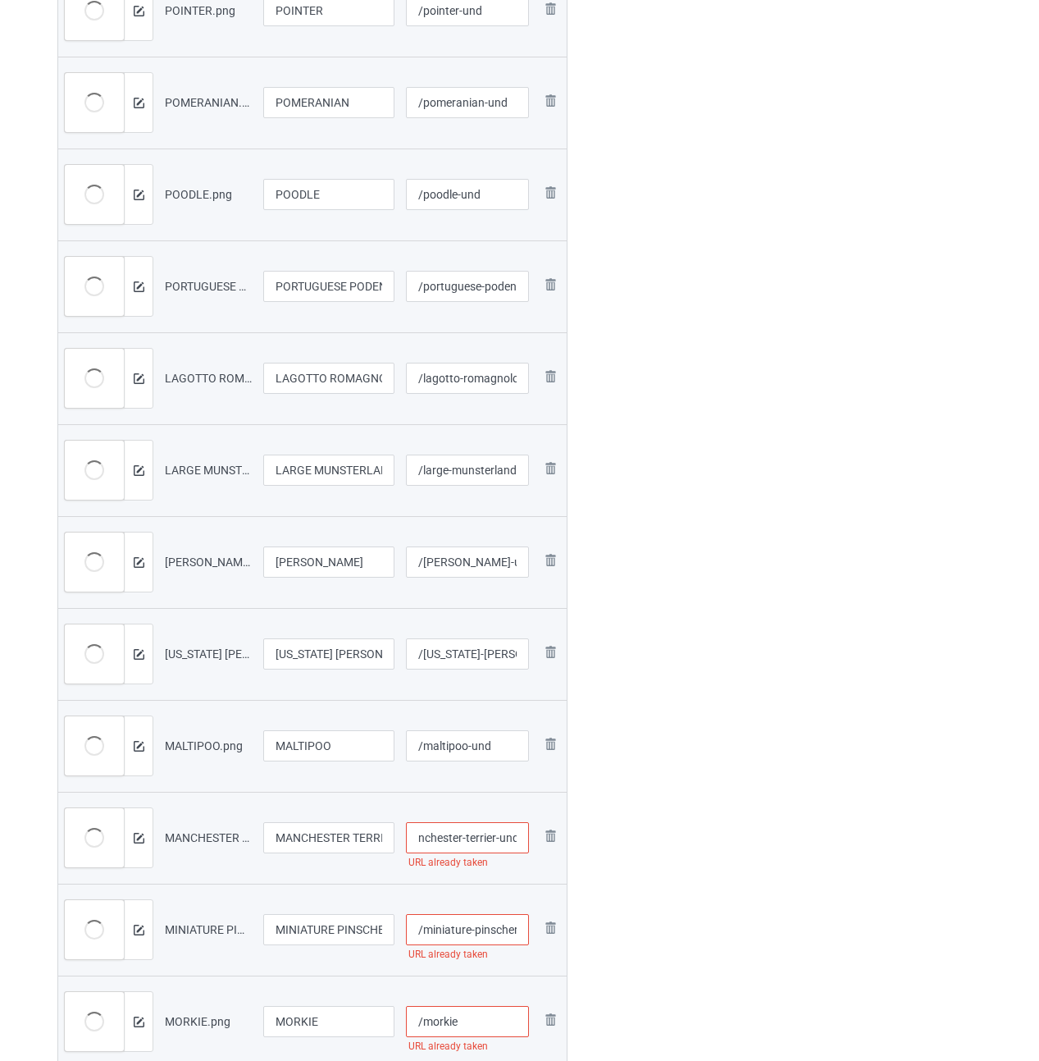
click at [469, 926] on input "/miniature-pinscher" at bounding box center [468, 929] width 124 height 31
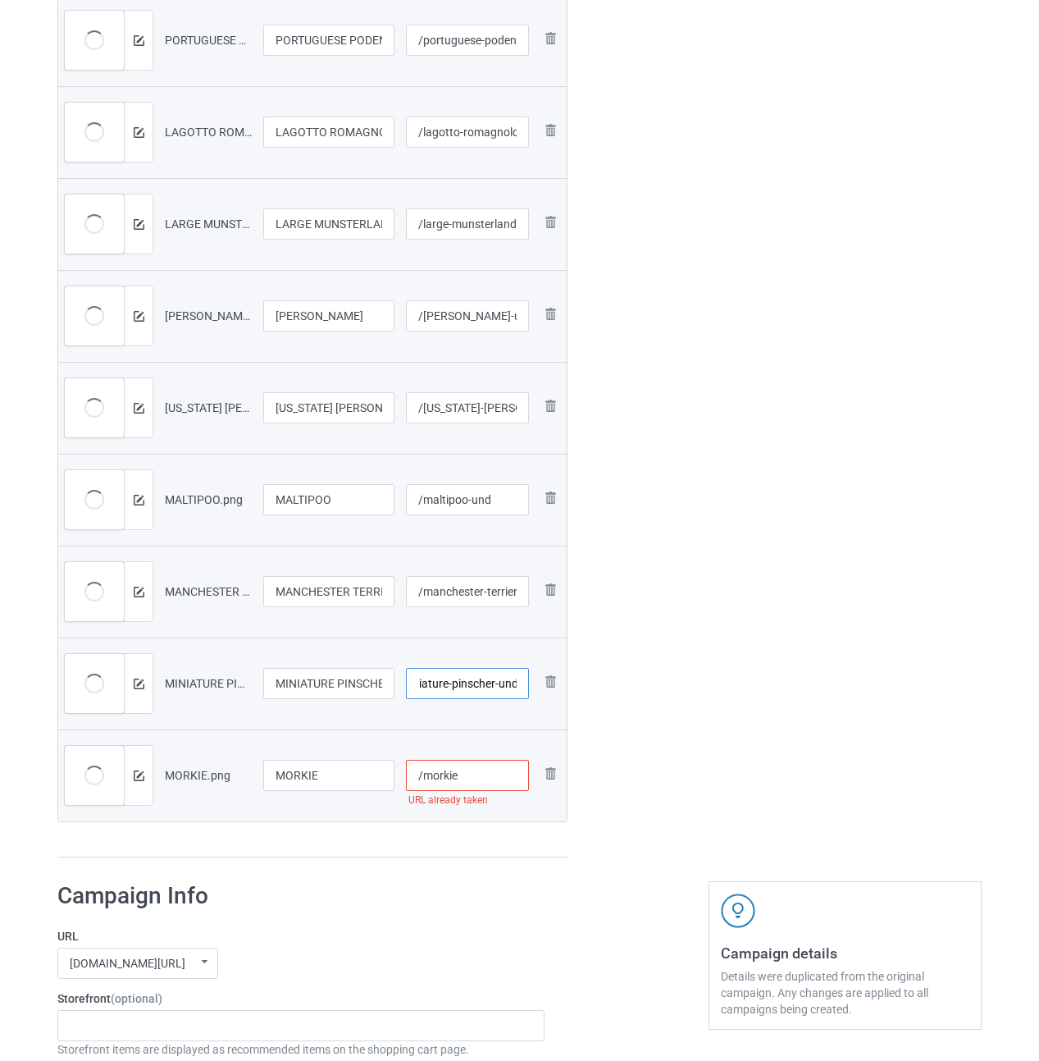
type input "/miniature-pinscher-und"
click at [485, 771] on input "/morkie" at bounding box center [468, 775] width 124 height 31
type input "/morkie-und"
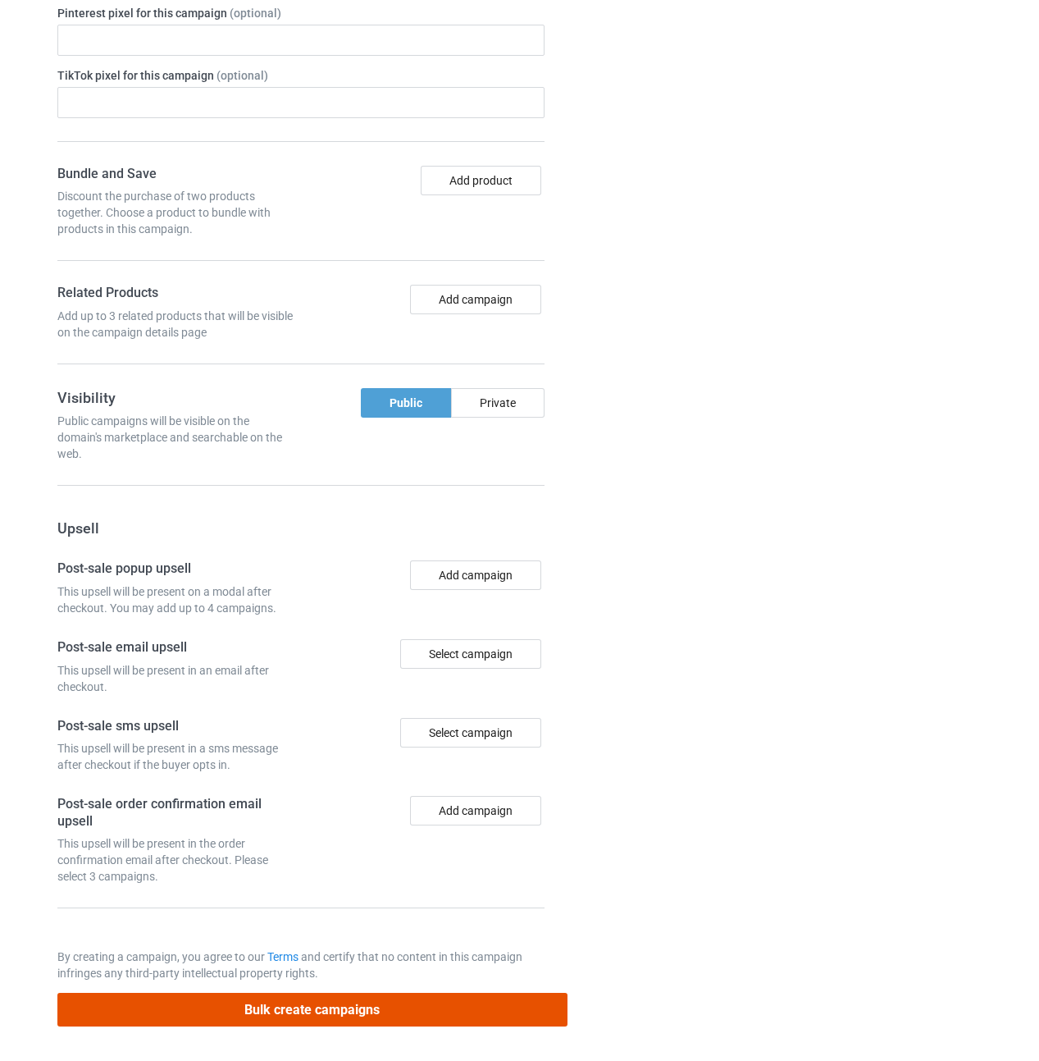
click at [466, 1011] on button "Bulk create campaigns" at bounding box center [312, 1010] width 510 height 34
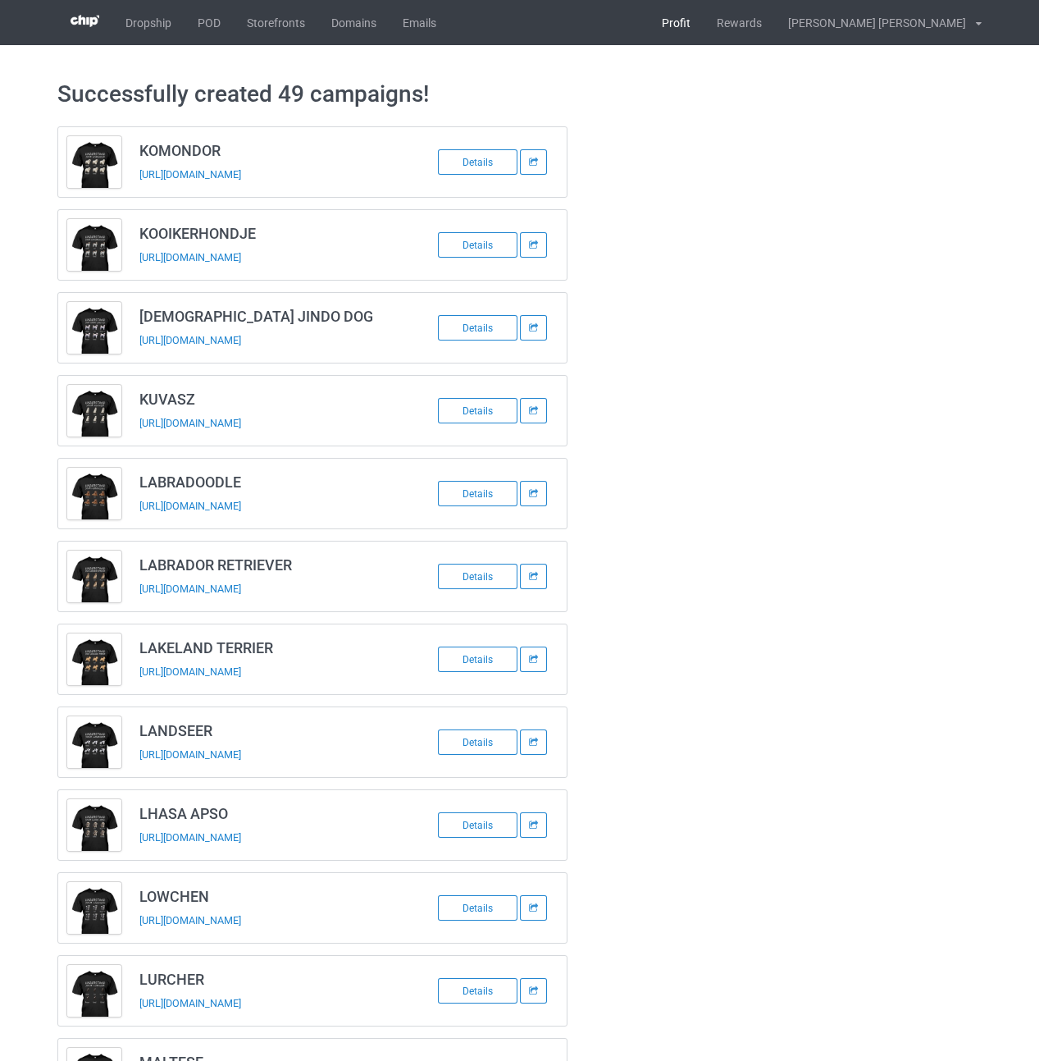
click at [704, 28] on link "Profit" at bounding box center [676, 22] width 55 height 45
